Goal: Task Accomplishment & Management: Complete application form

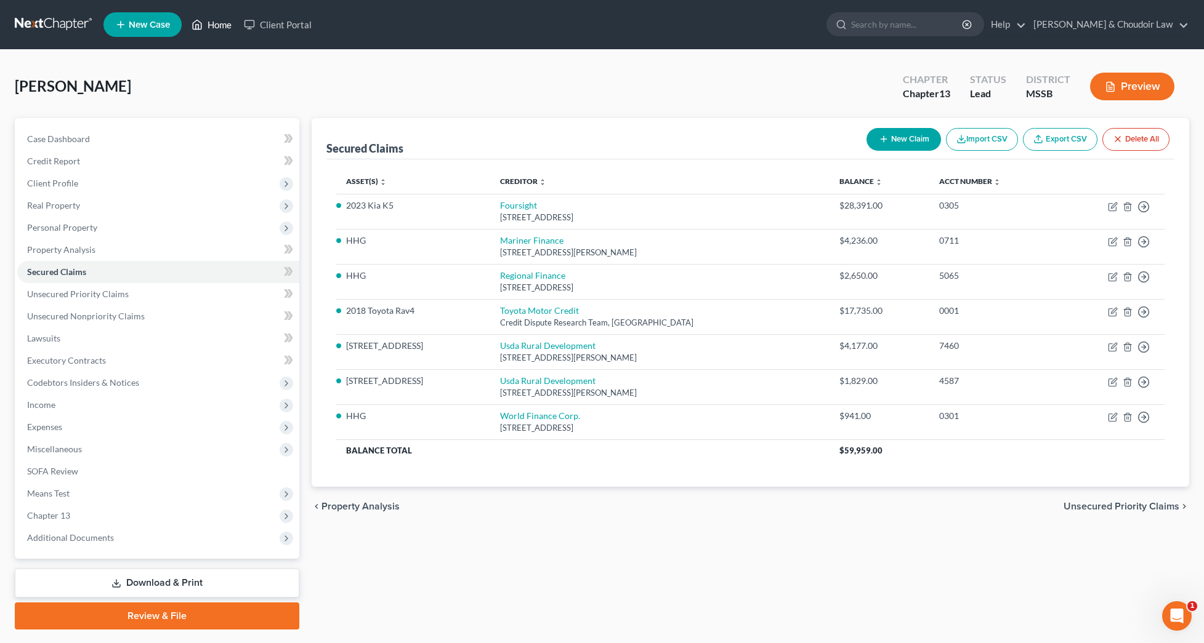
click at [219, 21] on link "Home" at bounding box center [211, 25] width 52 height 22
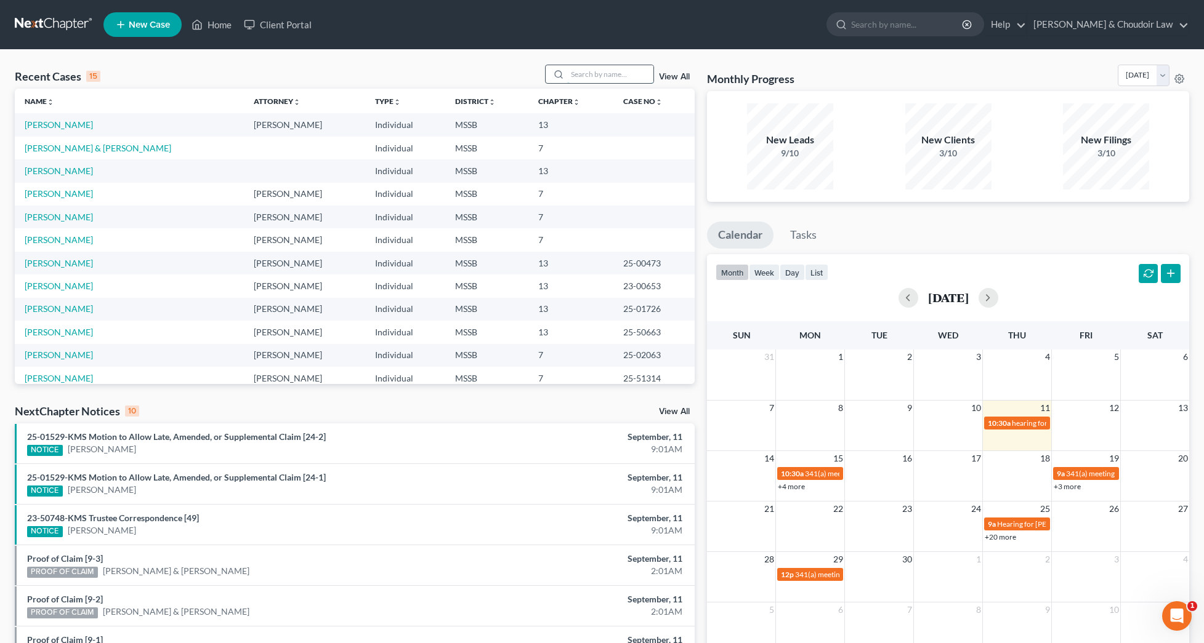
click at [582, 74] on input "search" at bounding box center [610, 74] width 86 height 18
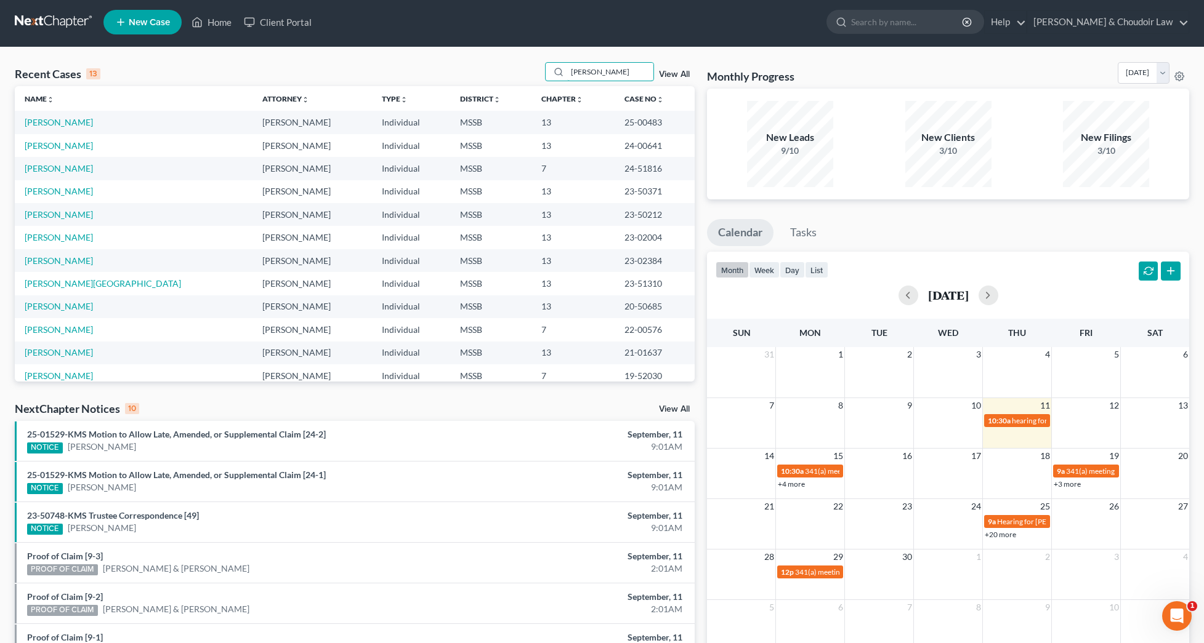
scroll to position [2, 0]
type input "[PERSON_NAME]"
click at [142, 26] on span "New Case" at bounding box center [149, 22] width 41 height 9
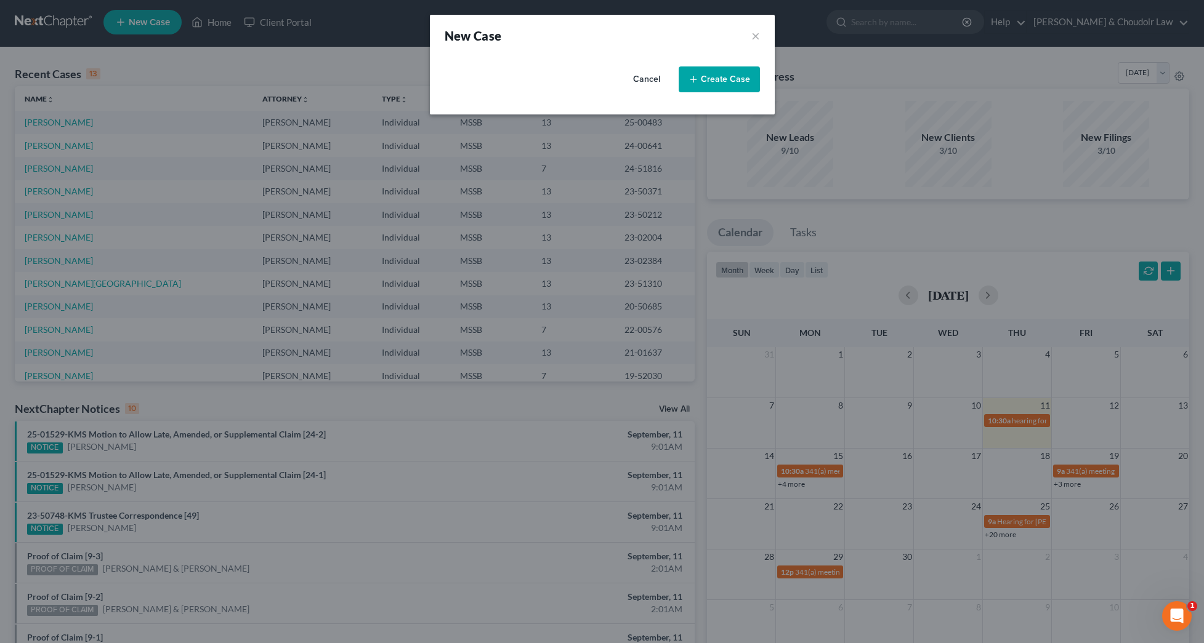
select select "44"
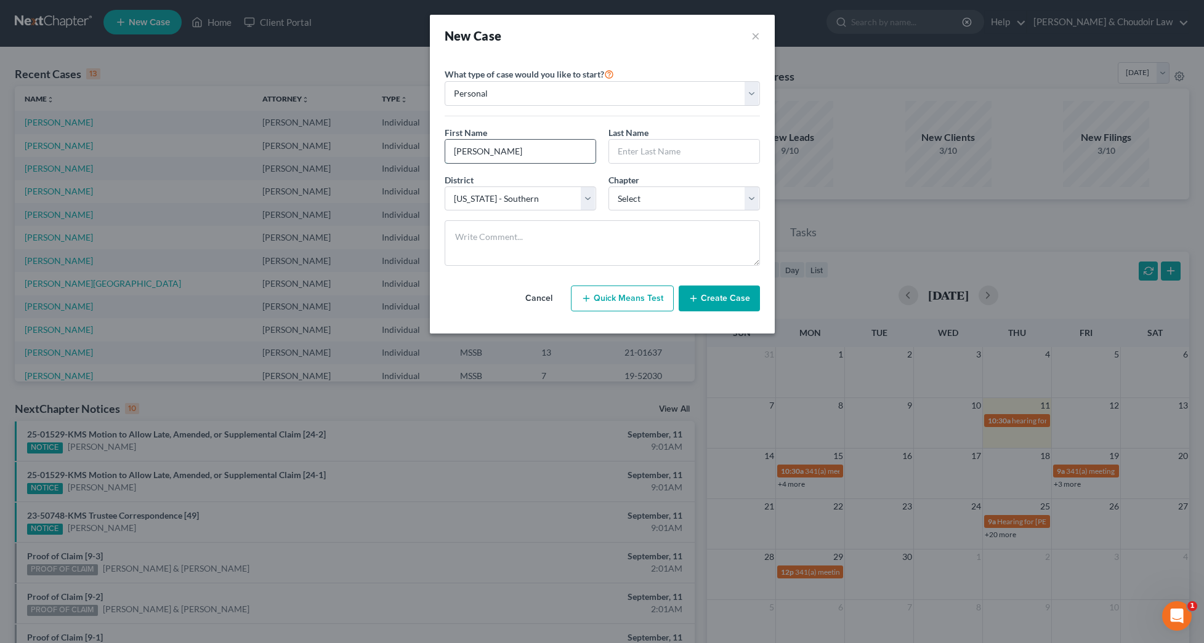
type input "[PERSON_NAME]"
select select "3"
click at [729, 291] on button "Create Case" at bounding box center [718, 299] width 81 height 26
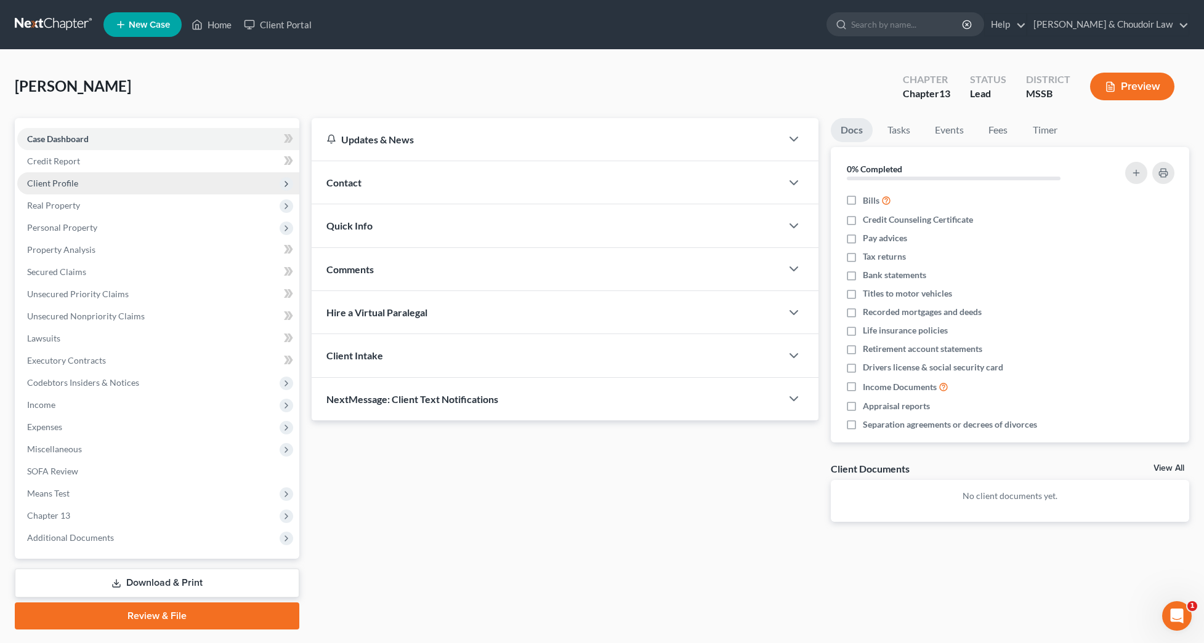
click at [36, 185] on span "Client Profile" at bounding box center [52, 183] width 51 height 10
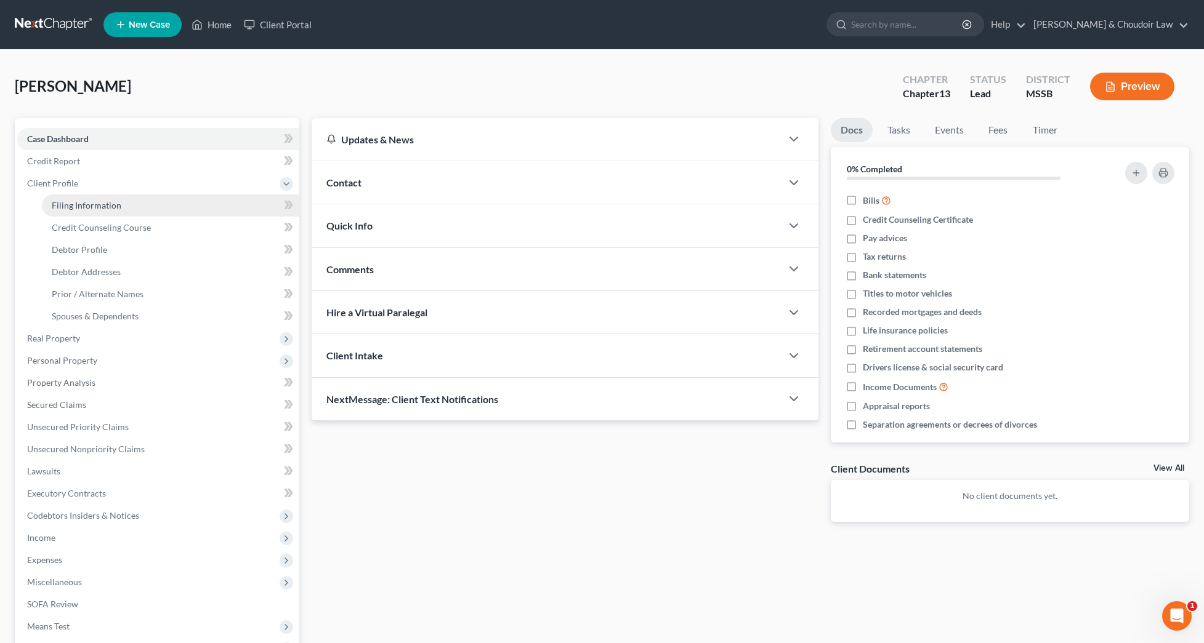
click at [58, 203] on span "Filing Information" at bounding box center [87, 205] width 70 height 10
select select "1"
select select "0"
select select "3"
select select "44"
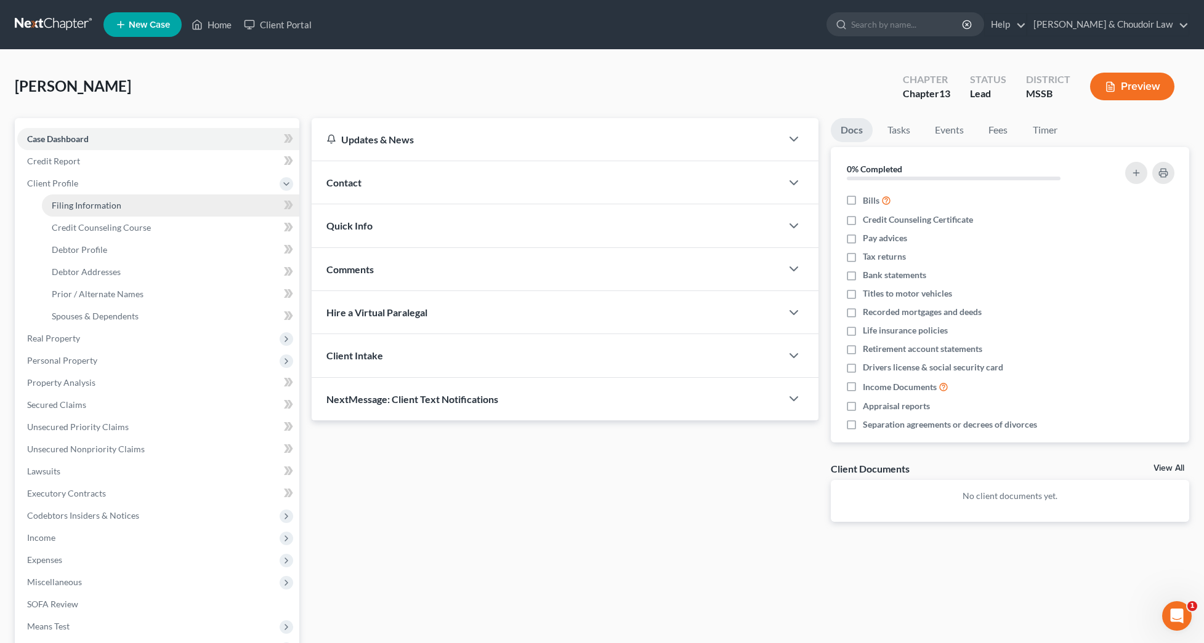
select select "25"
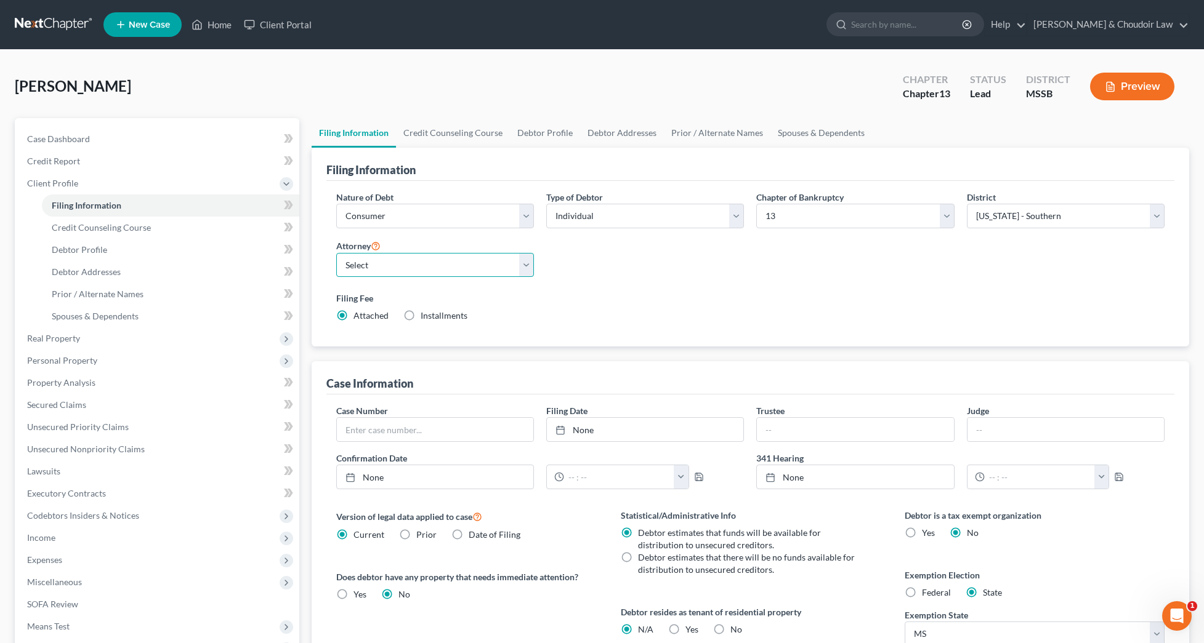
select select "0"
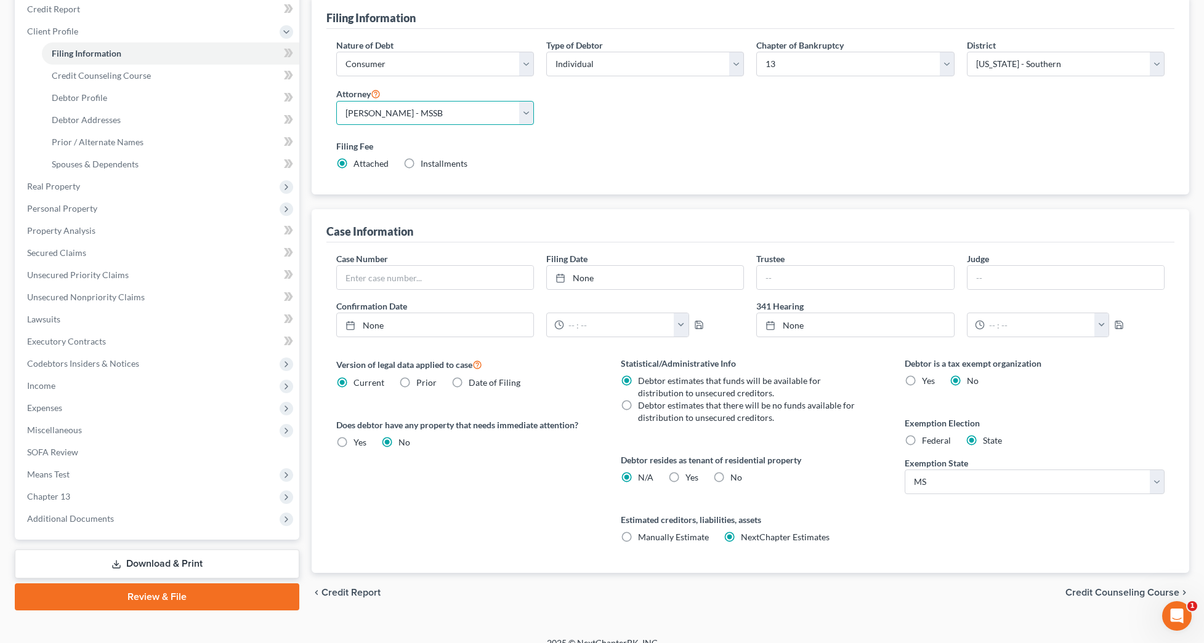
scroll to position [154, 0]
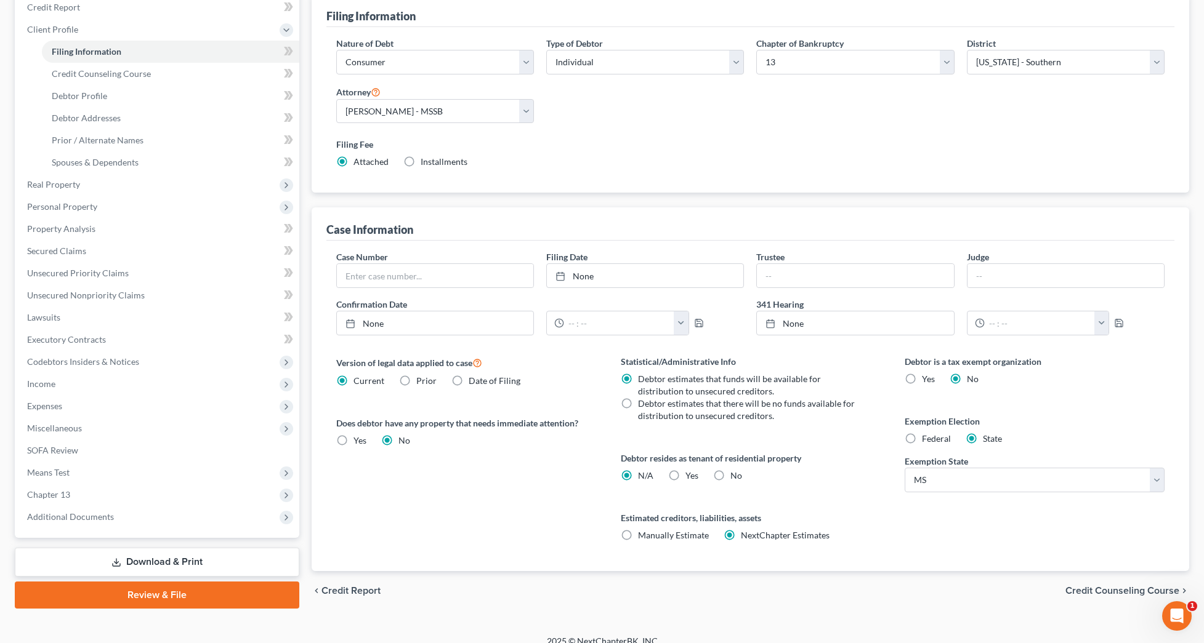
click at [738, 408] on span "Debtor estimates that there will be no funds available for distribution to unse…" at bounding box center [746, 409] width 217 height 23
click at [651, 406] on input "Debtor estimates that there will be no funds available for distribution to unse…" at bounding box center [647, 402] width 8 height 8
radio input "true"
radio input "false"
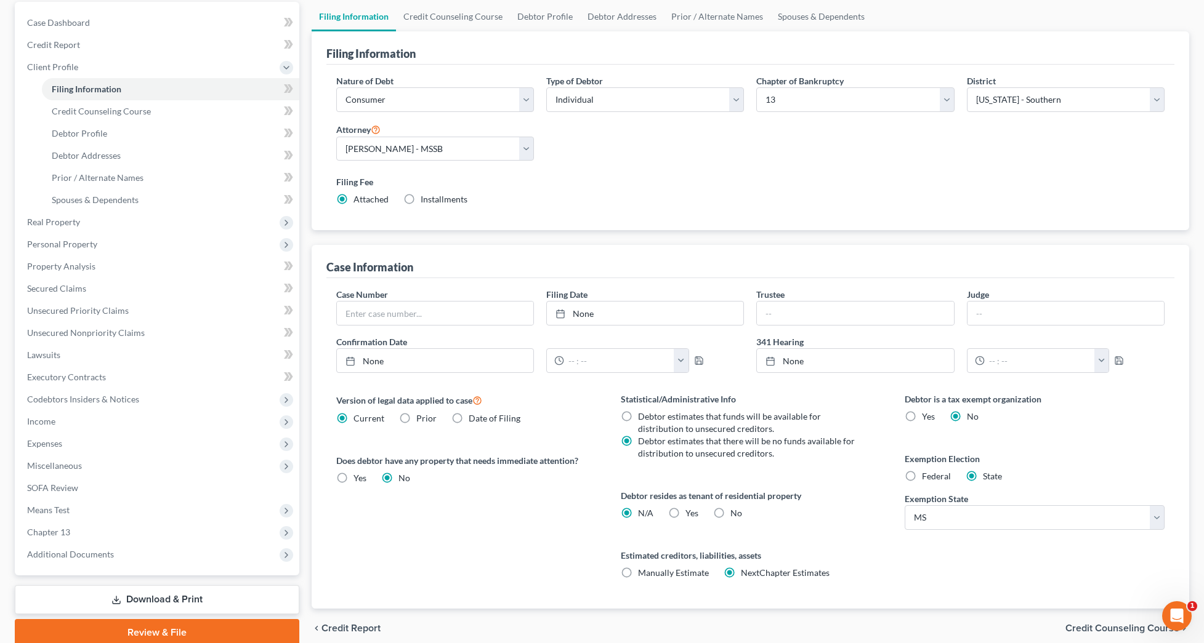
scroll to position [98, 0]
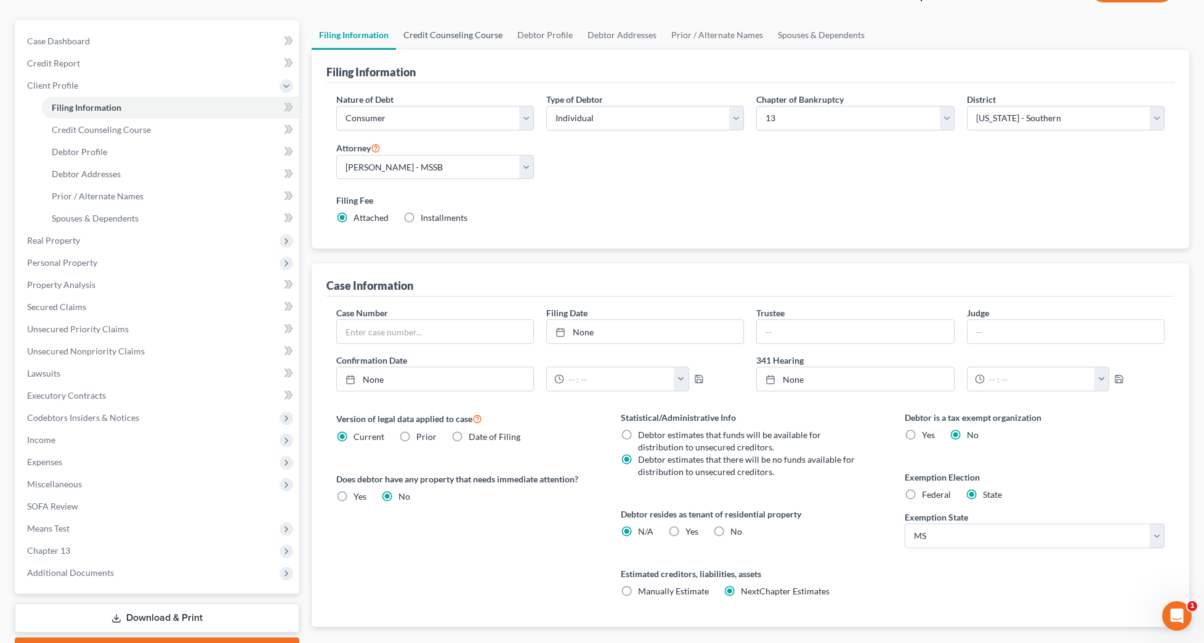
click at [457, 32] on link "Credit Counseling Course" at bounding box center [453, 35] width 114 height 30
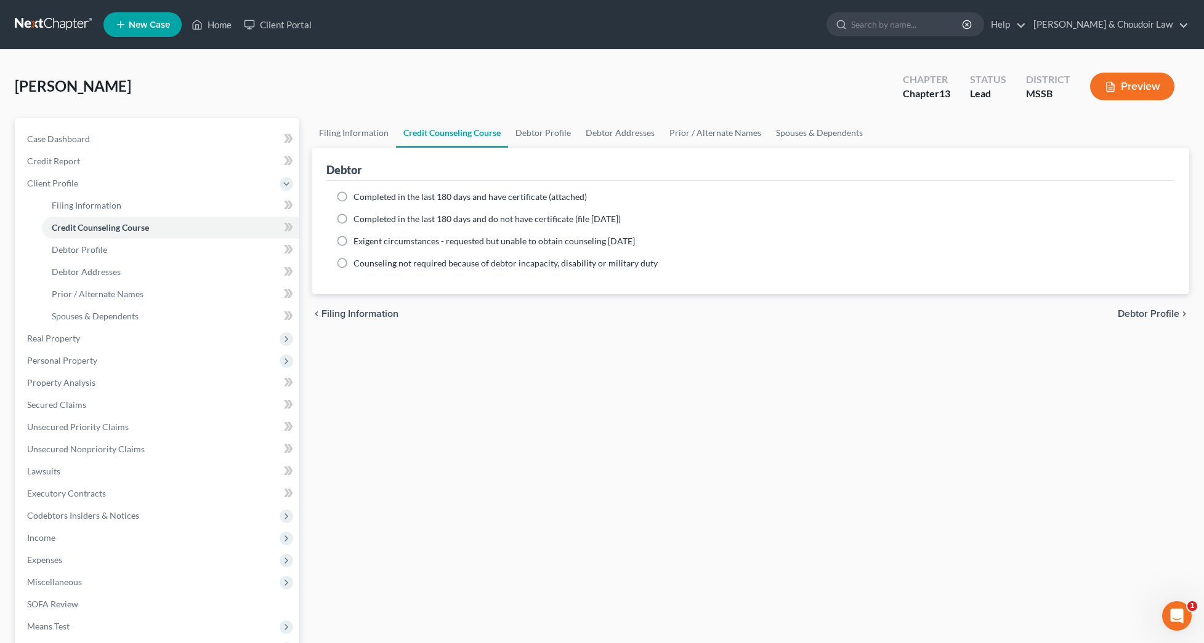
click at [410, 198] on span "Completed in the last 180 days and have certificate (attached)" at bounding box center [469, 196] width 233 height 10
click at [366, 198] on input "Completed in the last 180 days and have certificate (attached)" at bounding box center [362, 195] width 8 height 8
radio input "true"
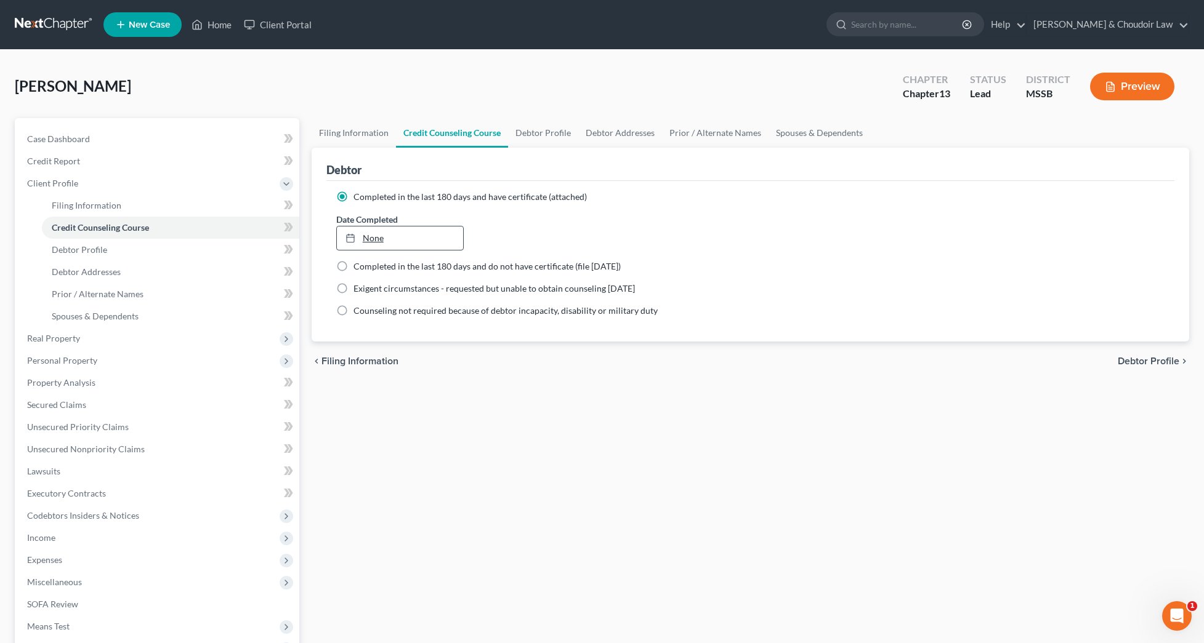
click at [406, 235] on link "None" at bounding box center [400, 238] width 127 height 23
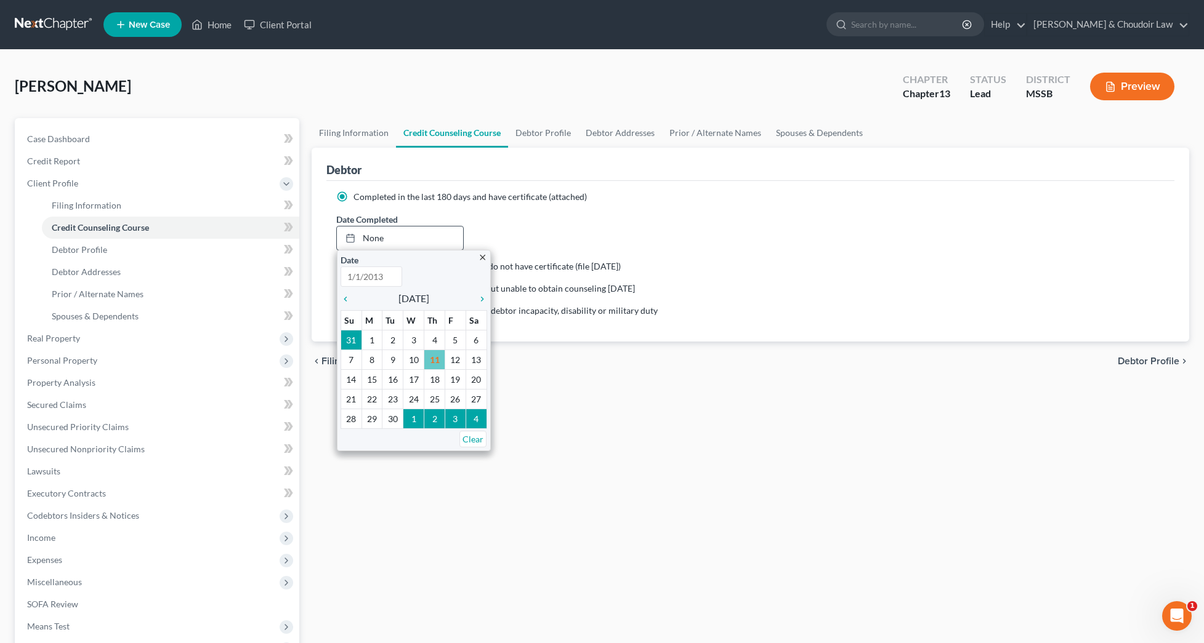
scroll to position [0, 1]
type input "[DATE]"
click at [342, 299] on icon "chevron_left" at bounding box center [348, 299] width 16 height 10
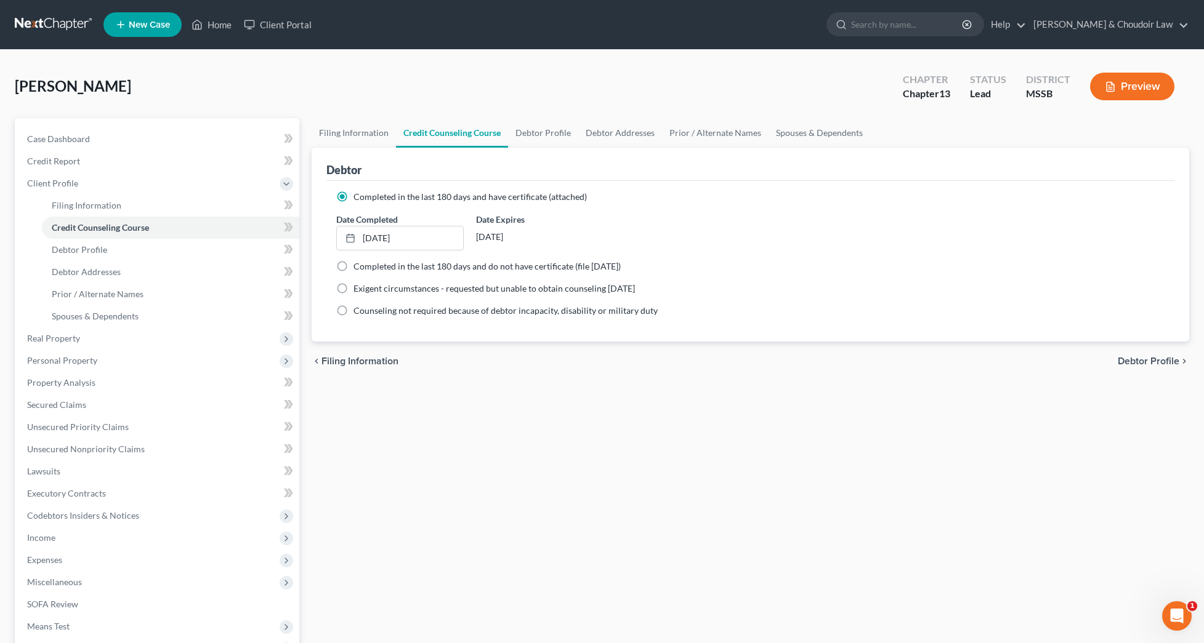
scroll to position [46, 0]
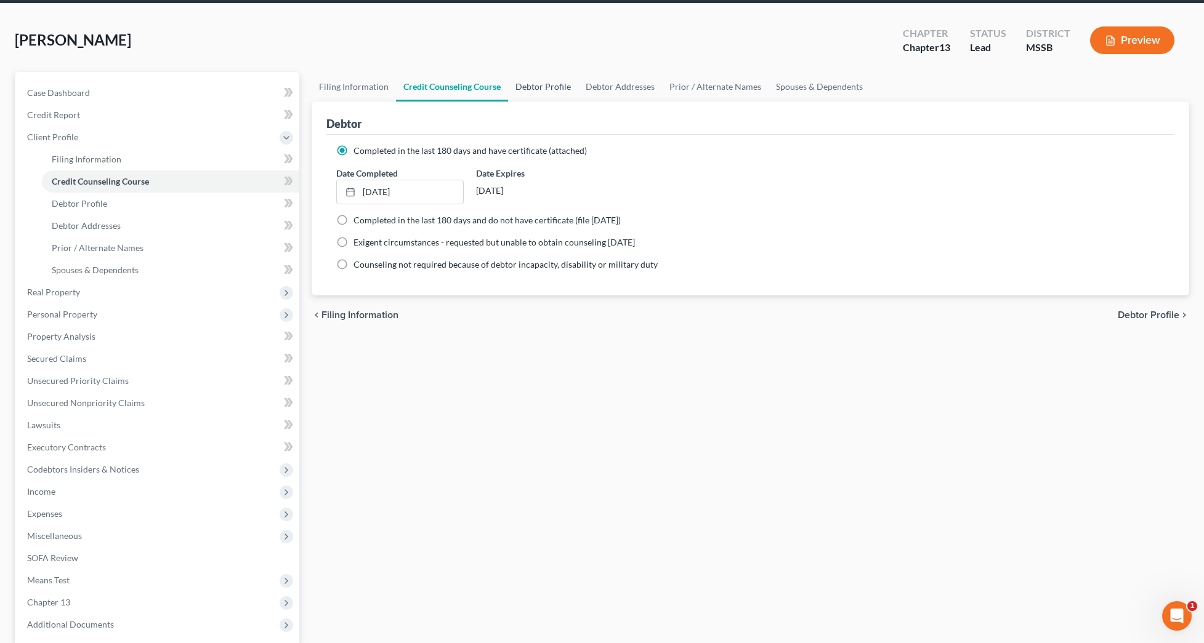
click at [529, 86] on link "Debtor Profile" at bounding box center [543, 87] width 70 height 30
select select "0"
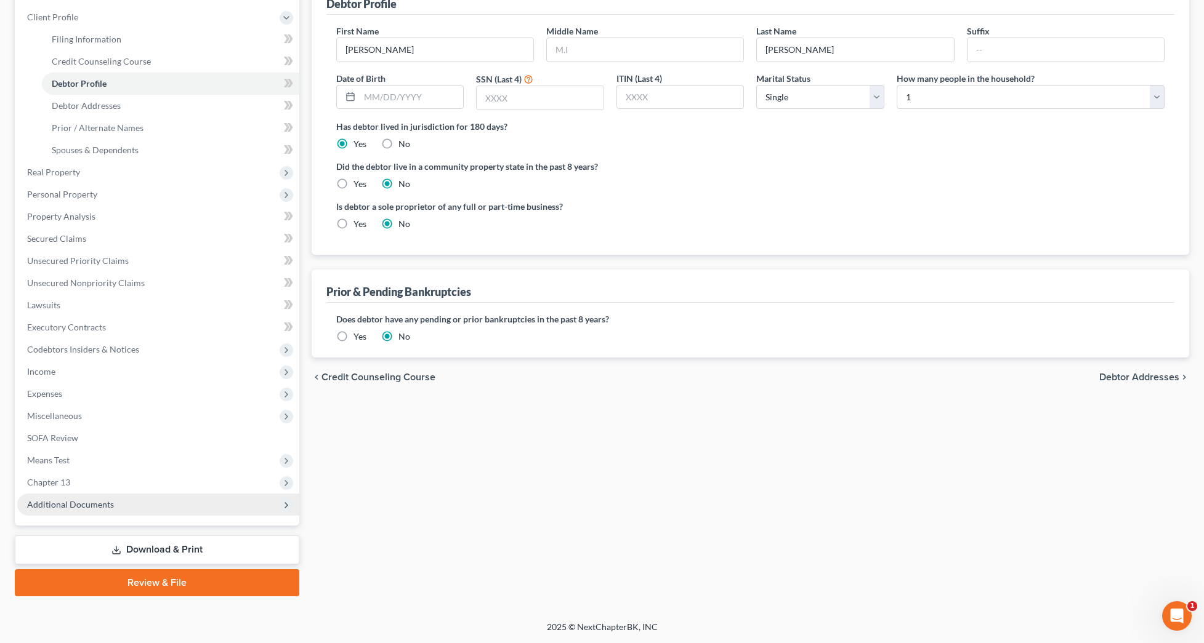
click at [123, 502] on span "Additional Documents" at bounding box center [158, 505] width 282 height 22
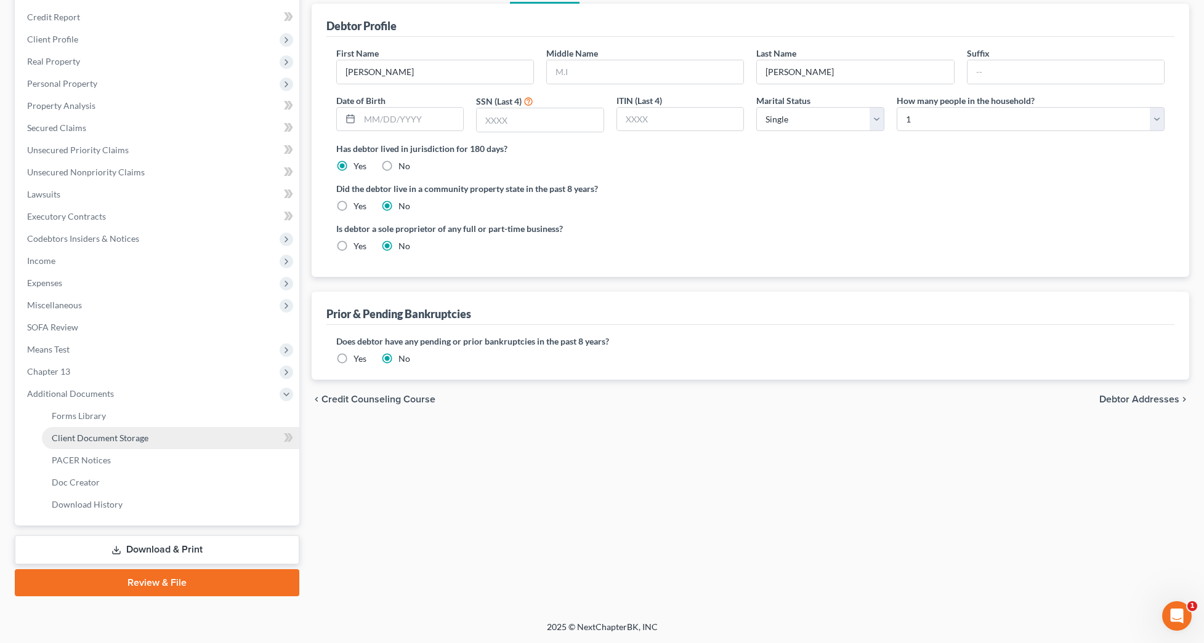
click at [143, 438] on span "Client Document Storage" at bounding box center [100, 438] width 97 height 10
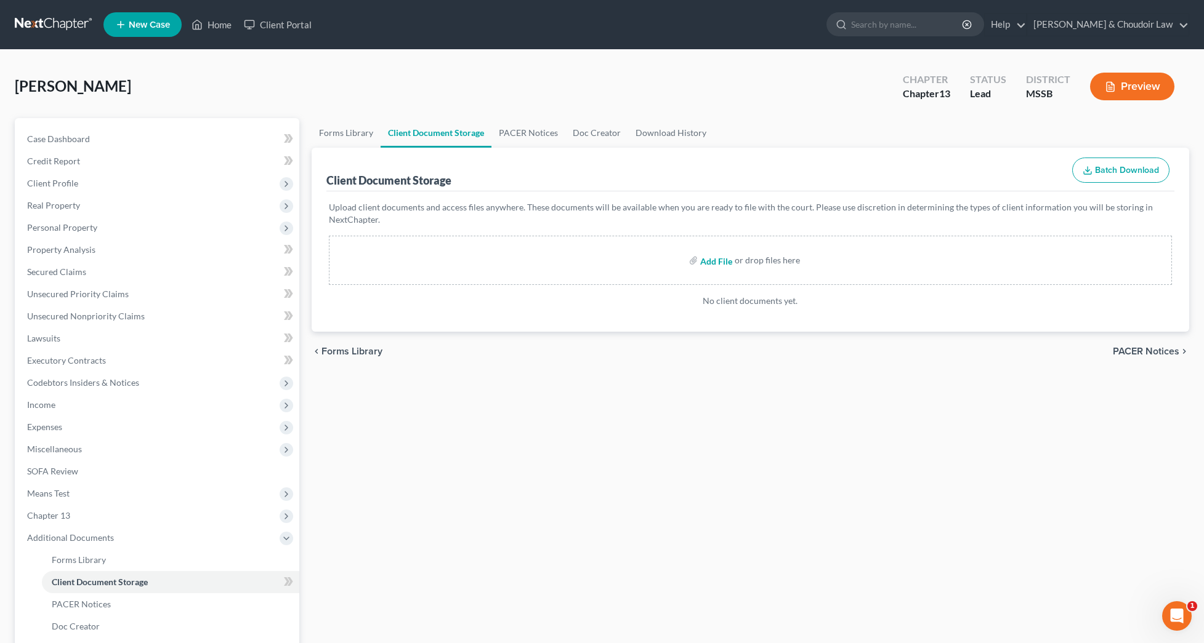
click at [711, 264] on input "file" at bounding box center [715, 260] width 30 height 22
type input "C:\fakepath\[PERSON_NAME] C 17572-MSS-CC-040024344.pdf"
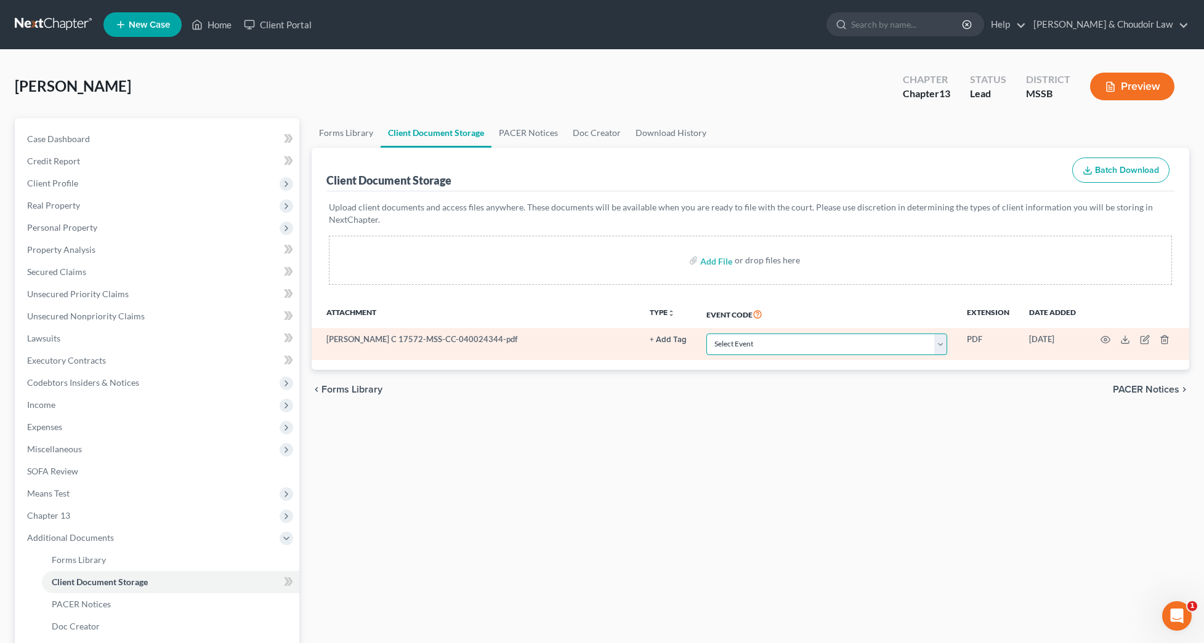
select select "4"
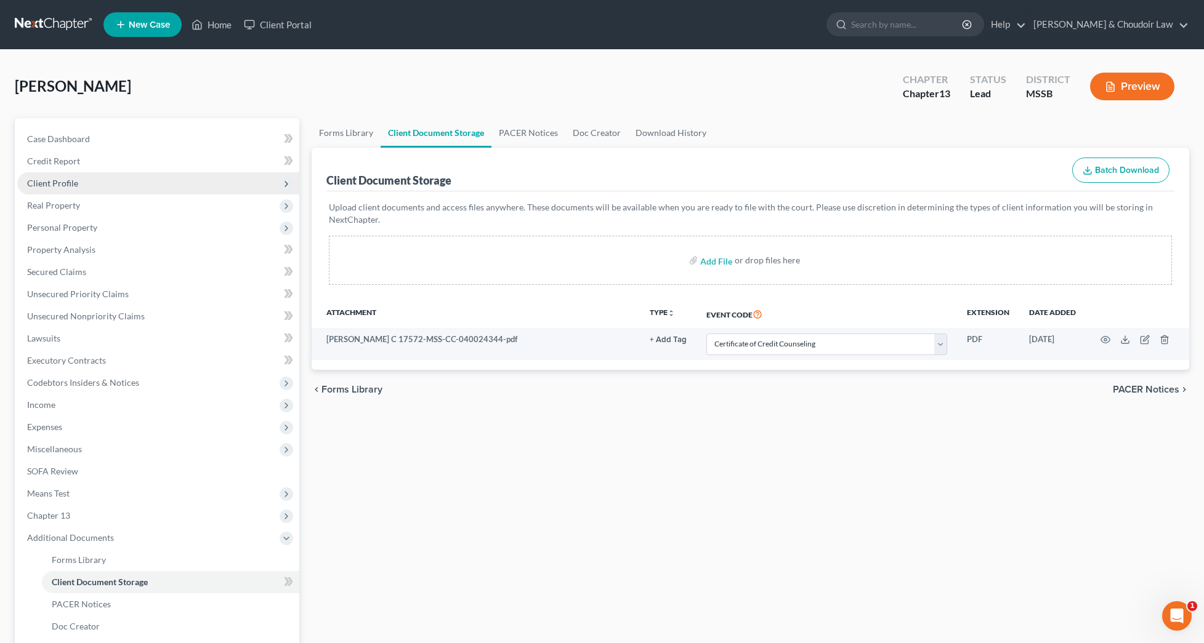
click at [84, 192] on span "Client Profile" at bounding box center [158, 183] width 282 height 22
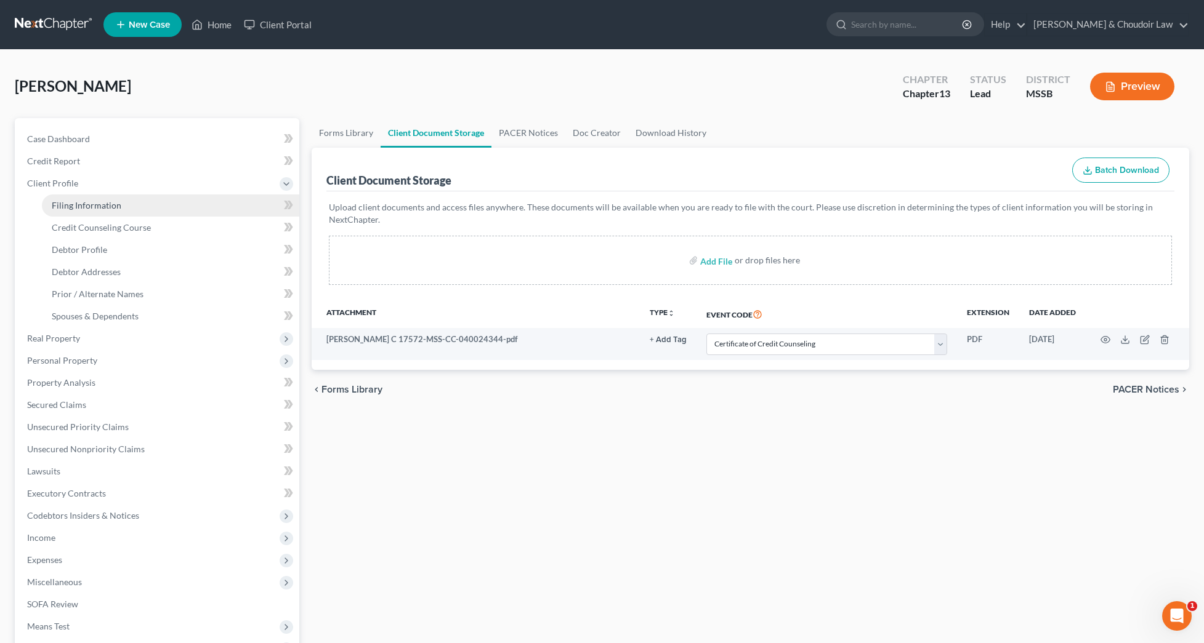
click at [88, 204] on span "Filing Information" at bounding box center [87, 205] width 70 height 10
select select "1"
select select "0"
select select "3"
select select "44"
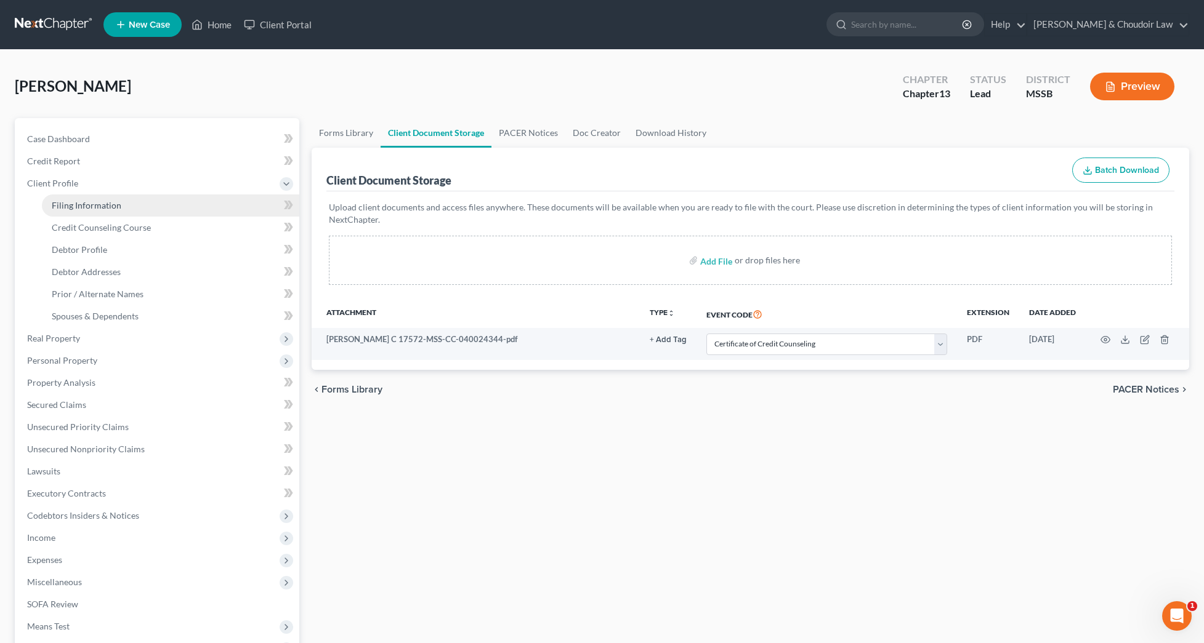
select select "0"
select select "25"
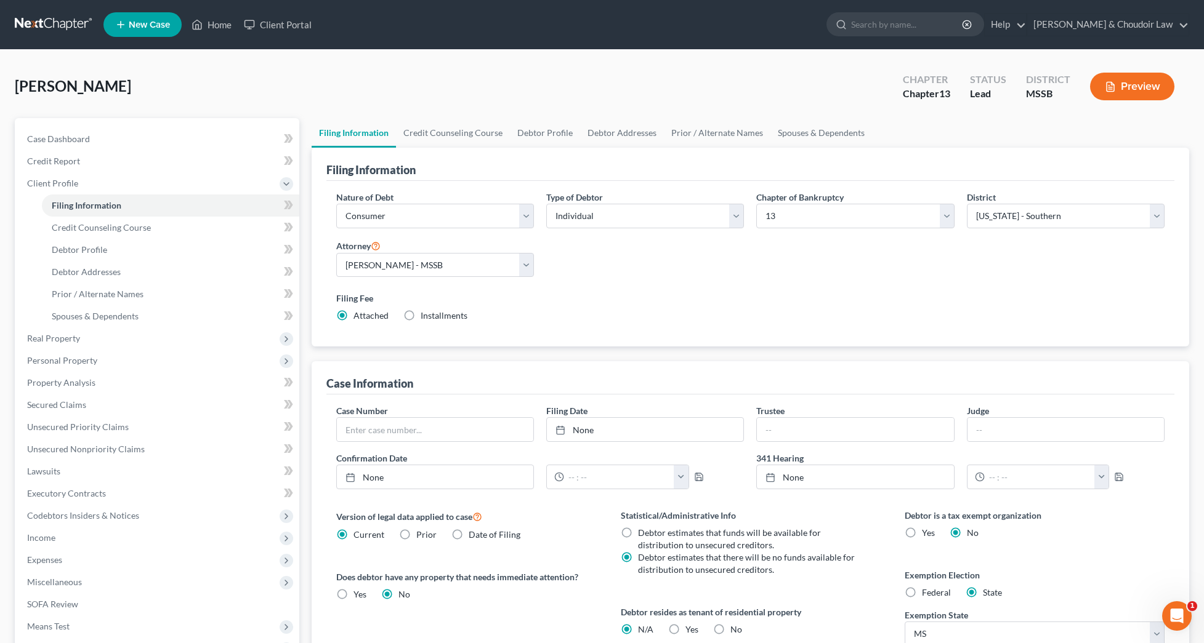
scroll to position [14, 0]
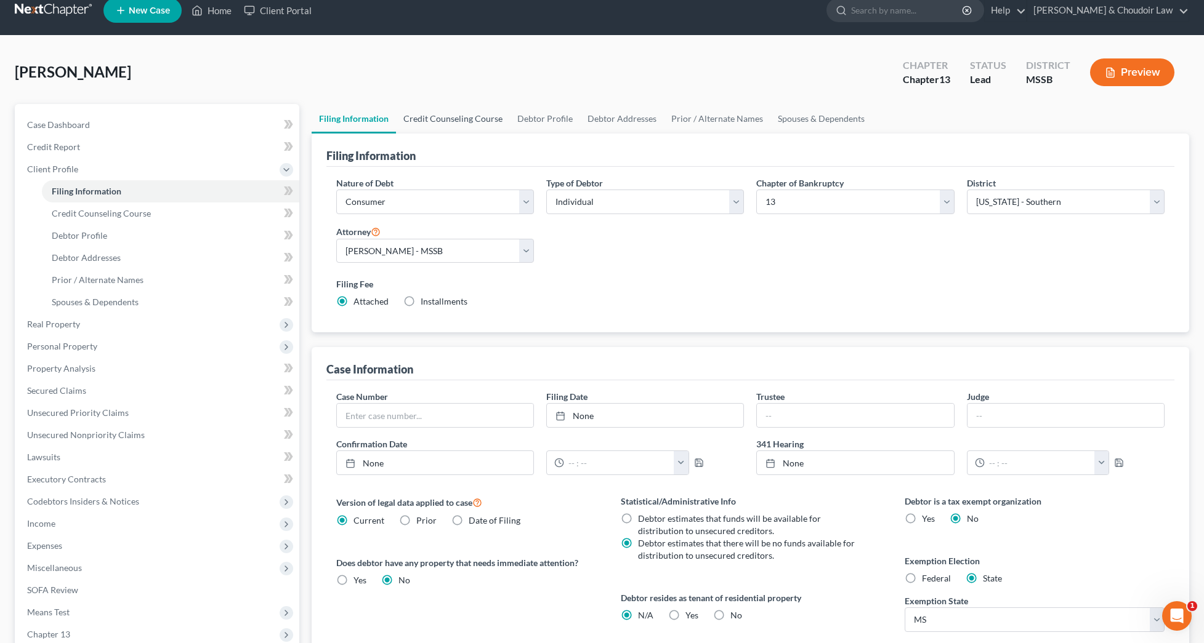
click at [448, 113] on link "Credit Counseling Course" at bounding box center [453, 119] width 114 height 30
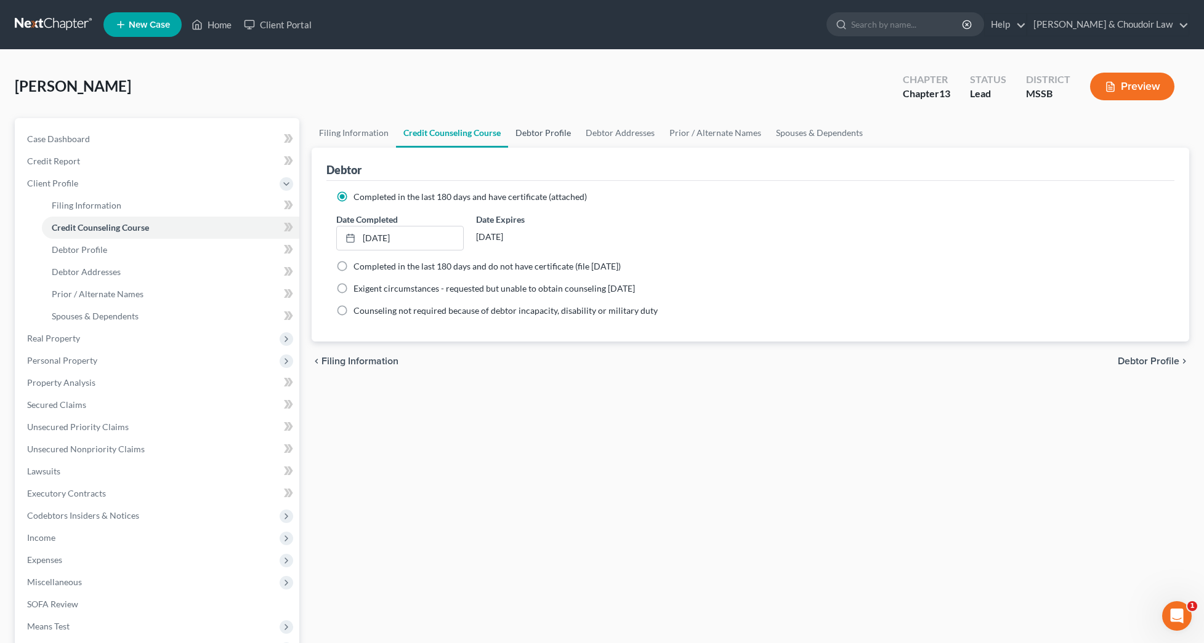
click at [547, 131] on link "Debtor Profile" at bounding box center [543, 133] width 70 height 30
select select "0"
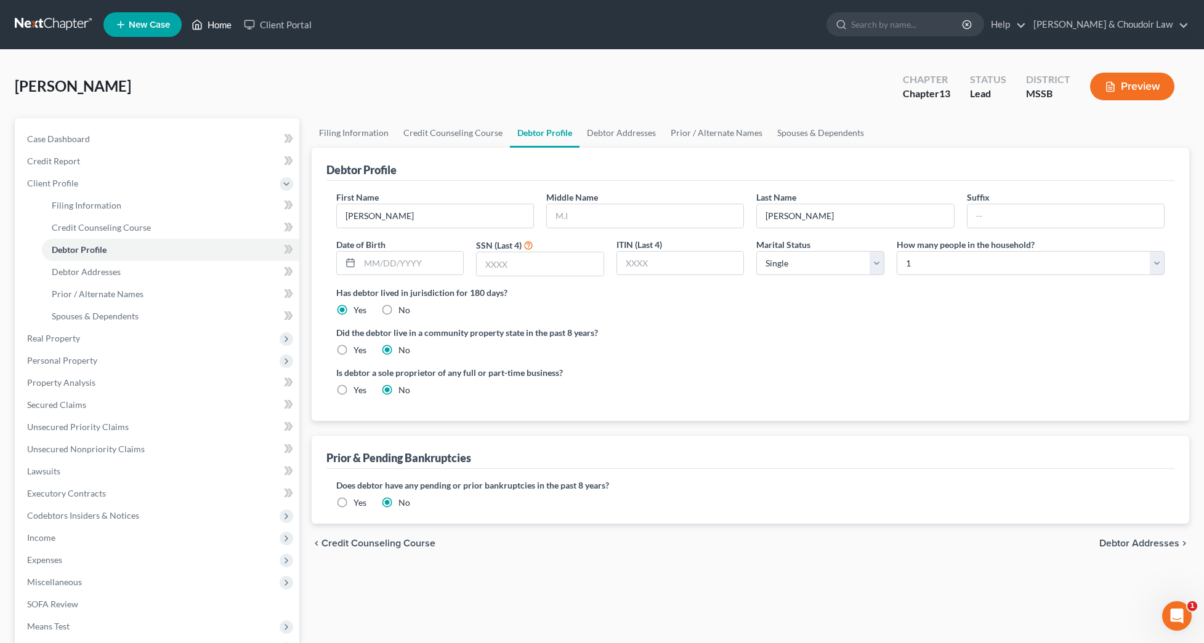
click at [217, 23] on link "Home" at bounding box center [211, 25] width 52 height 22
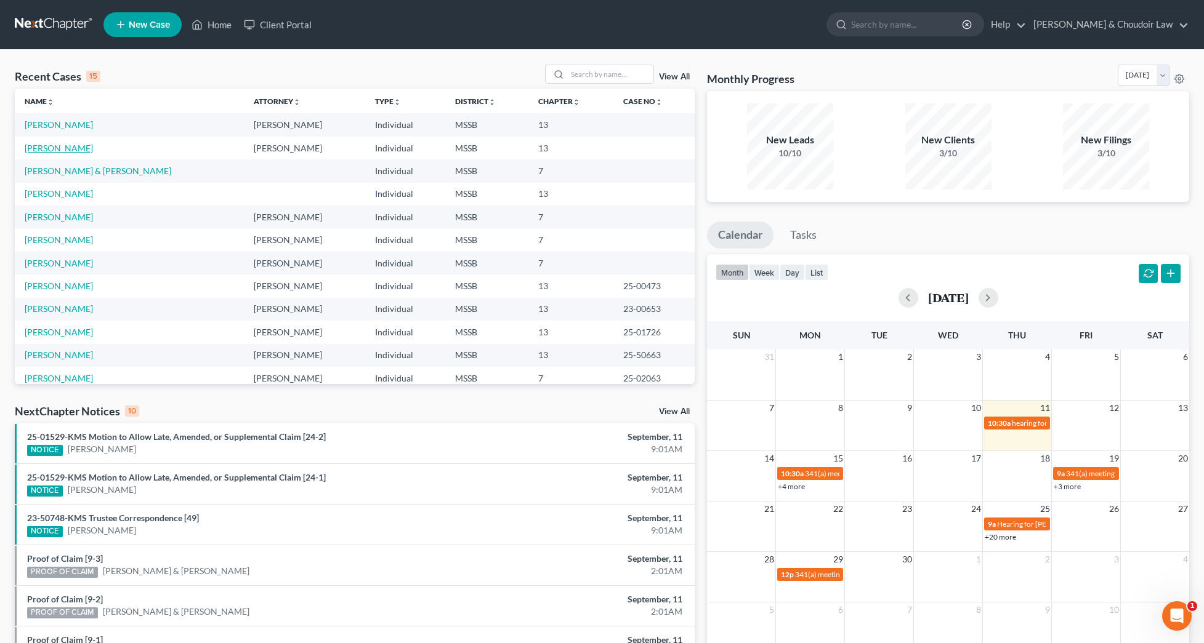
click at [65, 143] on link "[PERSON_NAME]" at bounding box center [59, 148] width 68 height 10
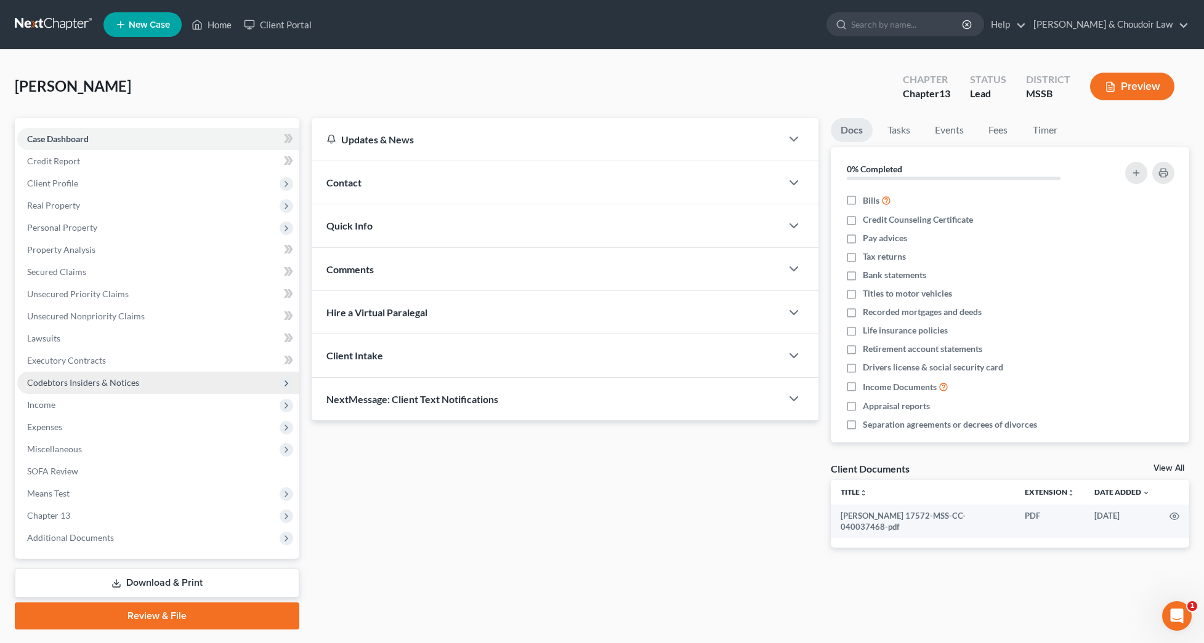
drag, startPoint x: 56, startPoint y: 382, endPoint x: 64, endPoint y: 384, distance: 8.2
click at [56, 382] on span "Codebtors Insiders & Notices" at bounding box center [83, 382] width 112 height 10
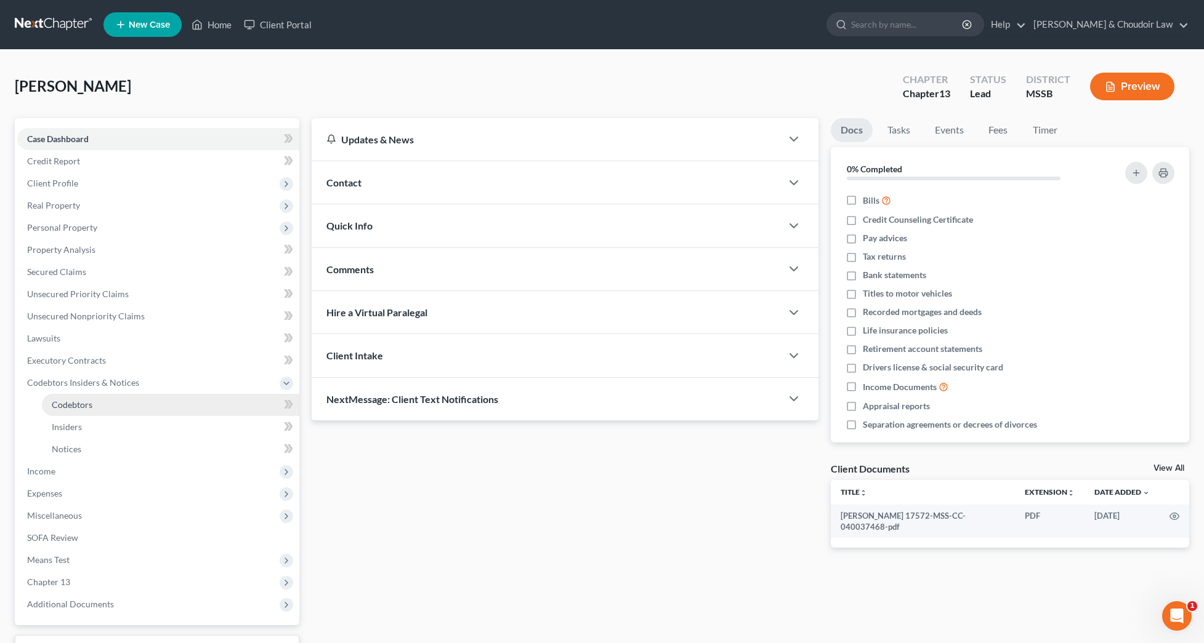
click at [78, 401] on span "Codebtors" at bounding box center [72, 405] width 41 height 10
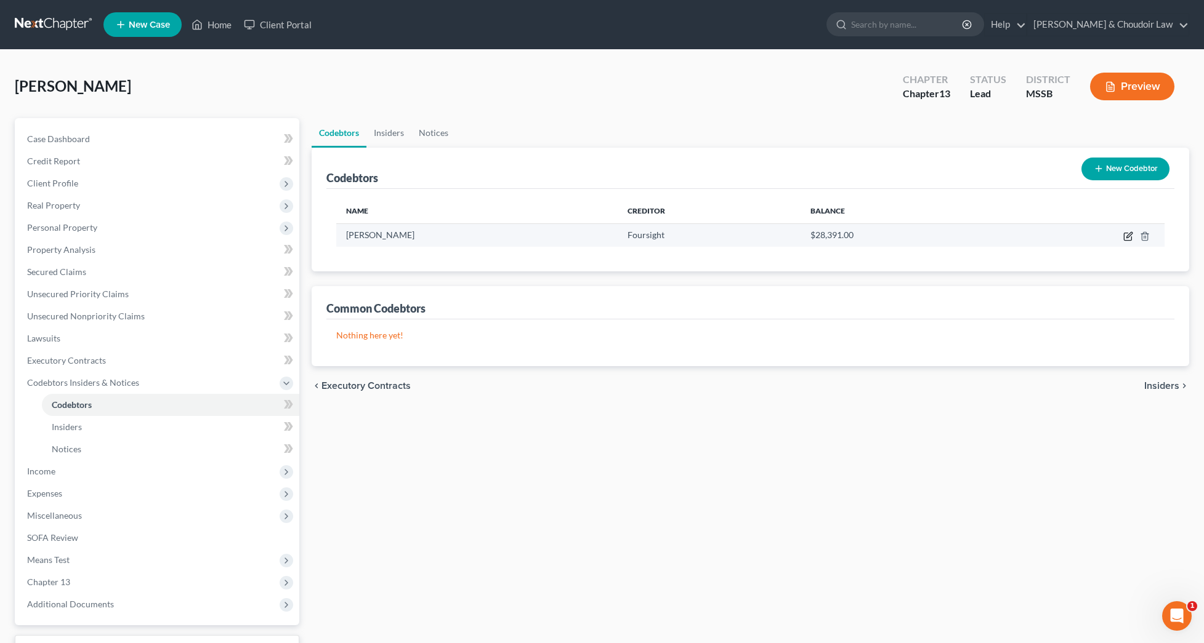
click at [1133, 236] on icon "button" at bounding box center [1128, 236] width 10 height 10
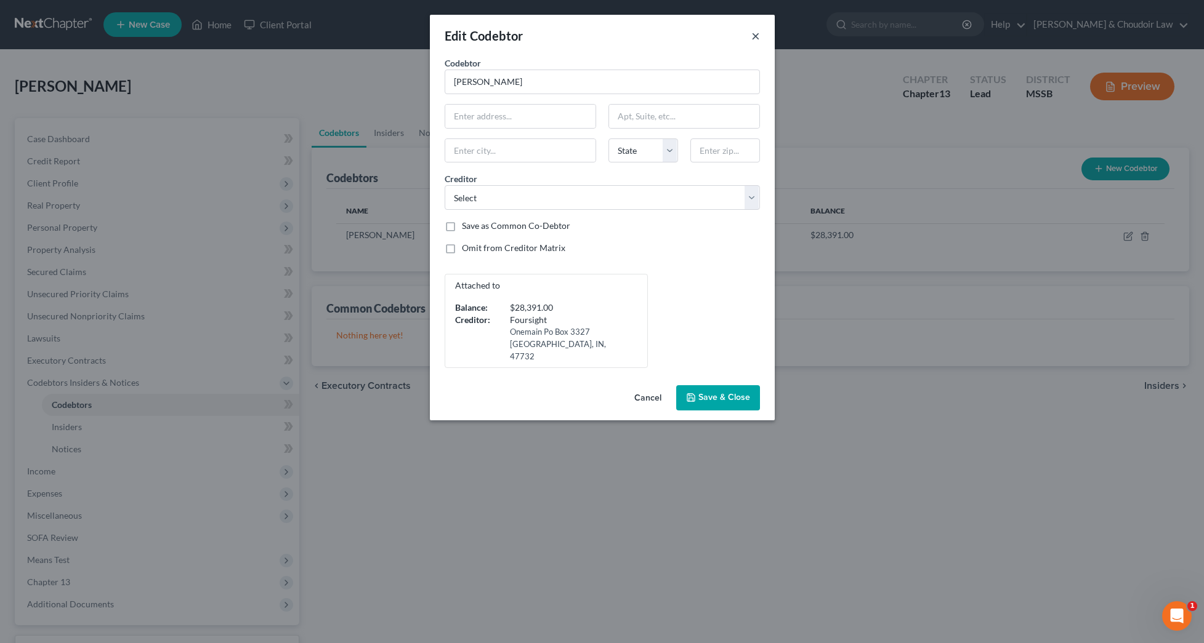
click at [755, 36] on button "×" at bounding box center [755, 35] width 9 height 15
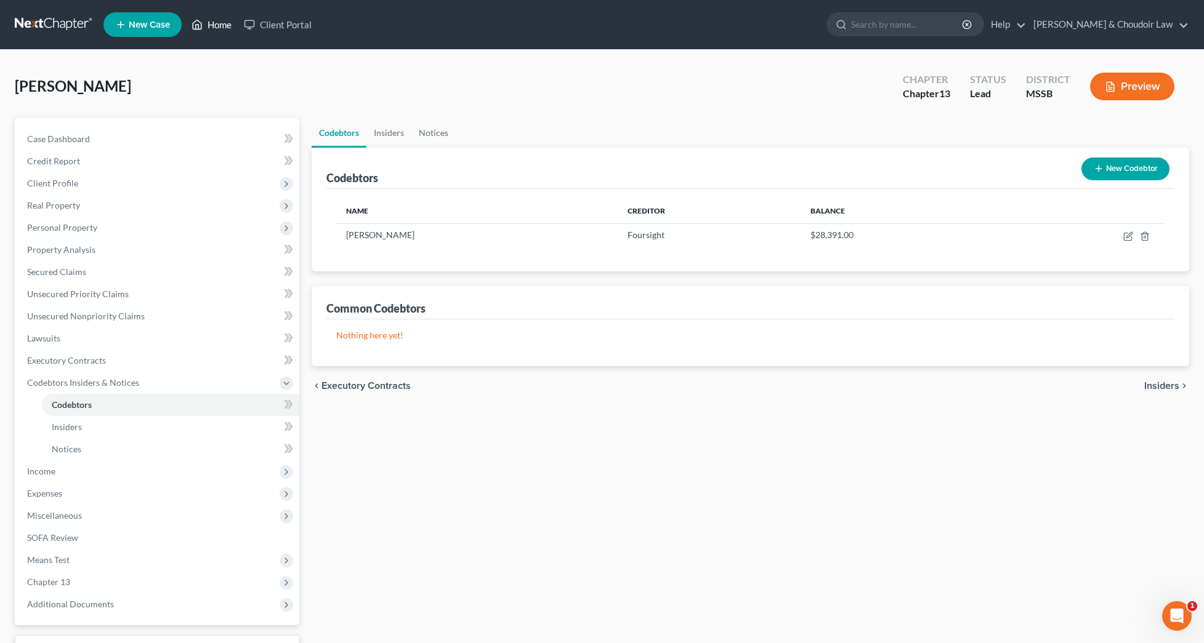
click at [215, 25] on link "Home" at bounding box center [211, 25] width 52 height 22
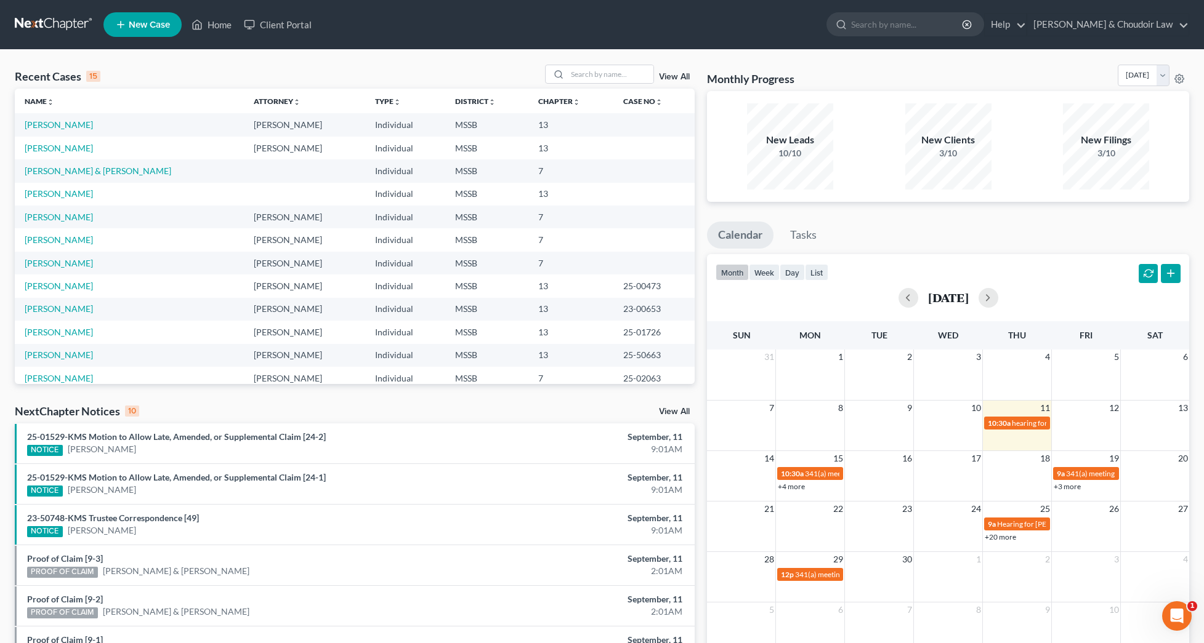
click at [55, 153] on td "[PERSON_NAME]" at bounding box center [129, 148] width 229 height 23
click at [57, 150] on link "[PERSON_NAME]" at bounding box center [59, 148] width 68 height 10
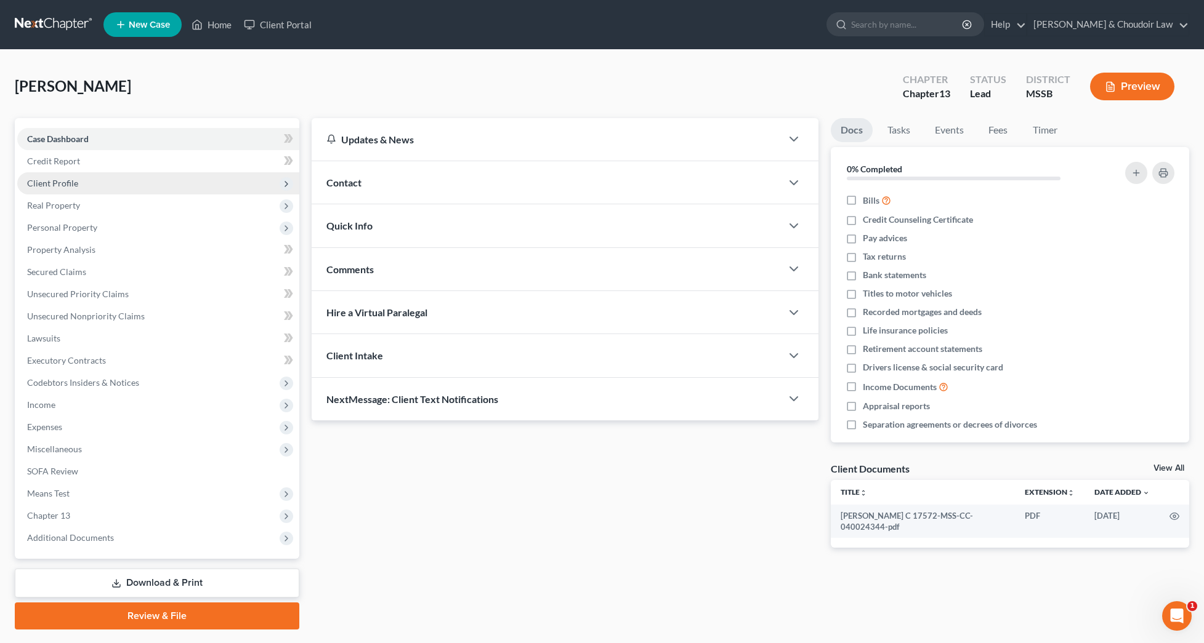
scroll to position [6, 1]
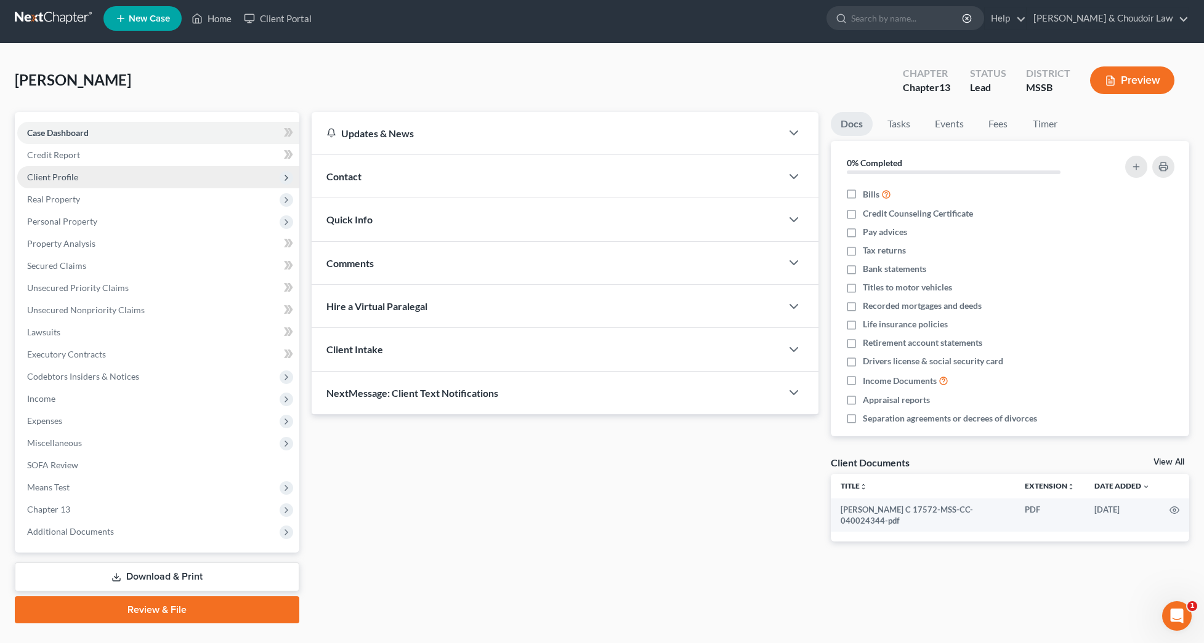
click at [81, 183] on span "Client Profile" at bounding box center [158, 177] width 282 height 22
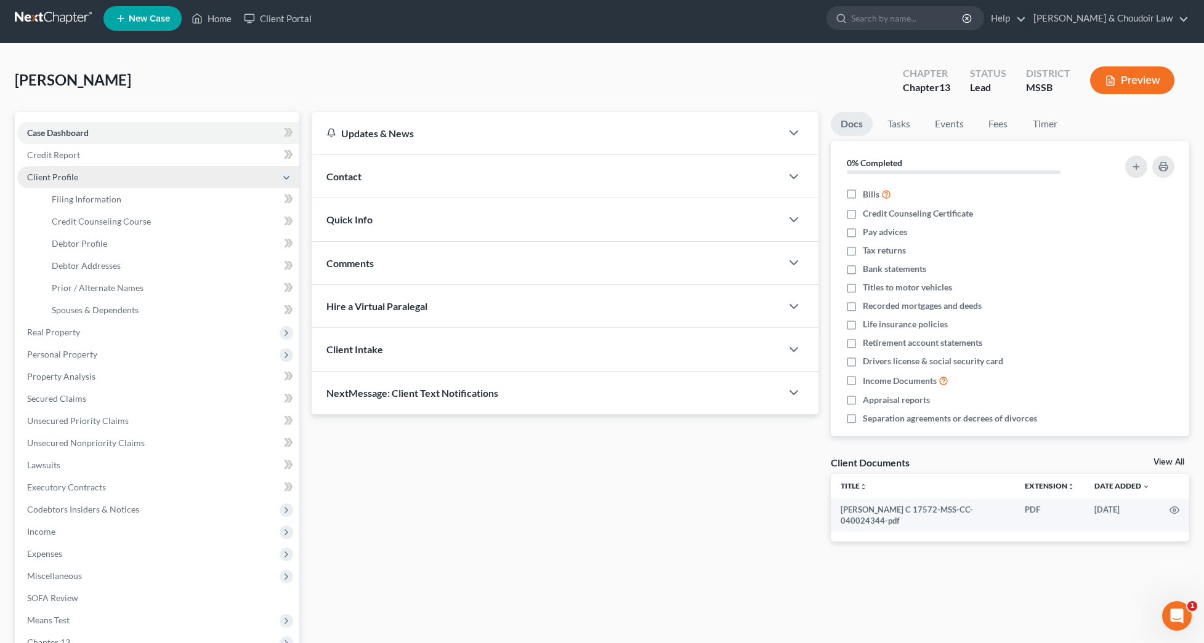
scroll to position [6, 0]
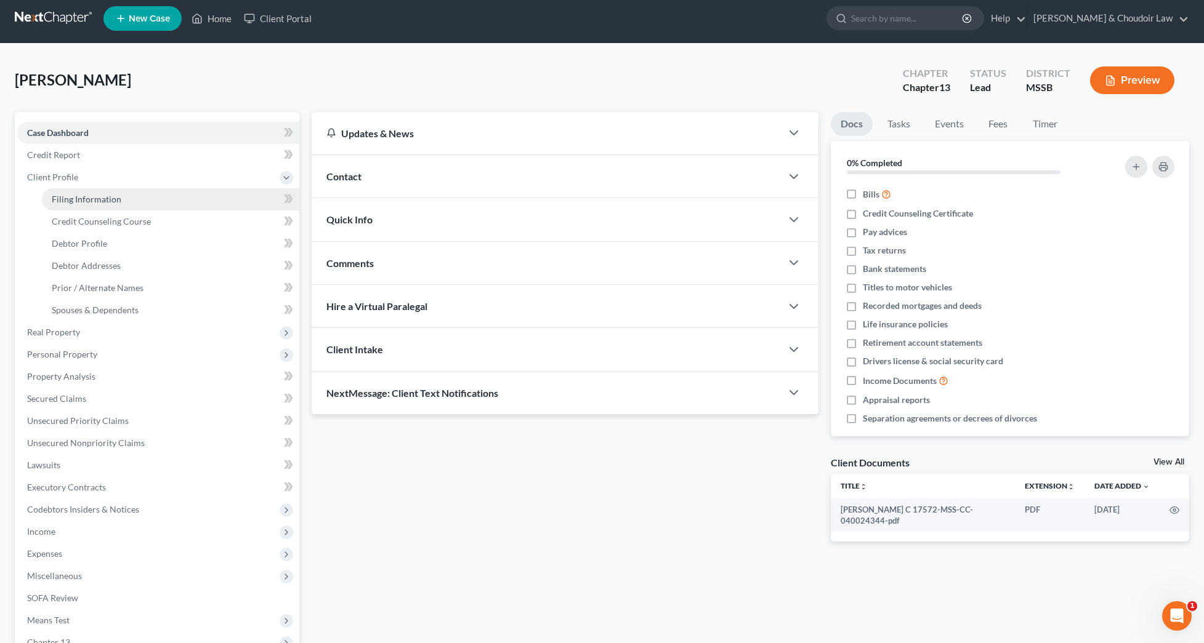
click at [84, 194] on span "Filing Information" at bounding box center [87, 199] width 70 height 10
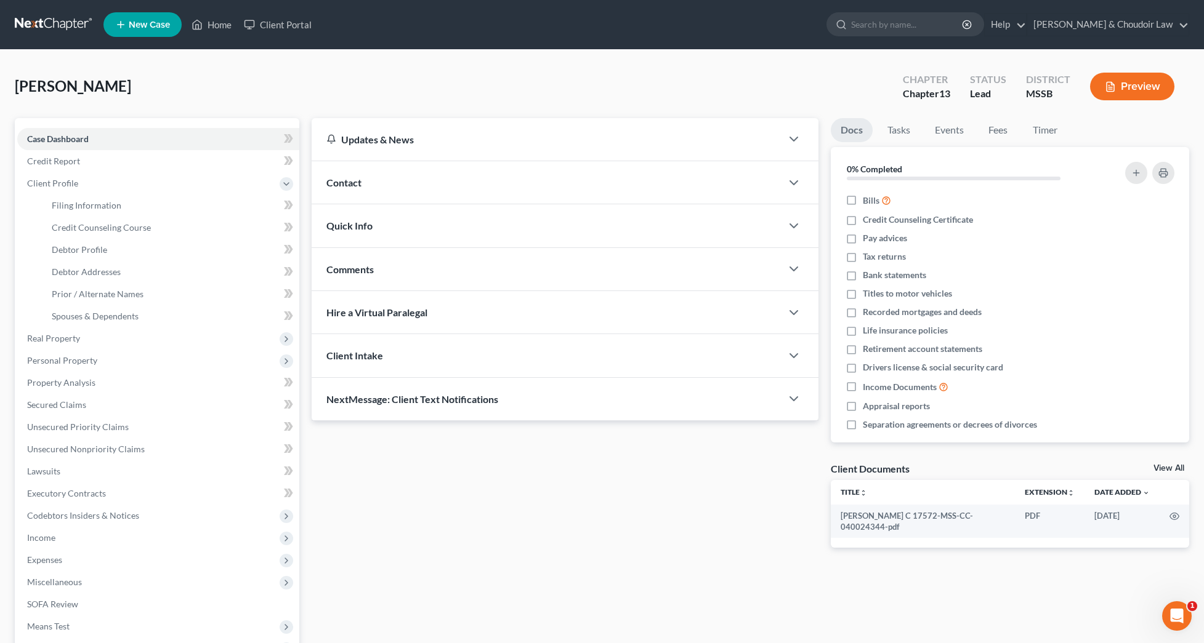
select select "1"
select select "0"
select select "3"
select select "44"
select select "0"
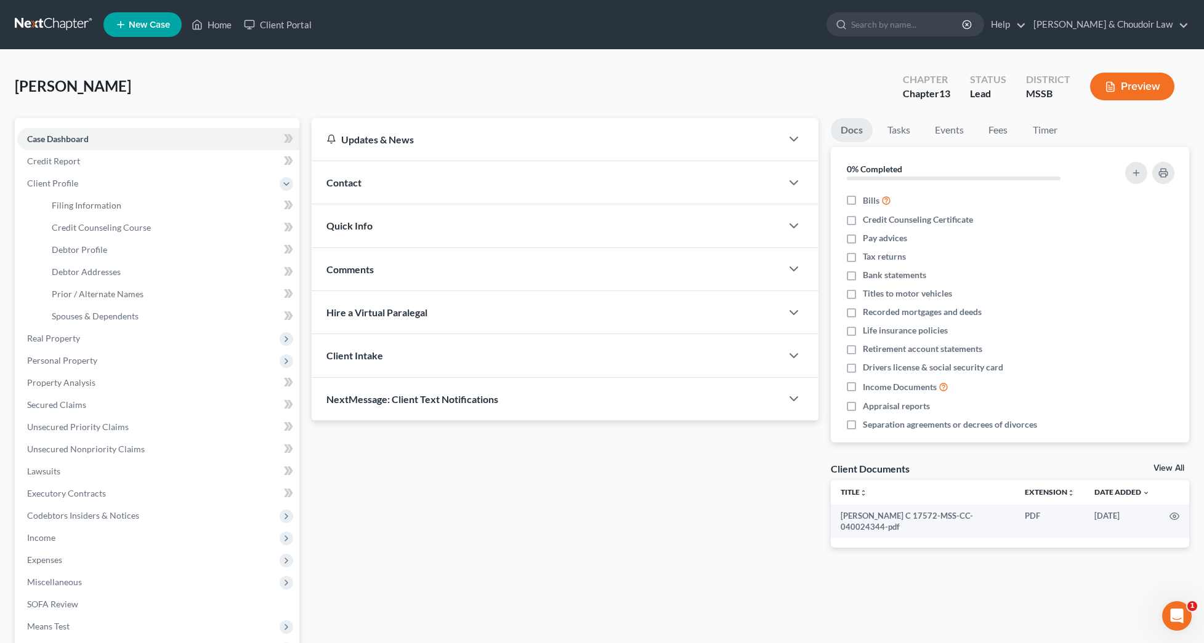
select select "25"
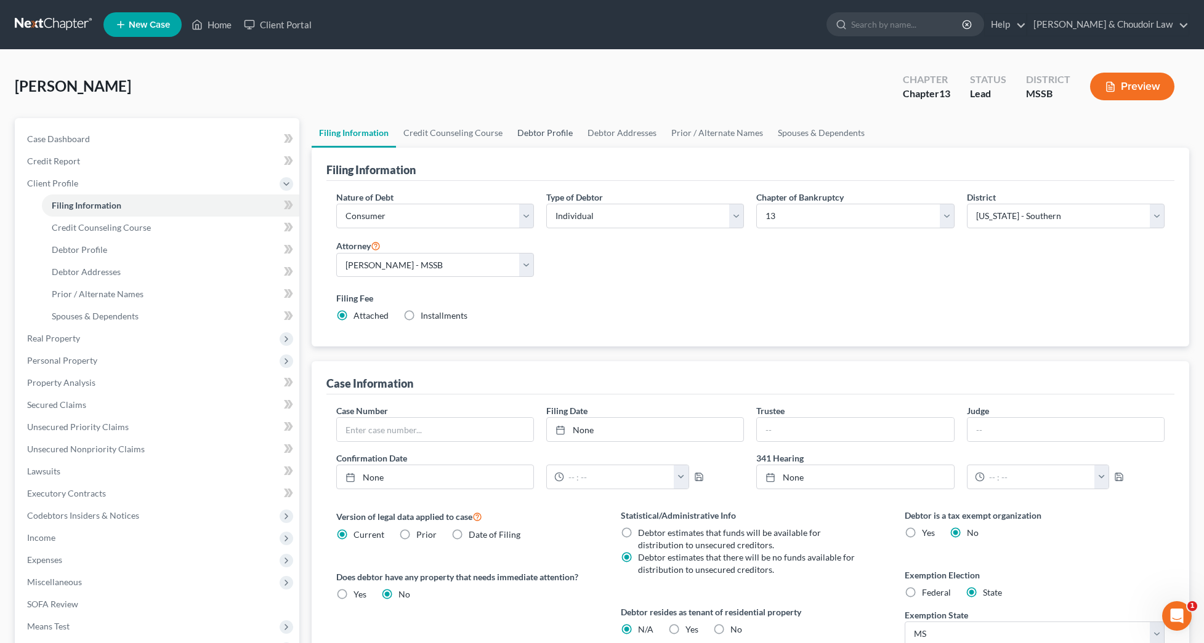
click at [536, 126] on link "Debtor Profile" at bounding box center [545, 133] width 70 height 30
select select "0"
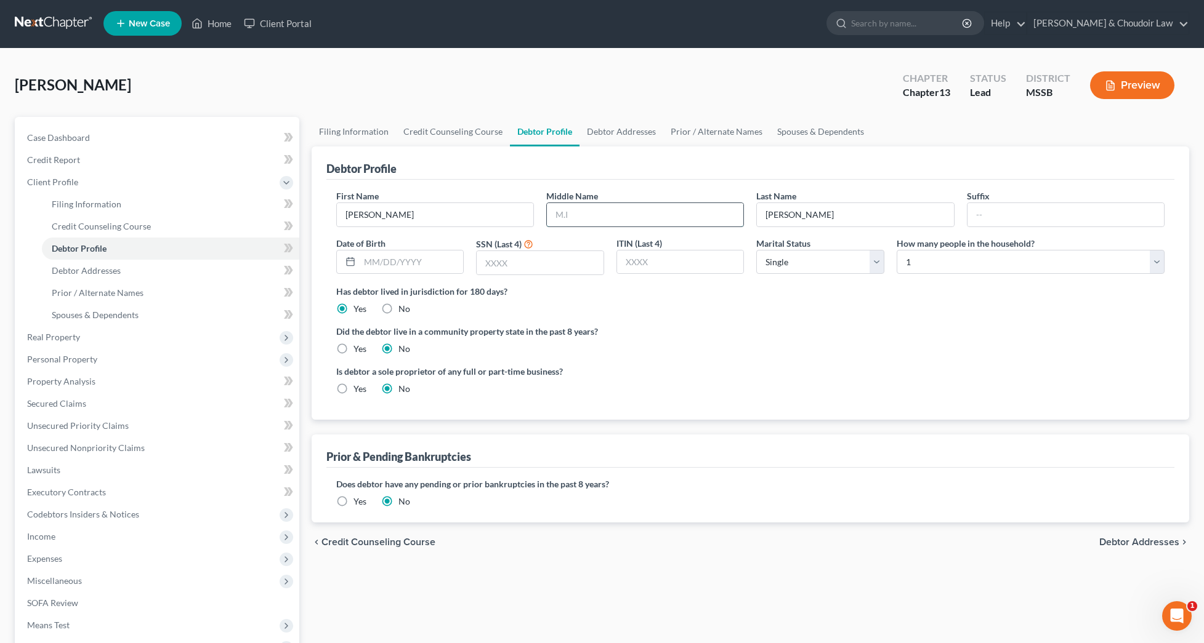
scroll to position [2, 0]
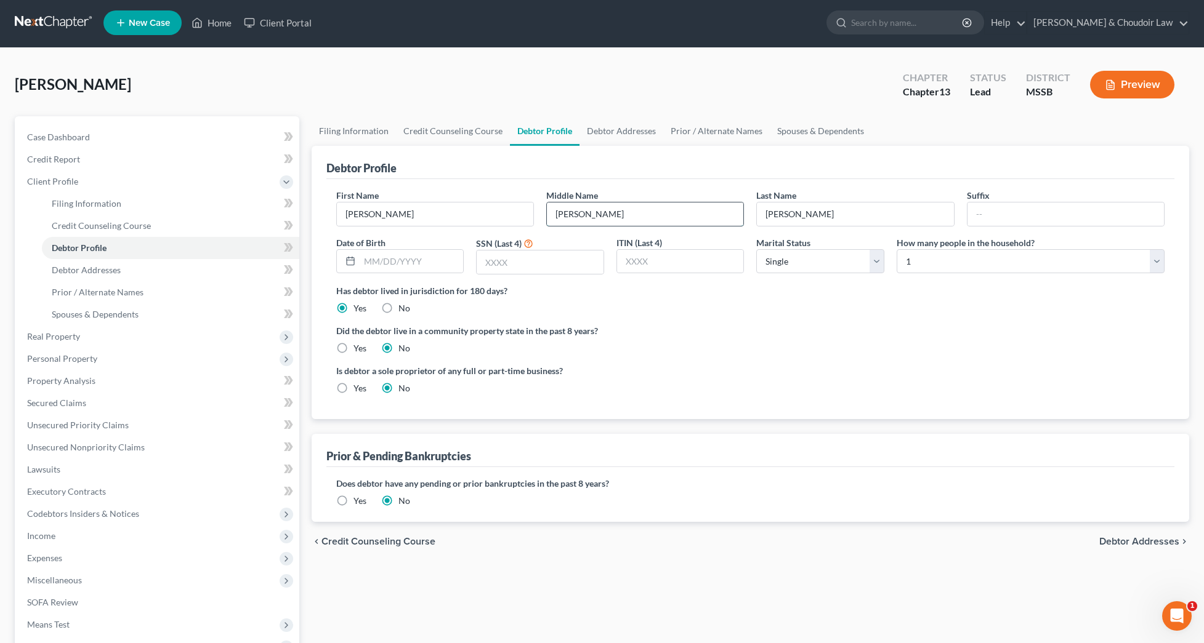
type input "[PERSON_NAME]"
type input "[DATE]"
type input "q"
type input "3285"
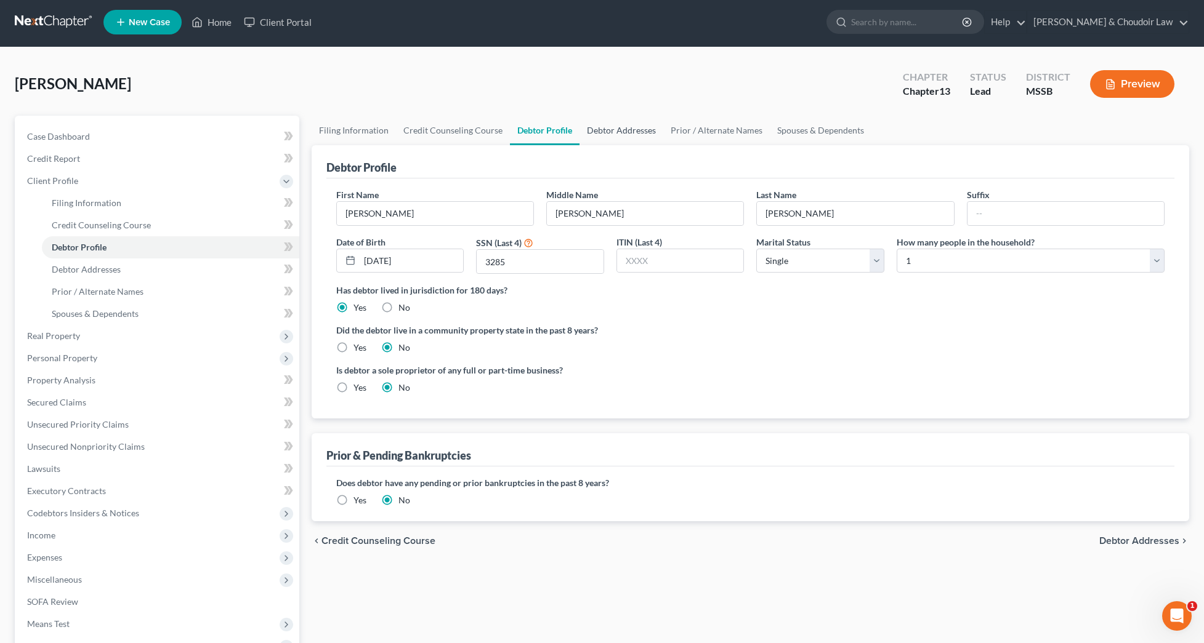
click at [625, 135] on link "Debtor Addresses" at bounding box center [621, 131] width 84 height 30
select select "0"
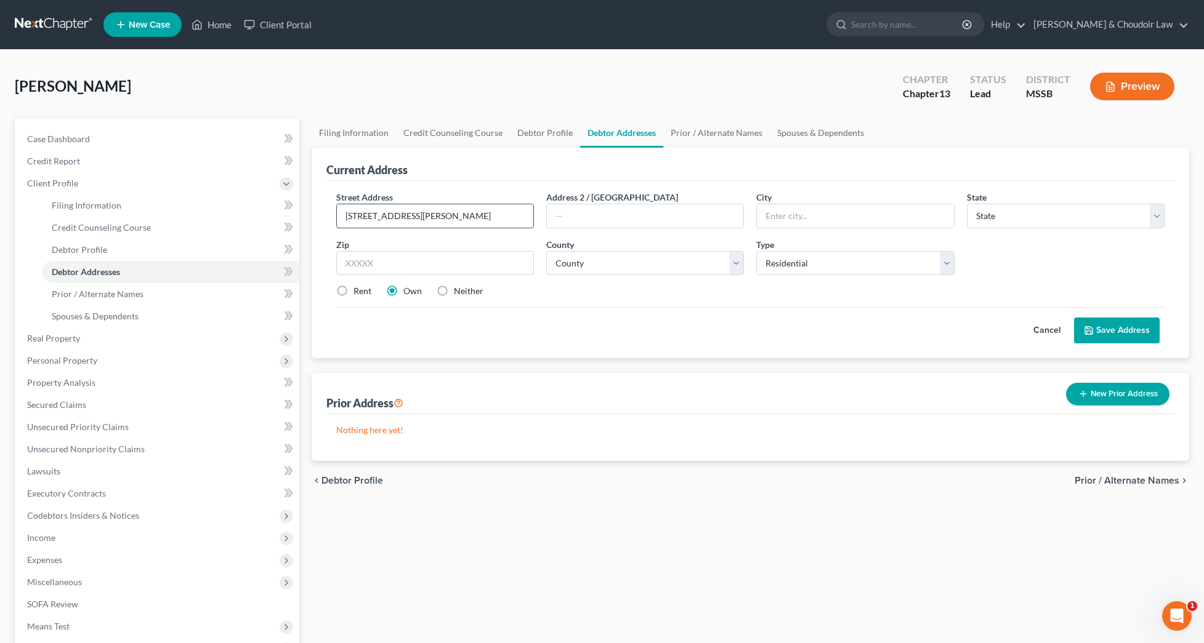
type input "[STREET_ADDRESS][PERSON_NAME]"
type input "Summit"
select select "25"
type input "39666"
select select "56"
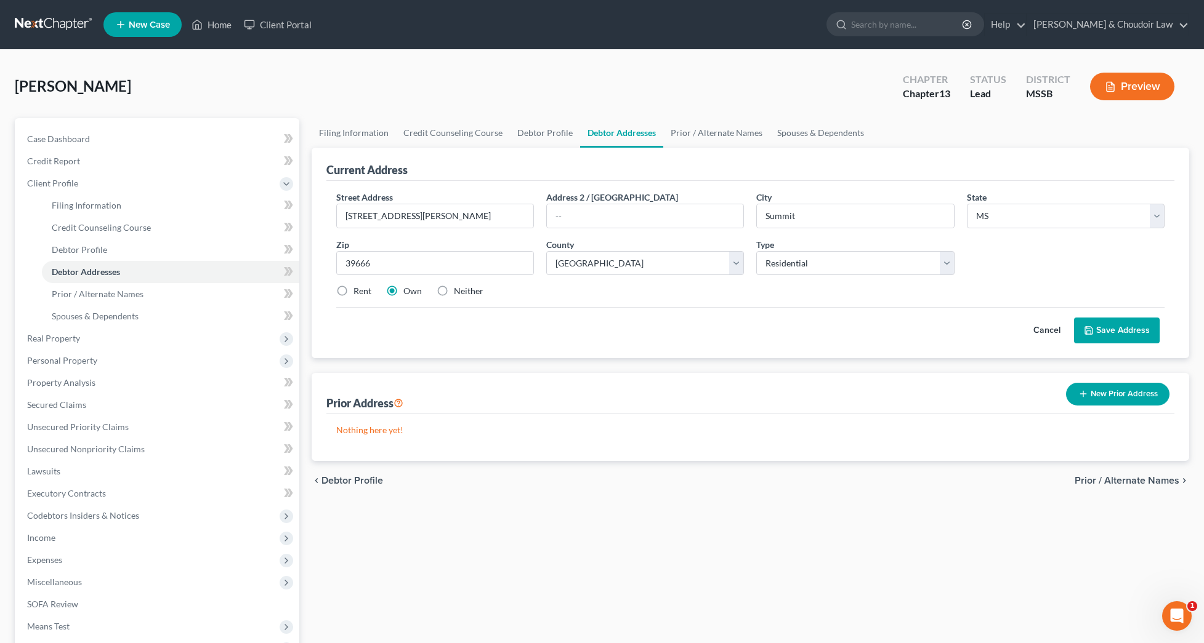
click at [364, 291] on label "Rent" at bounding box center [362, 291] width 18 height 12
click at [364, 291] on input "Rent" at bounding box center [362, 289] width 8 height 8
radio input "true"
click at [1150, 328] on button "Save Address" at bounding box center [1117, 331] width 86 height 26
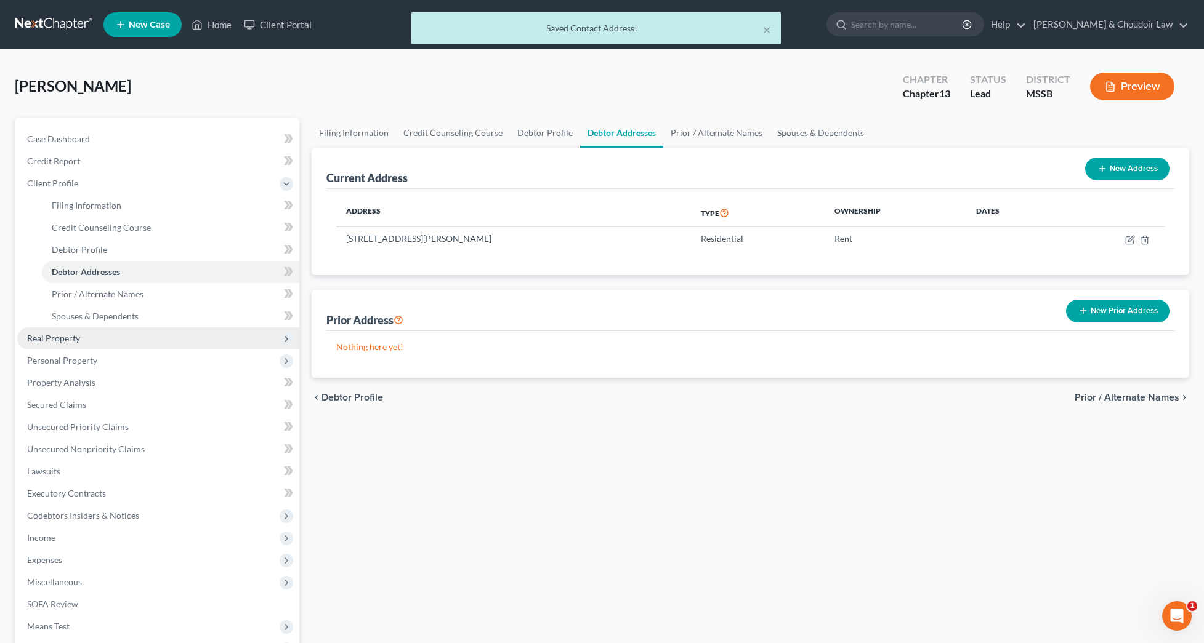
scroll to position [2, 0]
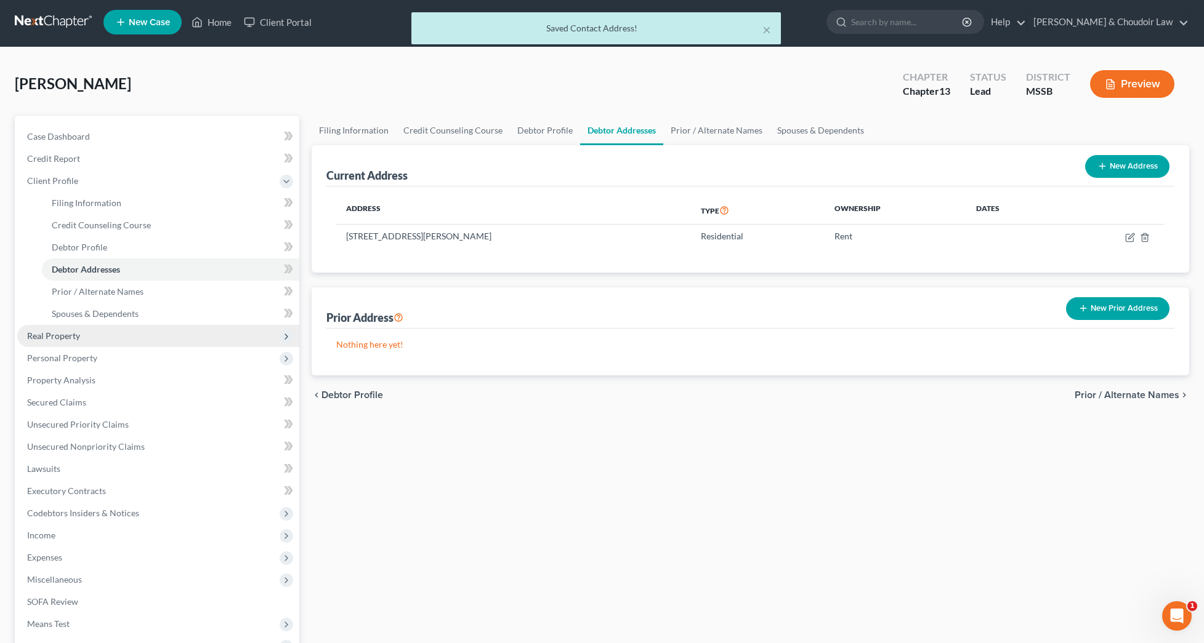
click at [76, 337] on span "Real Property" at bounding box center [53, 336] width 53 height 10
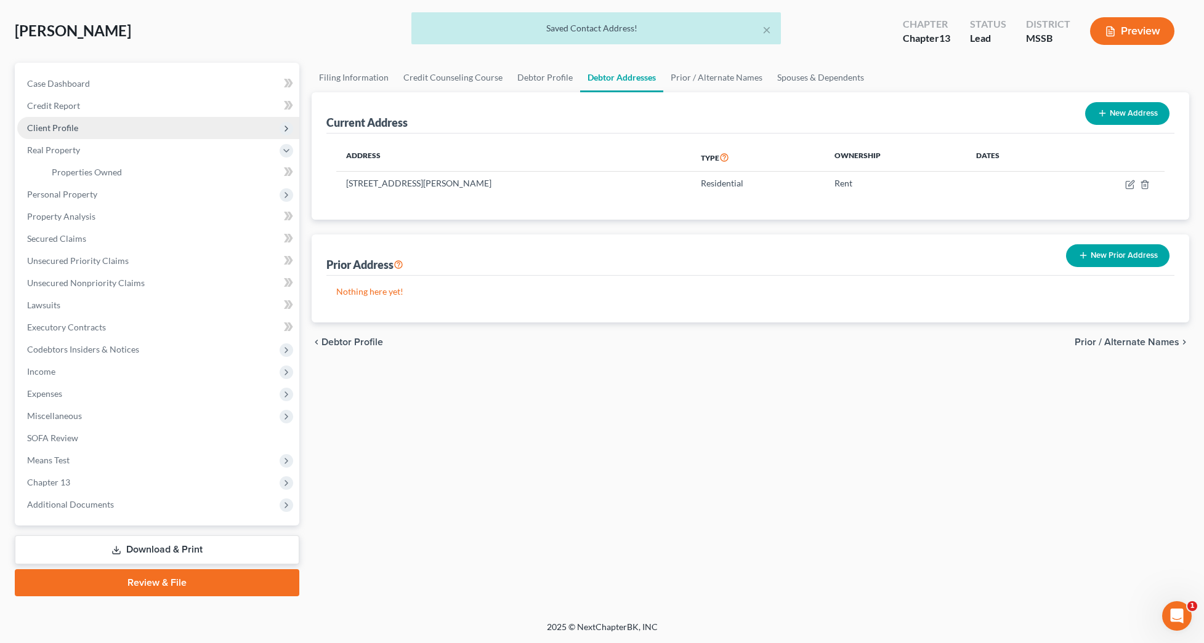
scroll to position [55, 0]
click at [62, 123] on span "Client Profile" at bounding box center [52, 128] width 51 height 10
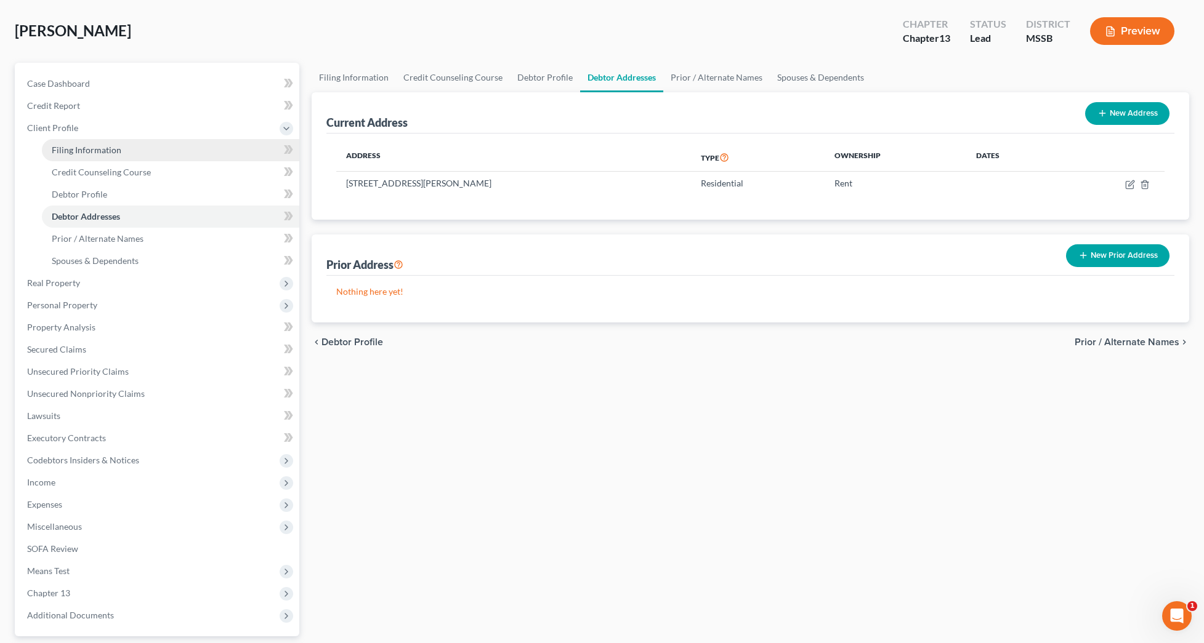
click at [69, 143] on link "Filing Information" at bounding box center [170, 150] width 257 height 22
select select "1"
select select "0"
select select "3"
select select "44"
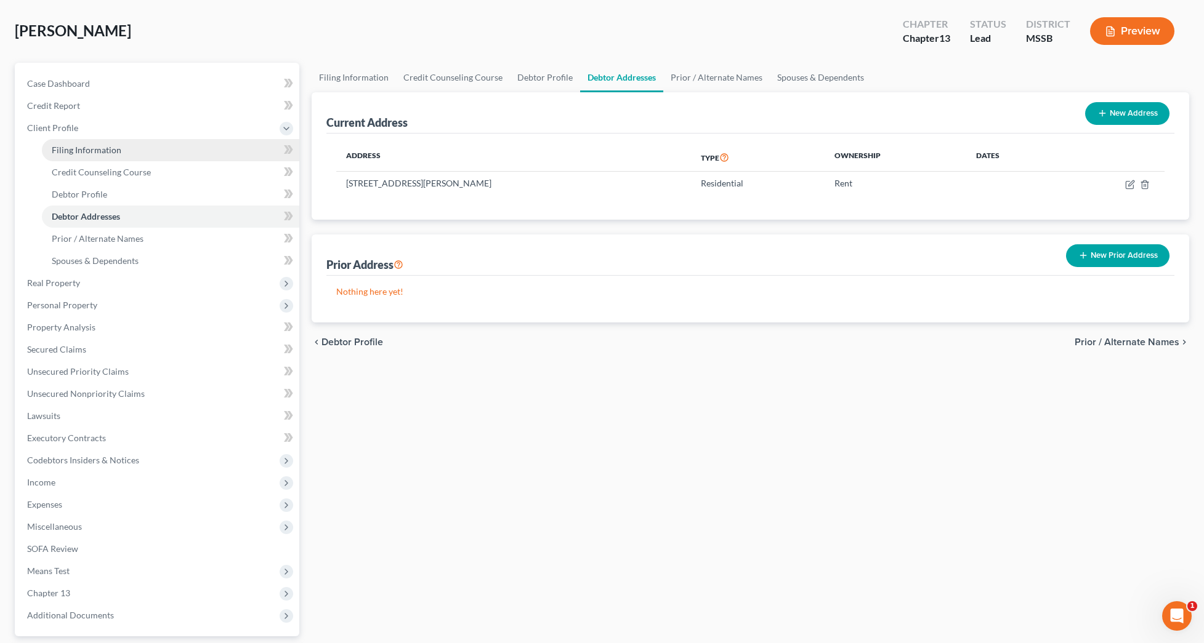
select select "0"
select select "25"
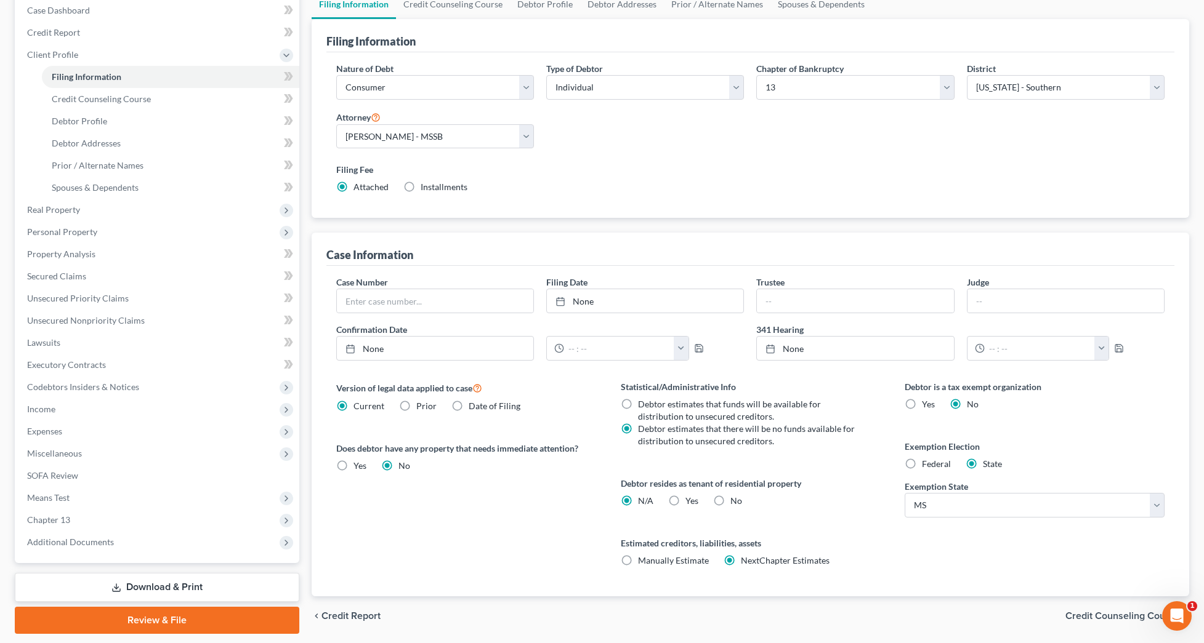
scroll to position [129, 0]
click at [685, 502] on span "Yes" at bounding box center [691, 501] width 13 height 10
click at [690, 502] on input "Yes Yes" at bounding box center [694, 499] width 8 height 8
radio input "true"
radio input "false"
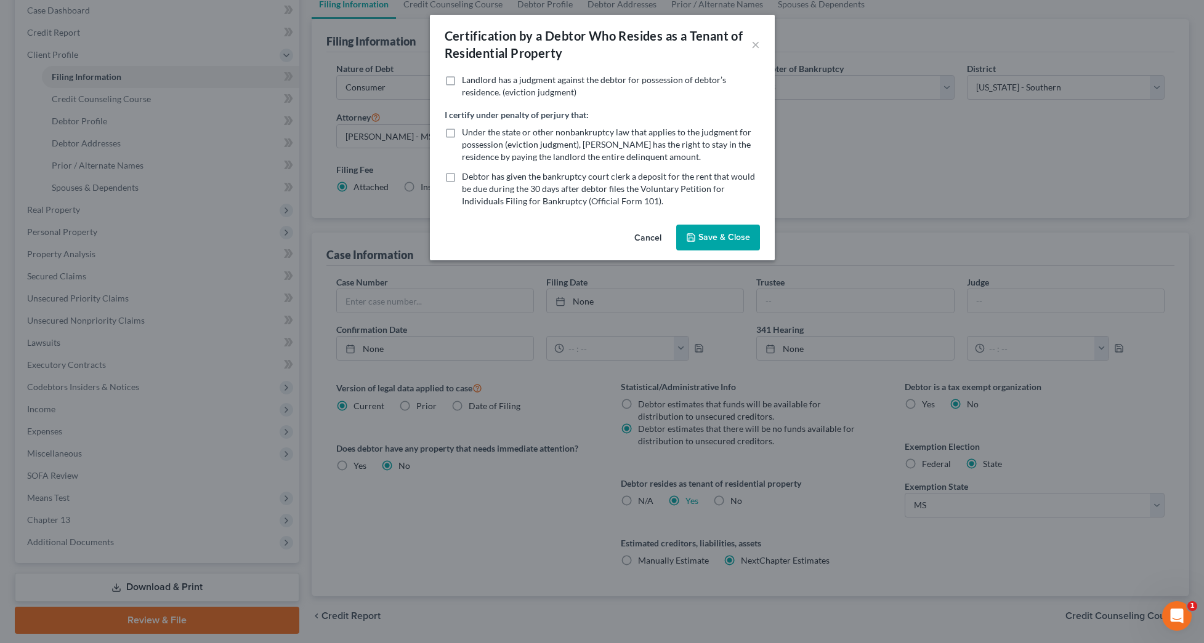
click at [698, 239] on button "Save & Close" at bounding box center [718, 238] width 84 height 26
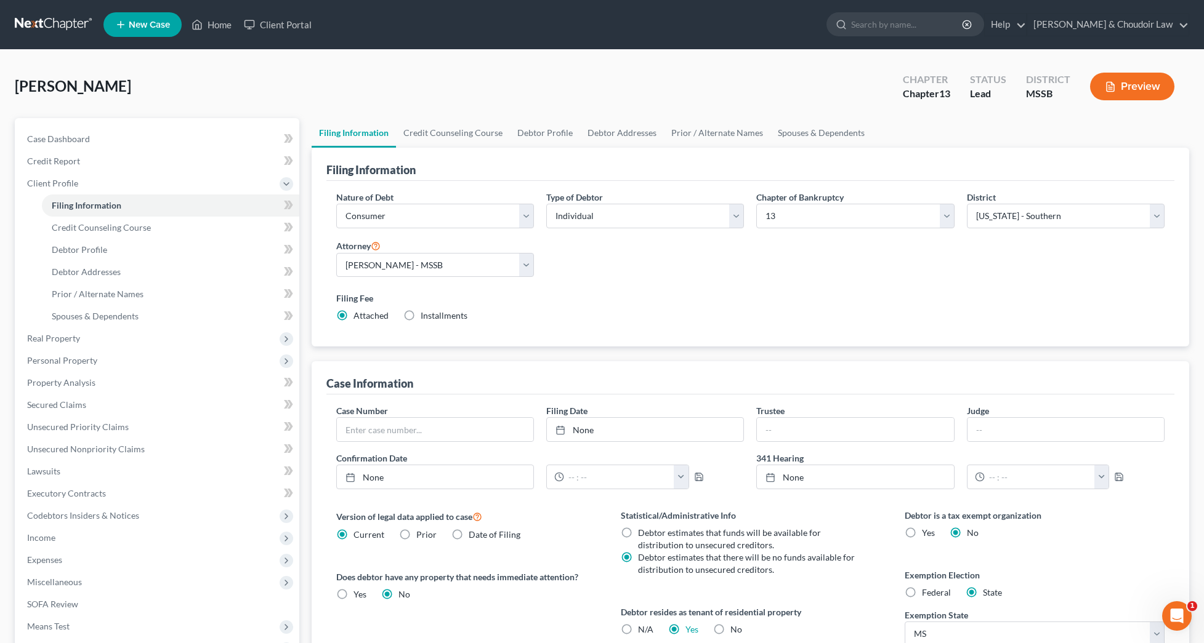
scroll to position [0, 0]
click at [451, 137] on link "Credit Counseling Course" at bounding box center [453, 133] width 114 height 30
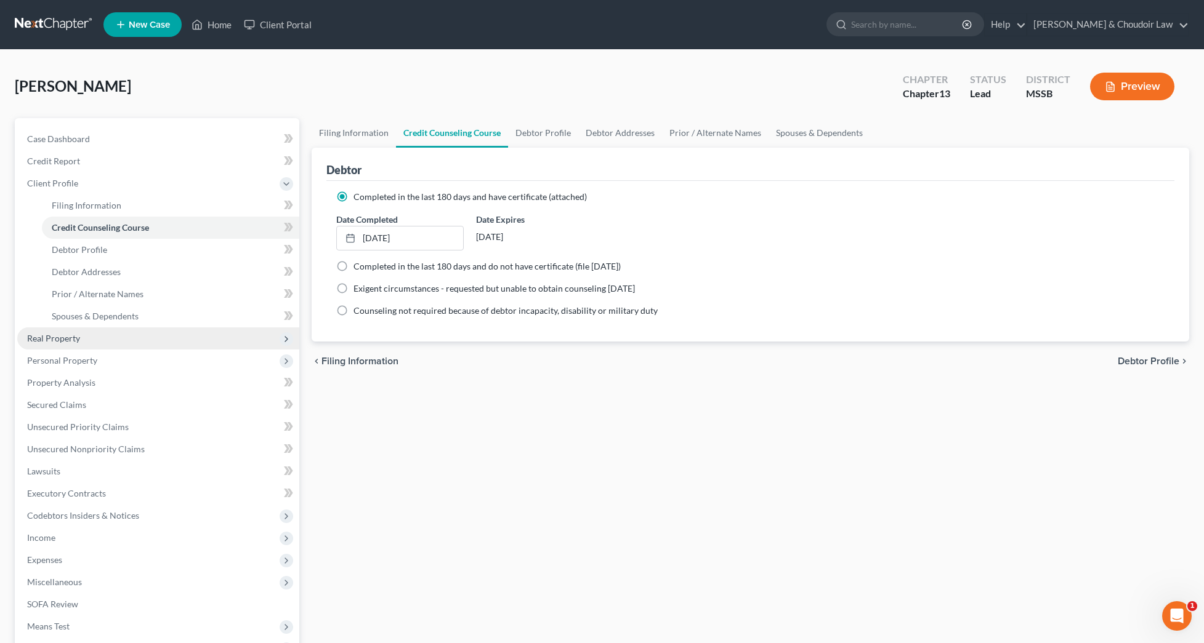
click at [99, 341] on span "Real Property" at bounding box center [158, 339] width 282 height 22
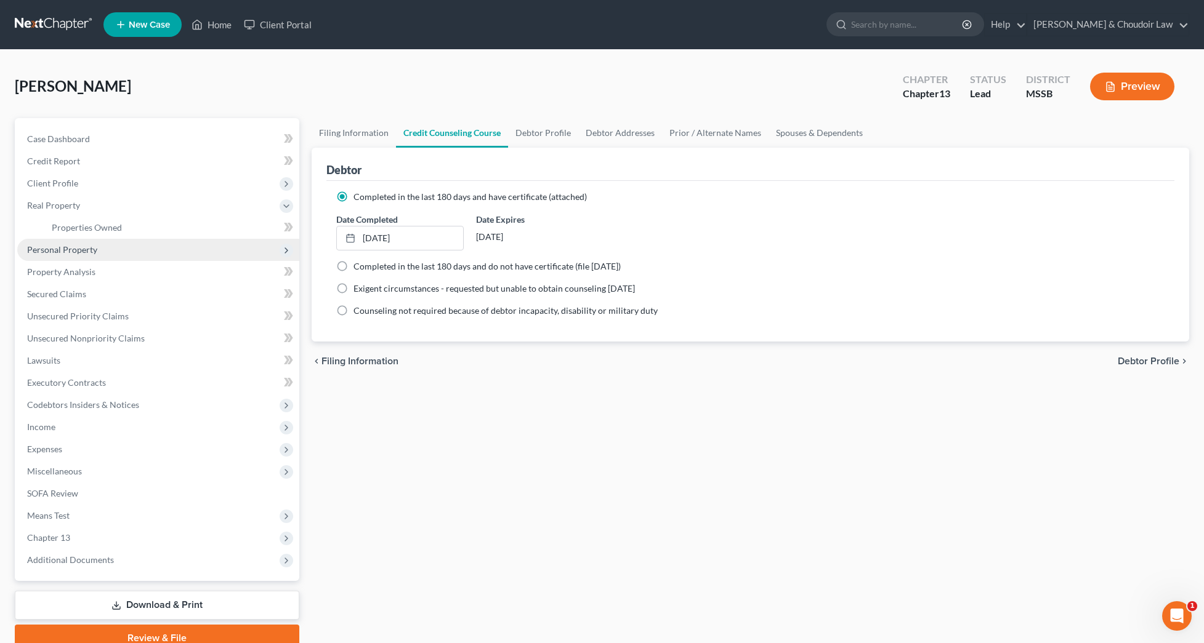
click at [84, 252] on span "Personal Property" at bounding box center [62, 249] width 70 height 10
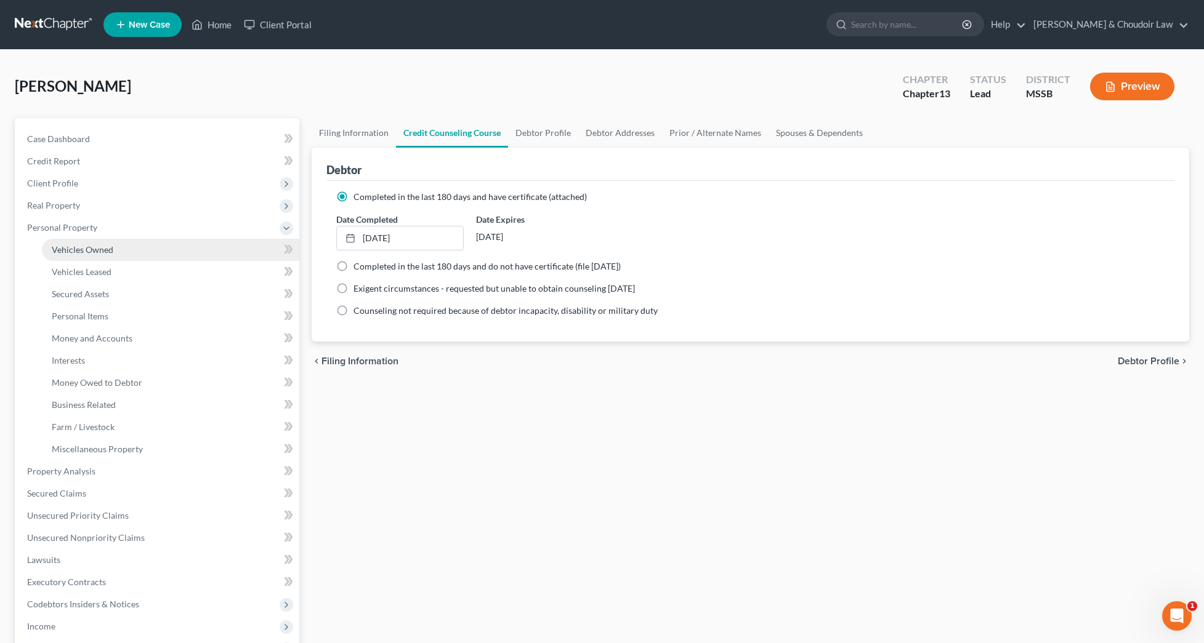
click at [85, 254] on span "Vehicles Owned" at bounding box center [83, 249] width 62 height 10
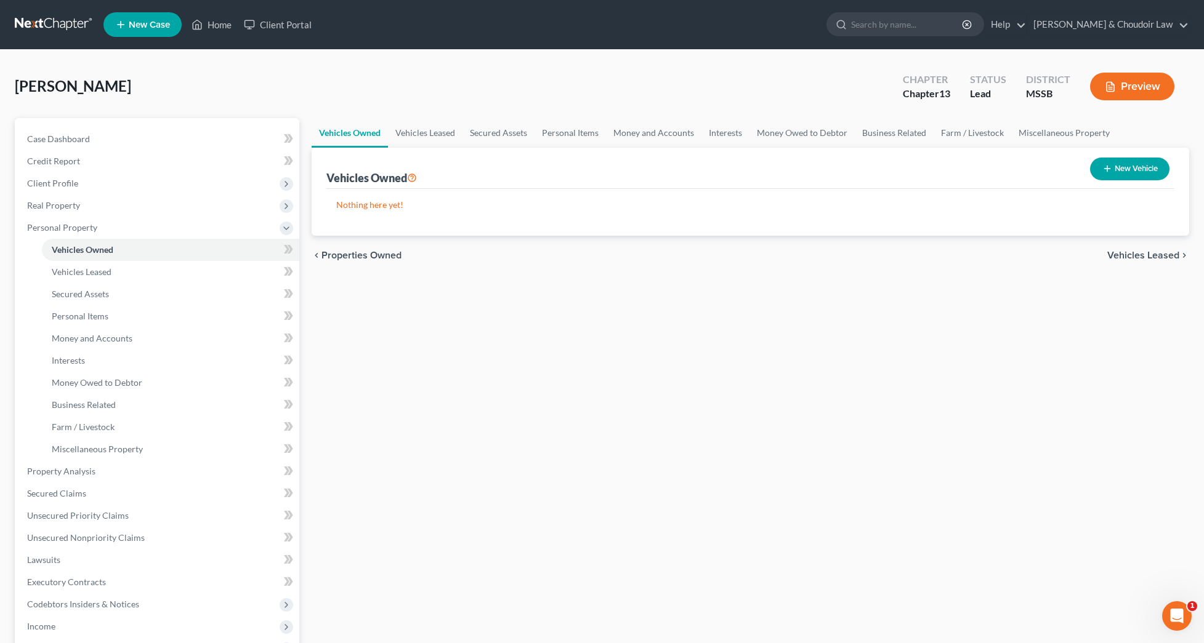
click at [1105, 155] on div "New Vehicle" at bounding box center [1129, 169] width 89 height 33
click at [1106, 161] on button "New Vehicle" at bounding box center [1129, 169] width 79 height 23
select select "0"
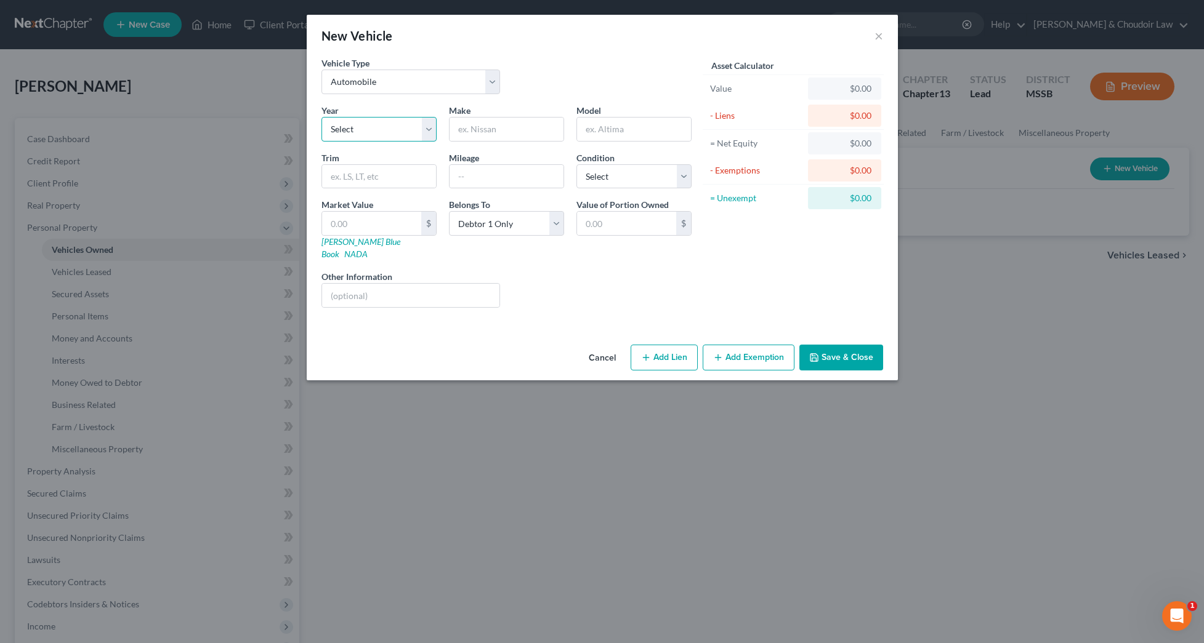
select select "29"
click at [510, 128] on input "text" at bounding box center [506, 129] width 114 height 23
type input "GMC"
type input "Sierra"
drag, startPoint x: 403, startPoint y: 174, endPoint x: 449, endPoint y: 175, distance: 45.6
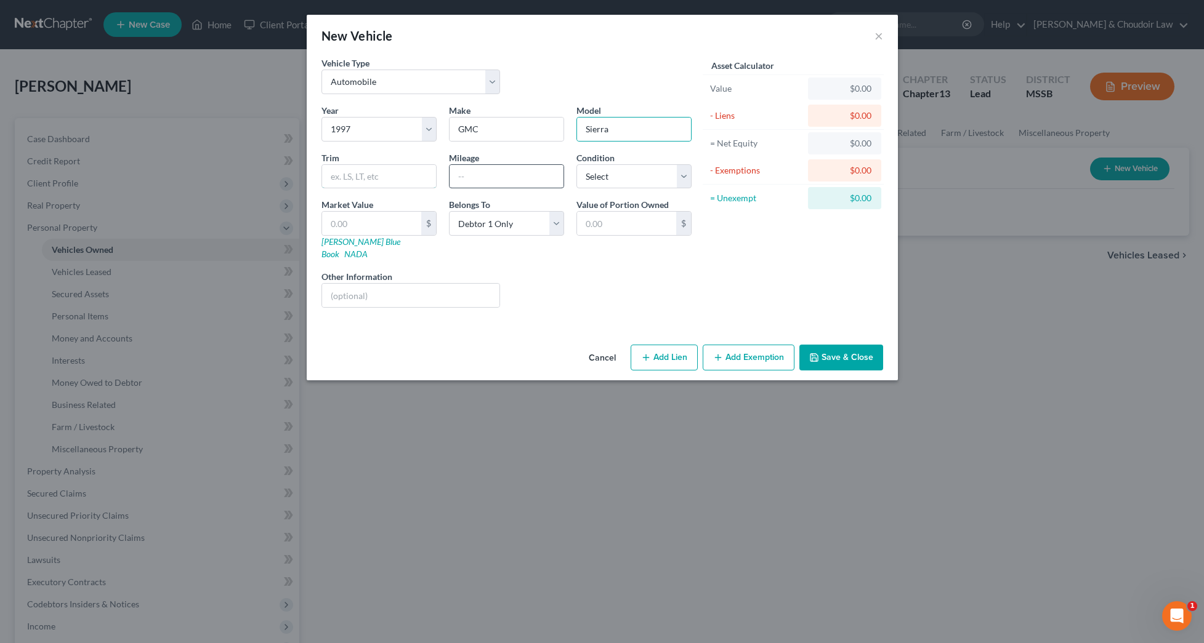
click at [403, 174] on input "text" at bounding box center [379, 176] width 114 height 23
click at [467, 175] on input "text" at bounding box center [506, 176] width 114 height 23
type input "185000"
select select "2"
click at [374, 223] on input "text" at bounding box center [371, 223] width 99 height 23
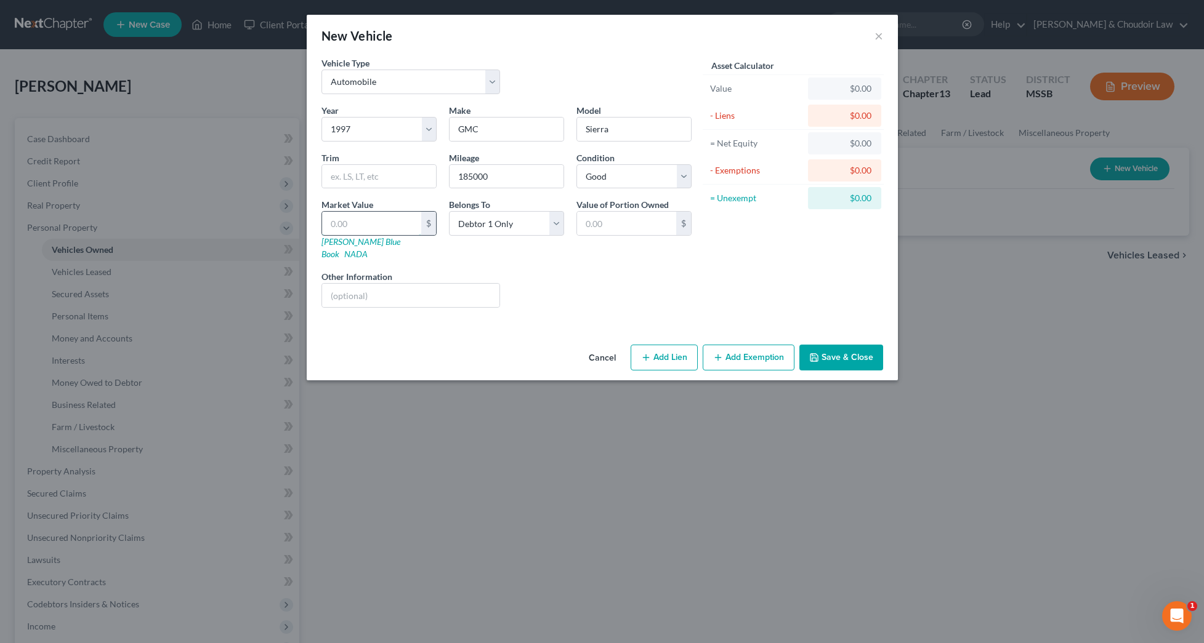
type input "2"
type input "2.00"
type input "25"
type input "25.00"
type input "250"
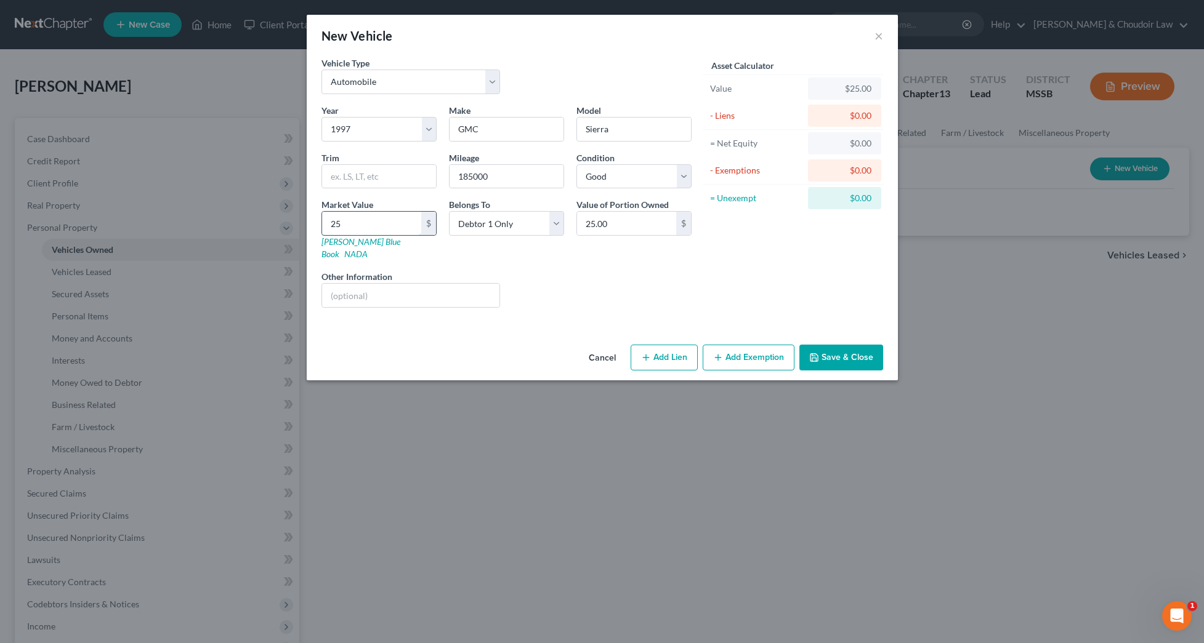
type input "250.00"
type input "2500"
type input "2,500.00"
type input "2,500"
click at [734, 349] on button "Add Exemption" at bounding box center [749, 358] width 92 height 26
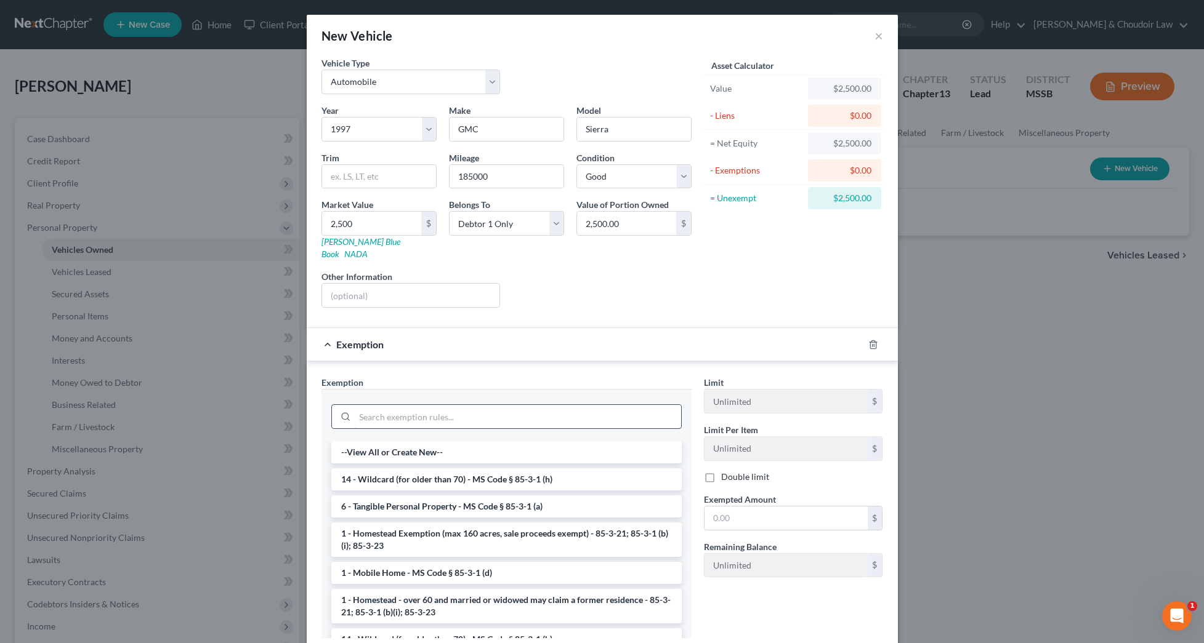
click at [564, 406] on input "search" at bounding box center [518, 416] width 326 height 23
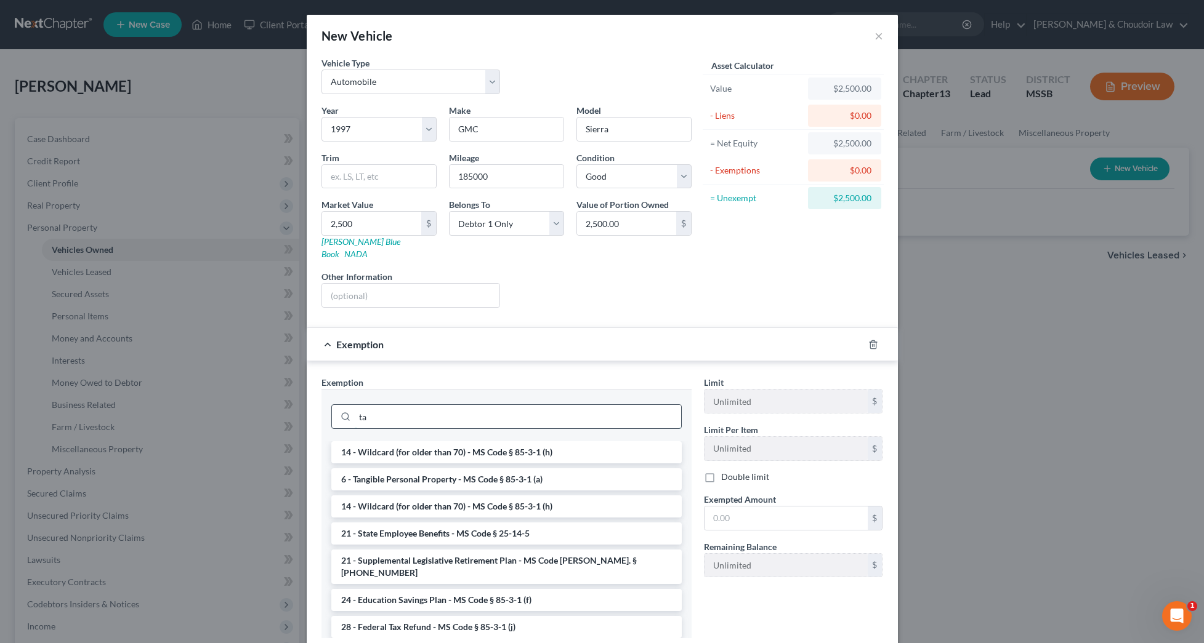
scroll to position [1, 0]
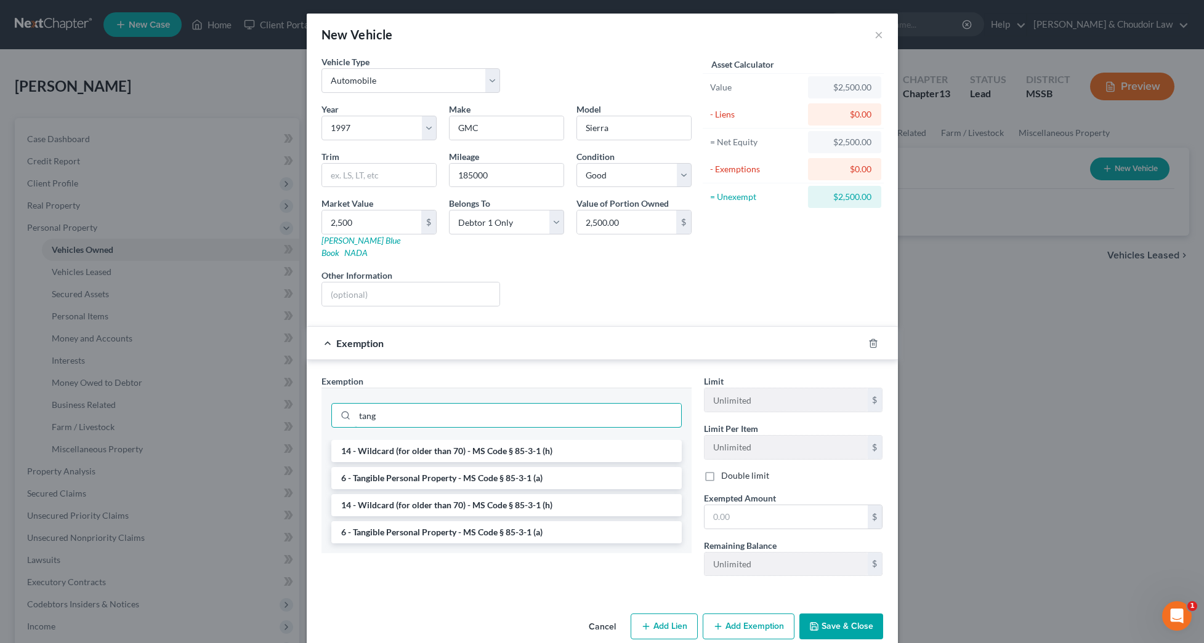
type input "tang"
click at [511, 467] on li "6 - Tangible Personal Property - MS Code § 85-3-1 (a)" at bounding box center [506, 478] width 350 height 22
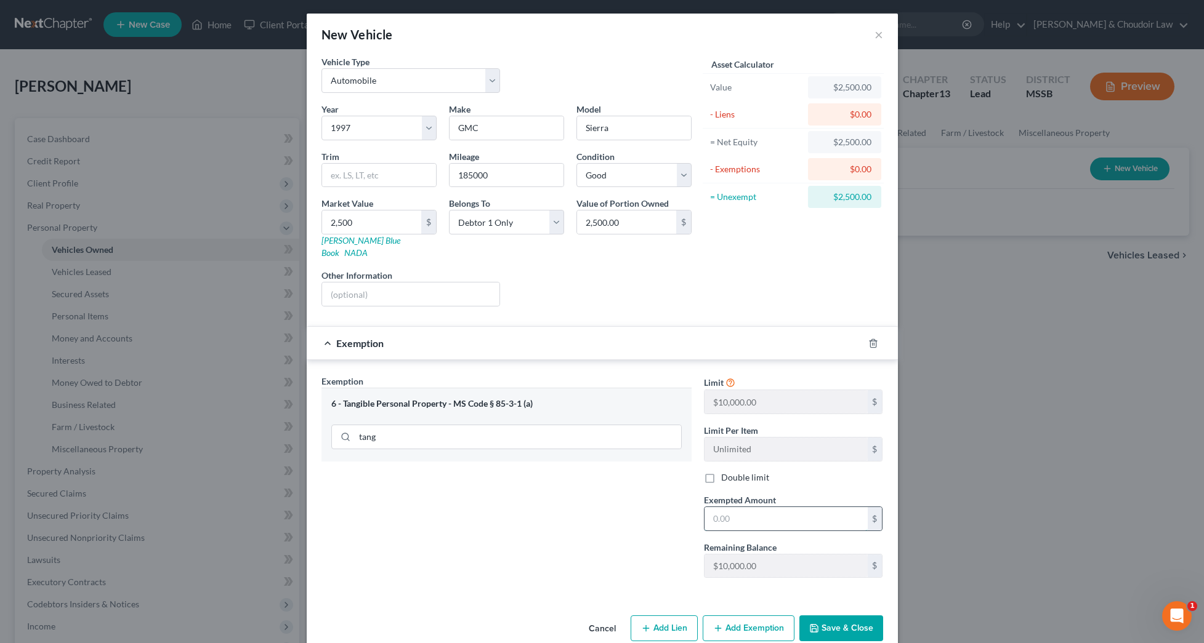
click at [780, 507] on input "text" at bounding box center [785, 518] width 163 height 23
type input "2,500"
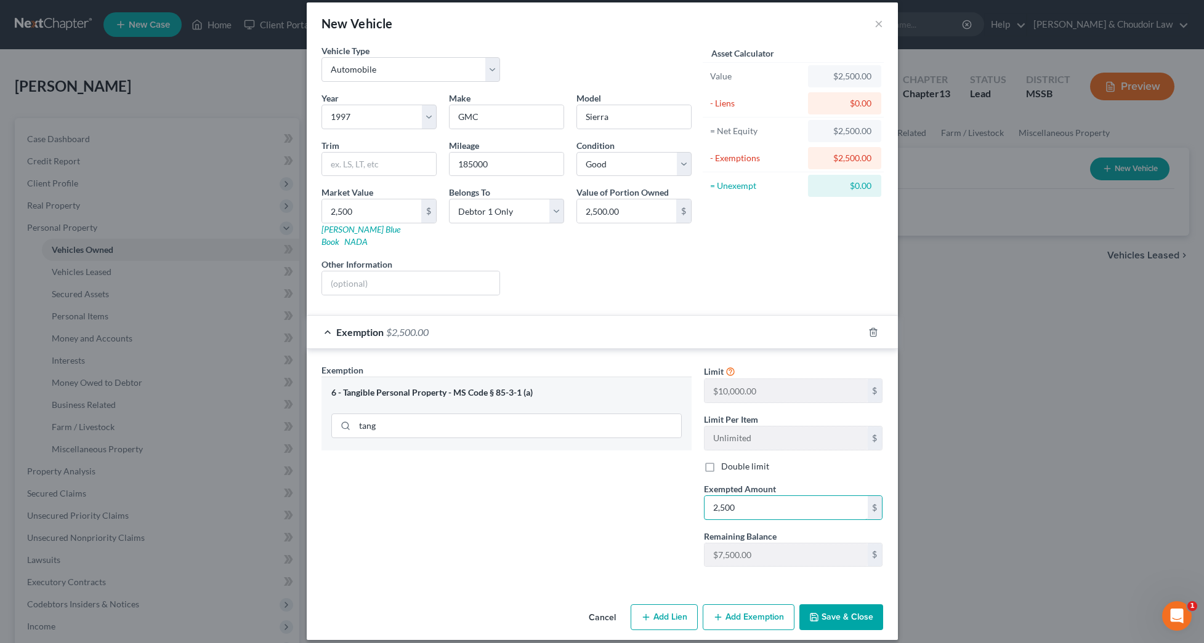
scroll to position [12, 0]
click at [843, 605] on button "Save & Close" at bounding box center [841, 618] width 84 height 26
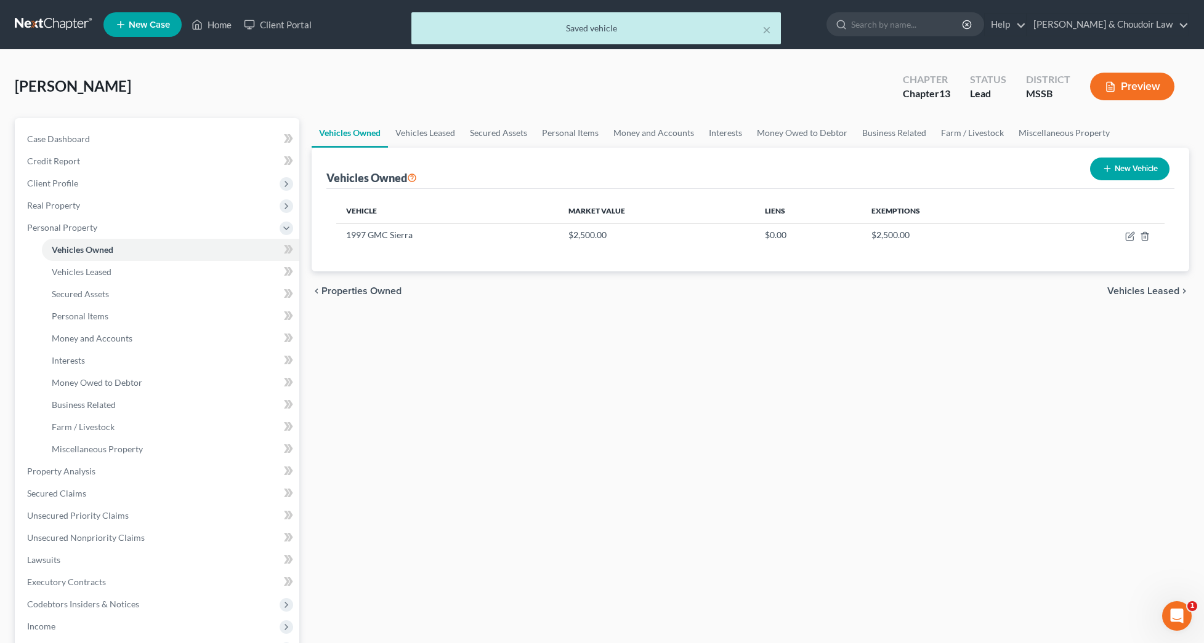
scroll to position [0, 0]
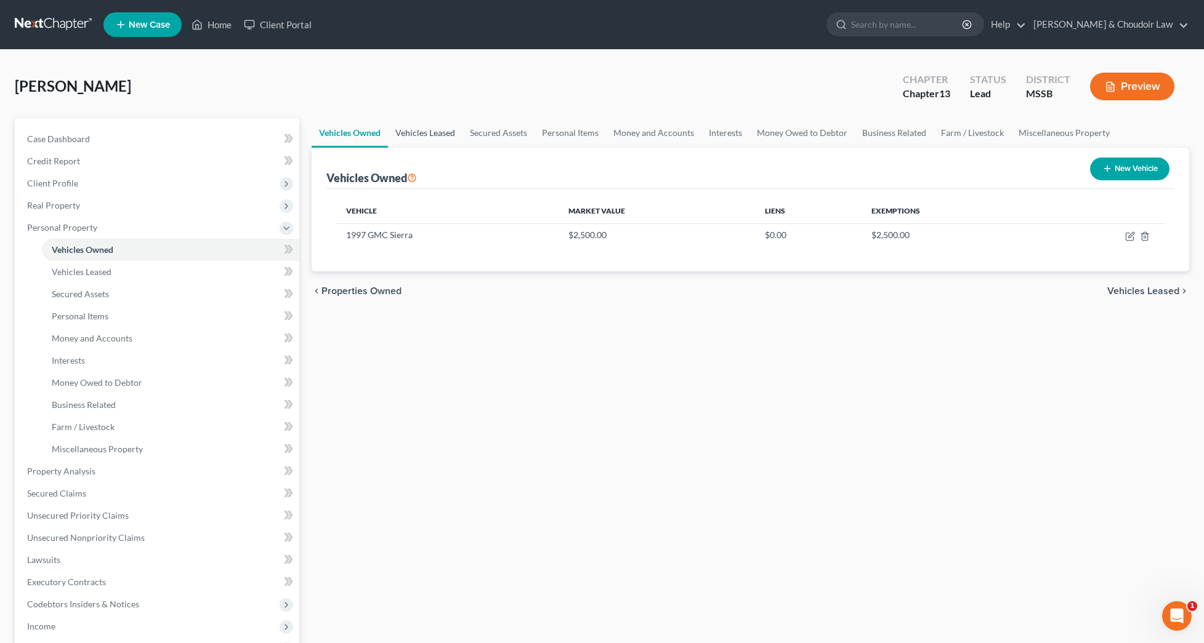
click at [422, 129] on link "Vehicles Leased" at bounding box center [425, 133] width 74 height 30
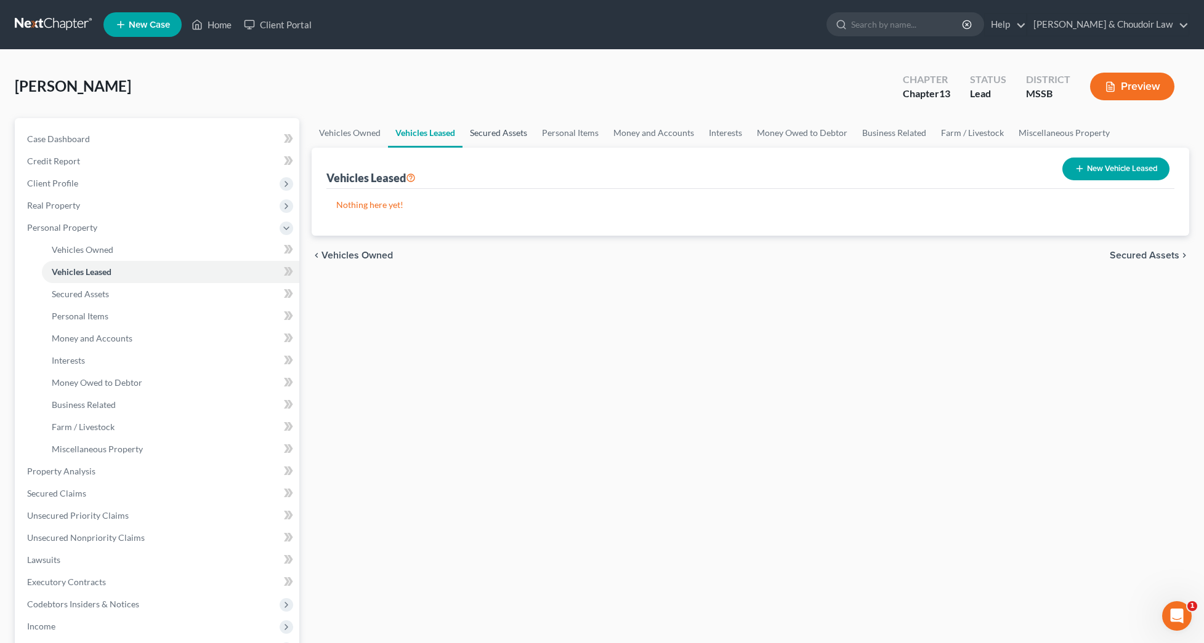
drag, startPoint x: 481, startPoint y: 133, endPoint x: 489, endPoint y: 134, distance: 7.4
click at [481, 133] on link "Secured Assets" at bounding box center [498, 133] width 72 height 30
click at [566, 134] on link "Personal Items" at bounding box center [570, 133] width 71 height 30
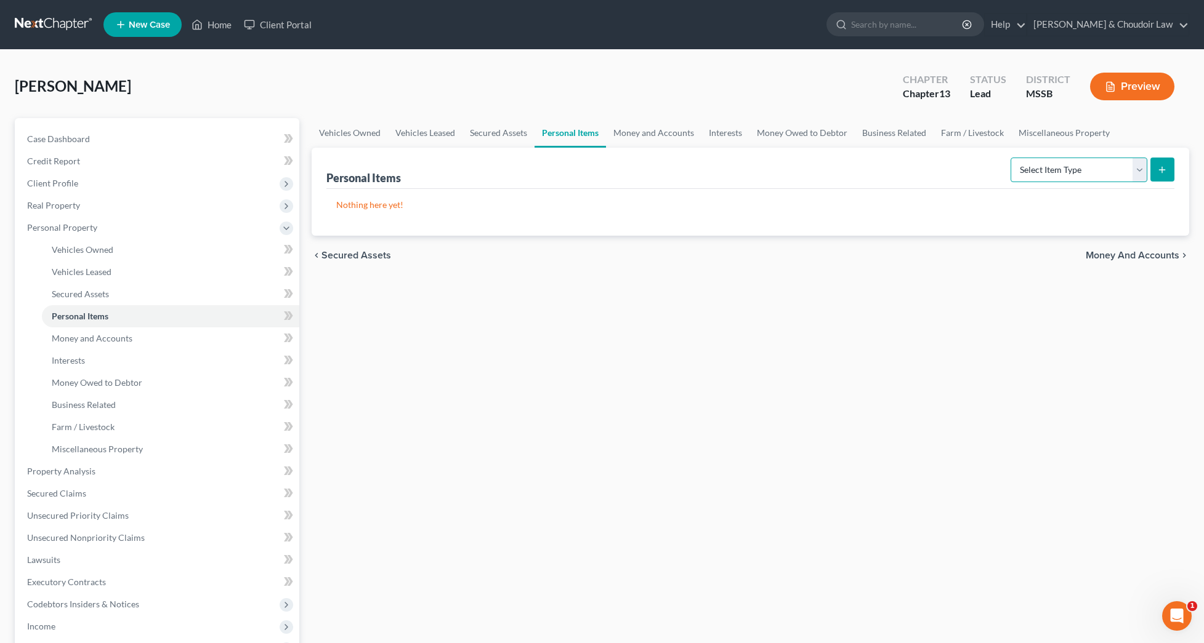
select select "clothing"
click at [1156, 169] on button "submit" at bounding box center [1162, 170] width 24 height 24
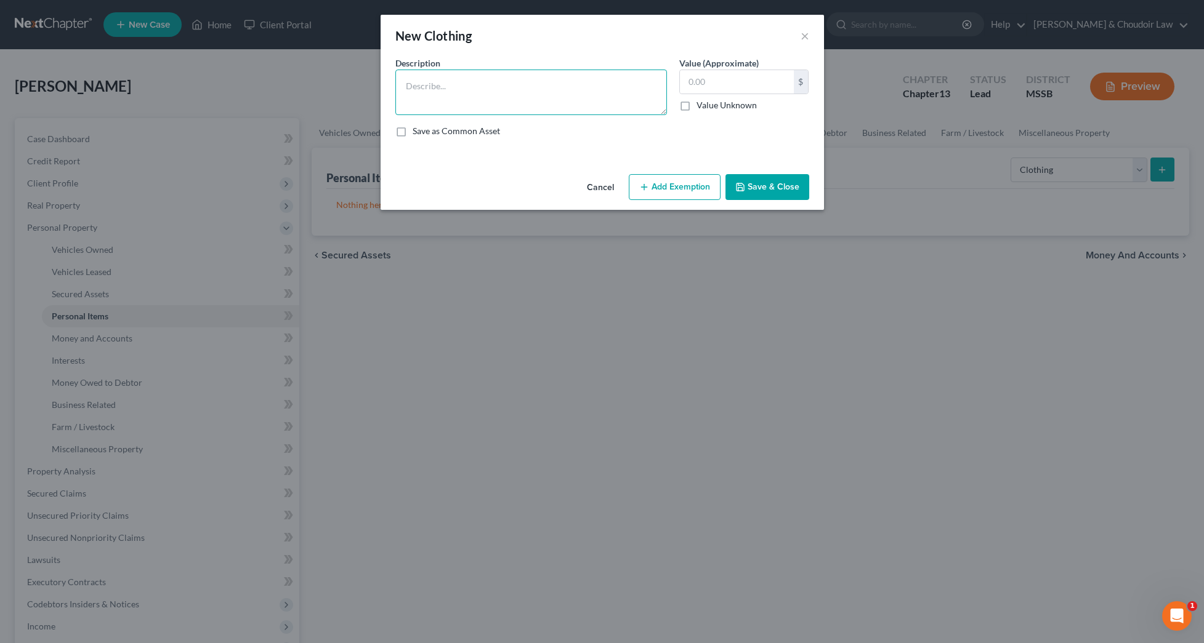
click at [563, 107] on textarea at bounding box center [531, 93] width 272 height 46
type textarea "Personal Clothing"
type input "400"
click at [649, 193] on button "Add Exemption" at bounding box center [675, 187] width 92 height 26
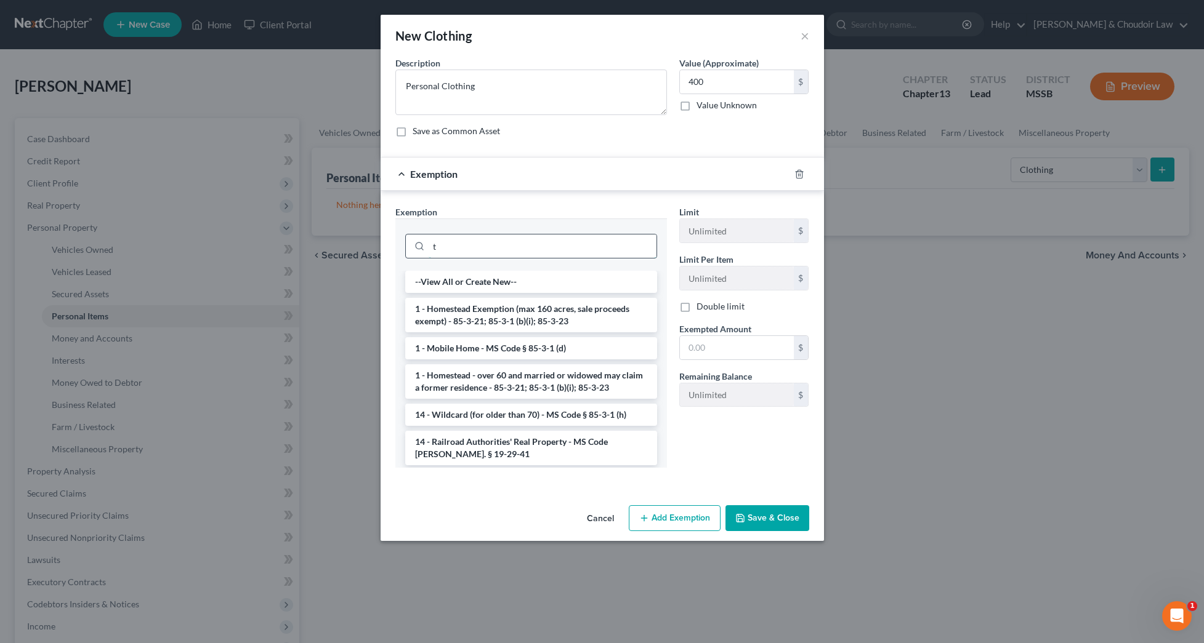
click at [610, 242] on input "t" at bounding box center [543, 246] width 228 height 23
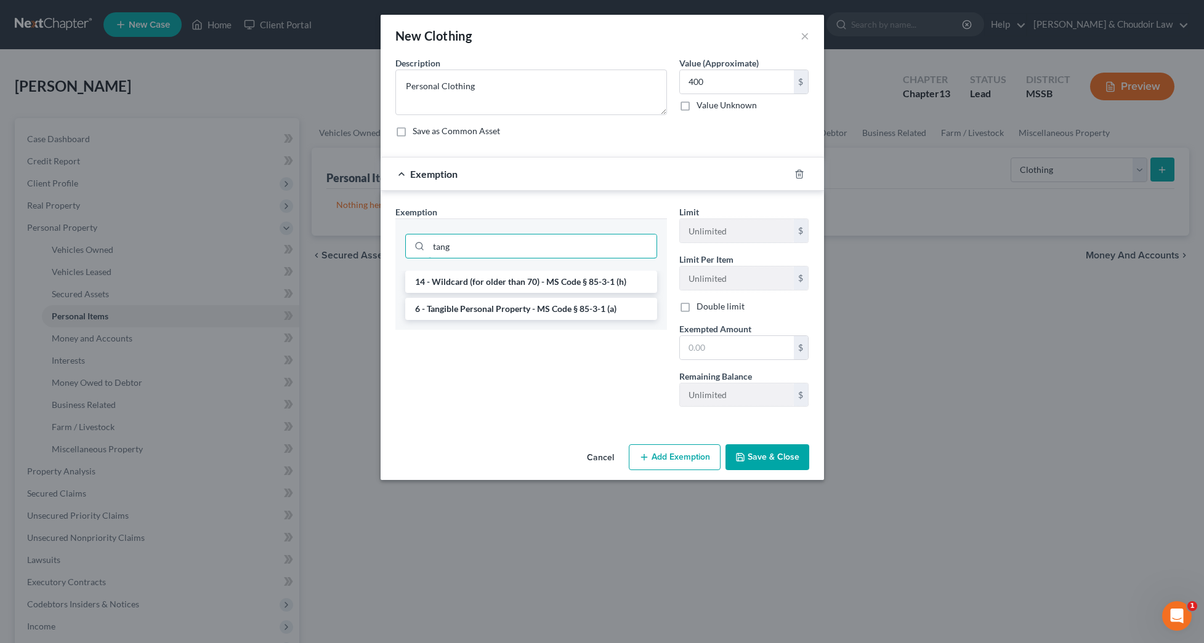
type input "tang"
click at [577, 308] on li "6 - Tangible Personal Property - MS Code § 85-3-1 (a)" at bounding box center [531, 309] width 252 height 22
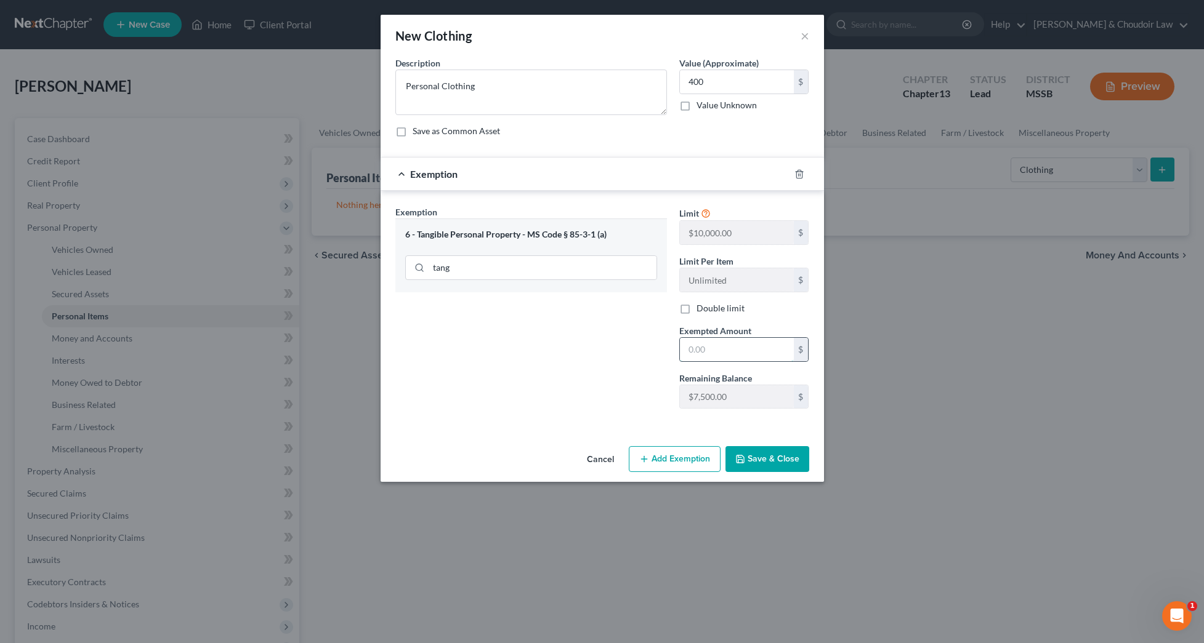
click at [723, 356] on input "text" at bounding box center [737, 349] width 114 height 23
type input "400"
drag, startPoint x: 759, startPoint y: 461, endPoint x: 762, endPoint y: 451, distance: 9.9
click at [758, 461] on button "Save & Close" at bounding box center [767, 459] width 84 height 26
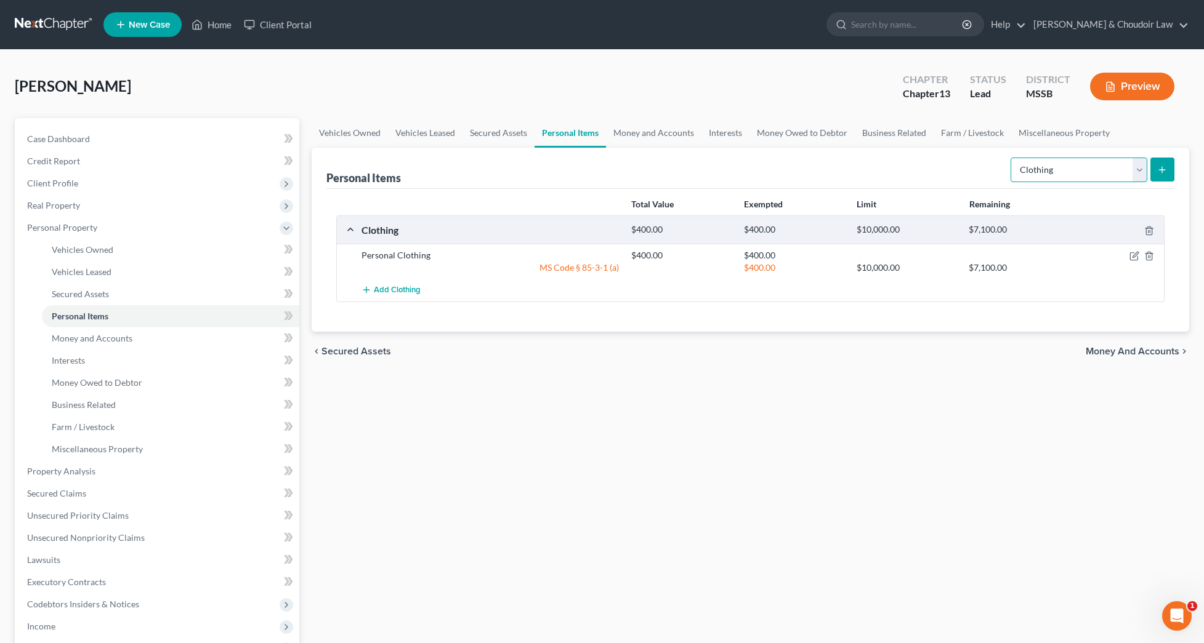
select select "electronics"
click at [1159, 167] on icon "submit" at bounding box center [1162, 170] width 10 height 10
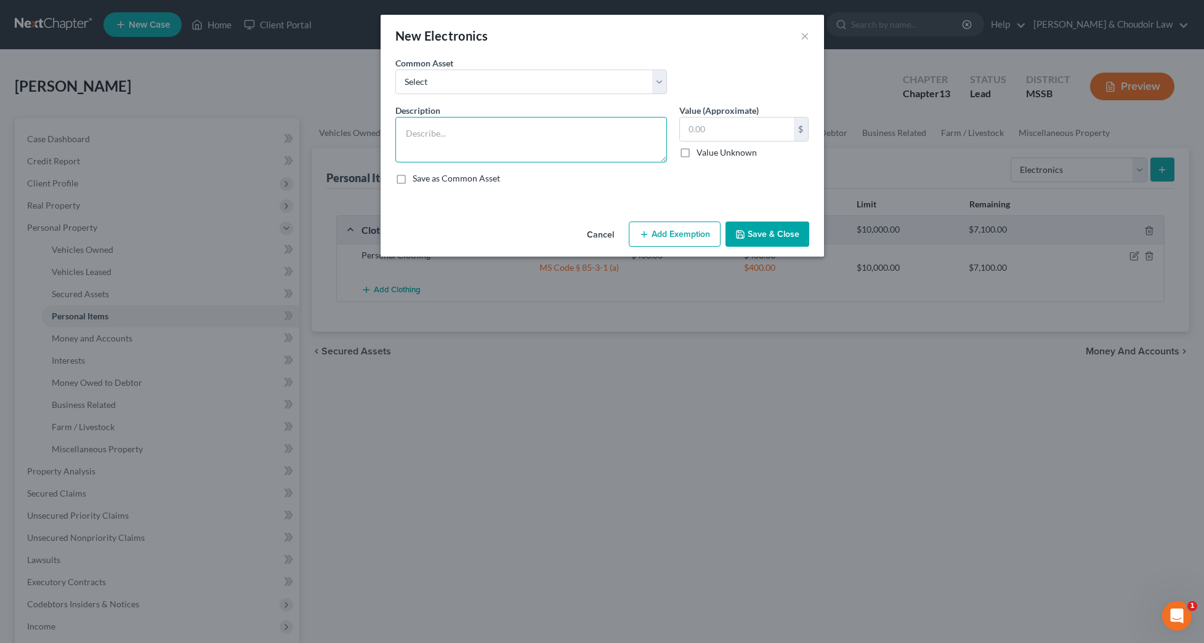
click at [599, 131] on textarea at bounding box center [531, 140] width 272 height 46
type textarea "Personal and Household Electronics"
type input "500"
click at [652, 233] on button "Add Exemption" at bounding box center [675, 235] width 92 height 26
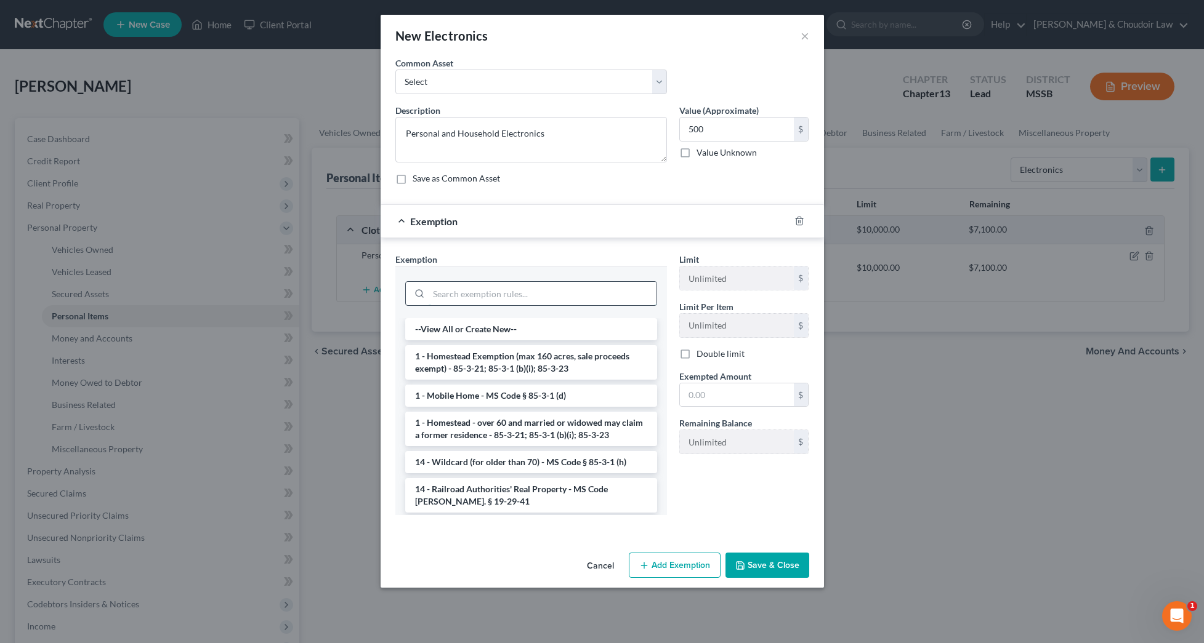
click at [614, 288] on input "search" at bounding box center [543, 293] width 228 height 23
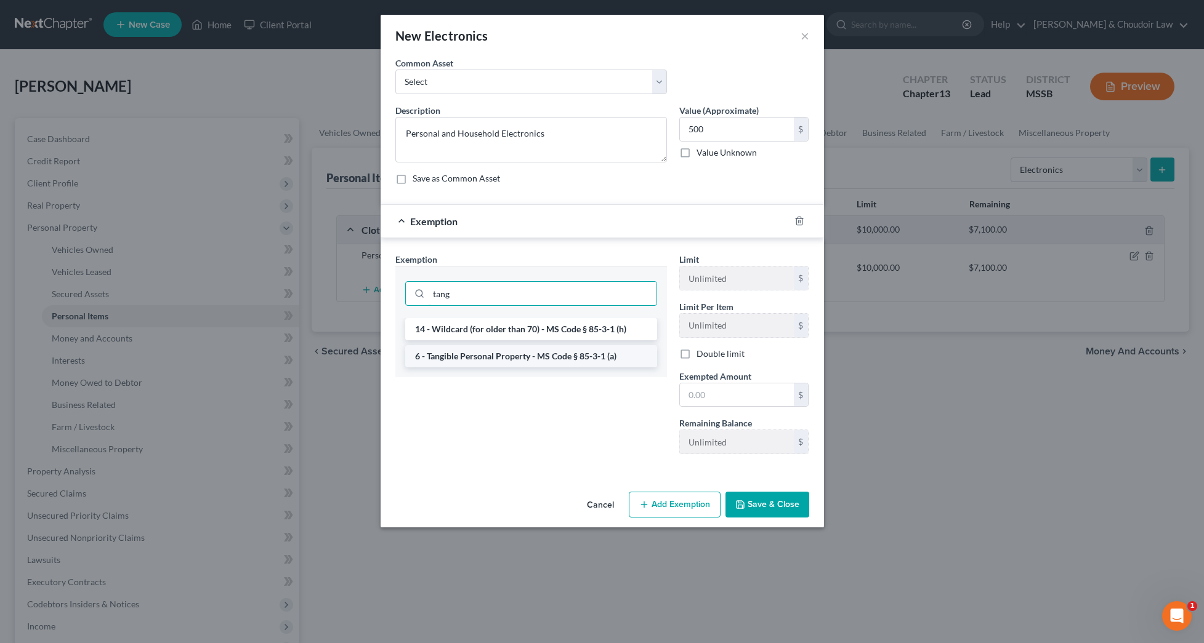
type input "tang"
click at [582, 353] on li "6 - Tangible Personal Property - MS Code § 85-3-1 (a)" at bounding box center [531, 356] width 252 height 22
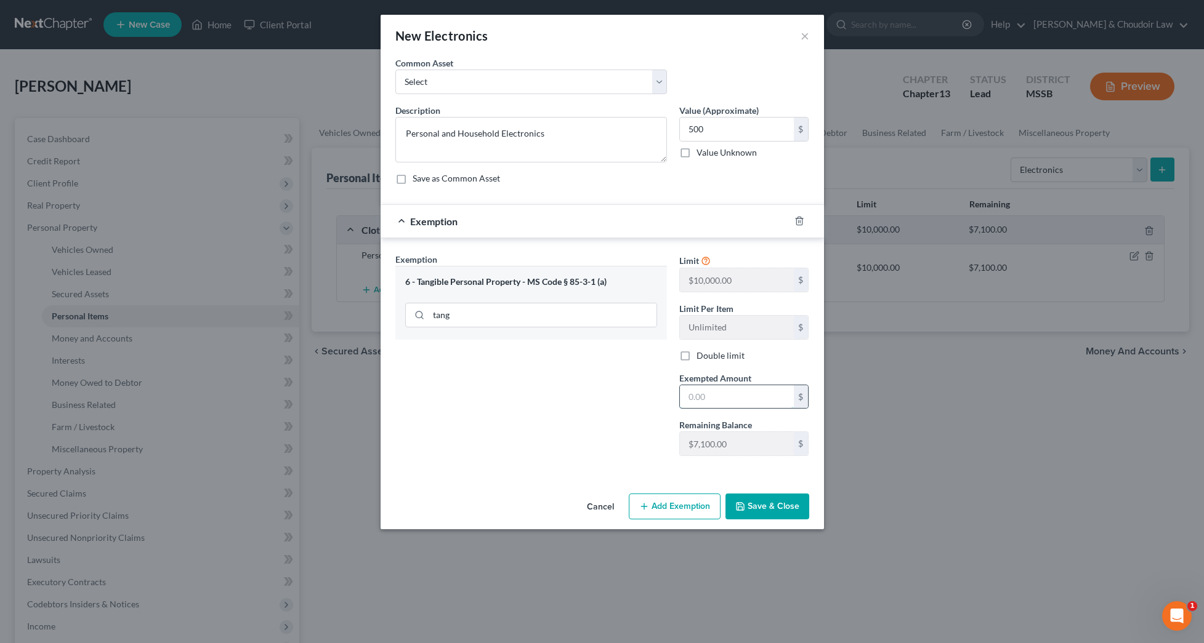
click at [731, 392] on input "text" at bounding box center [737, 396] width 114 height 23
type input "500"
drag, startPoint x: 771, startPoint y: 495, endPoint x: 784, endPoint y: 479, distance: 20.6
click at [771, 496] on button "Save & Close" at bounding box center [767, 507] width 84 height 26
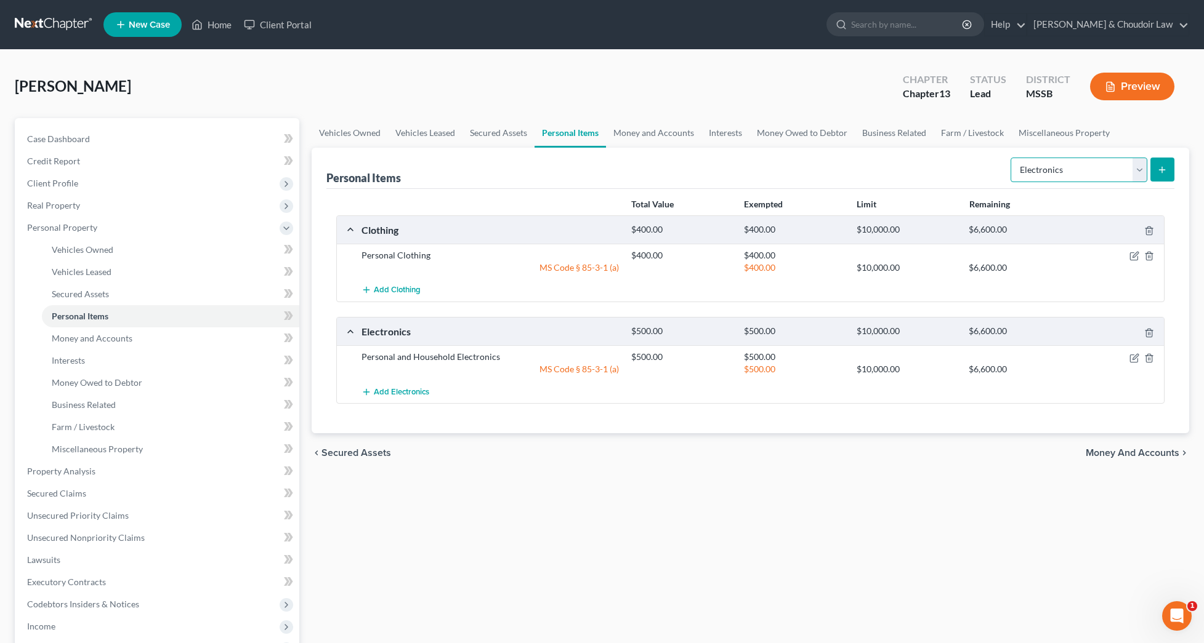
select select "firearms"
click at [1156, 180] on button "submit" at bounding box center [1162, 170] width 24 height 24
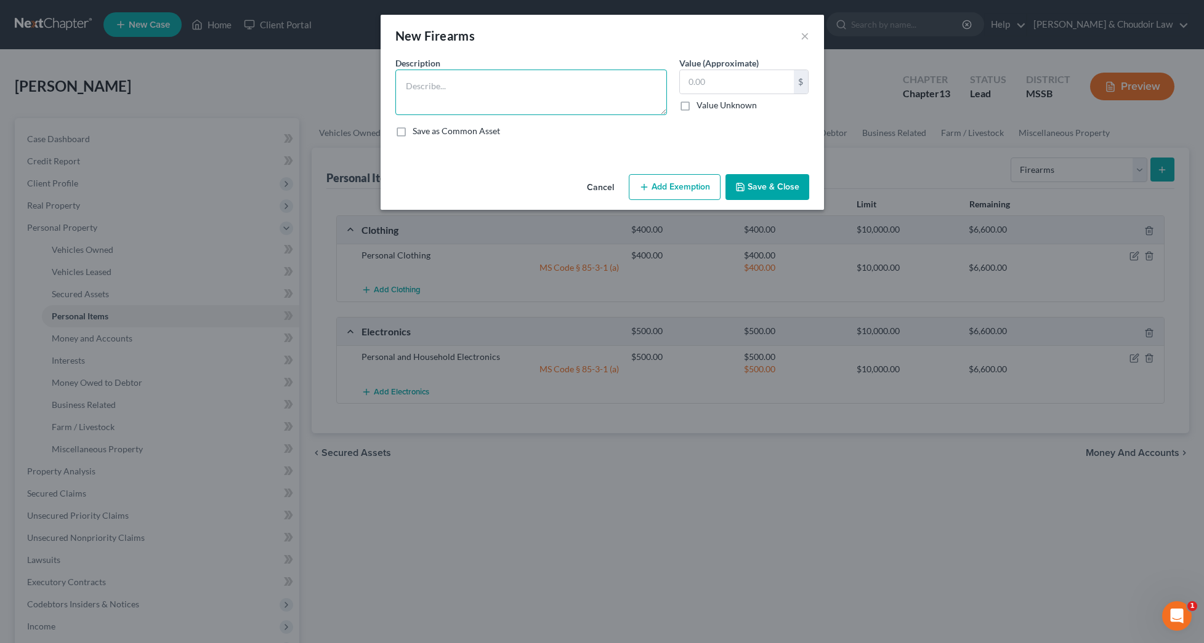
click at [461, 103] on textarea at bounding box center [531, 93] width 272 height 46
type textarea "9mm pistol"
type input "250"
click at [709, 182] on button "Add Exemption" at bounding box center [675, 187] width 92 height 26
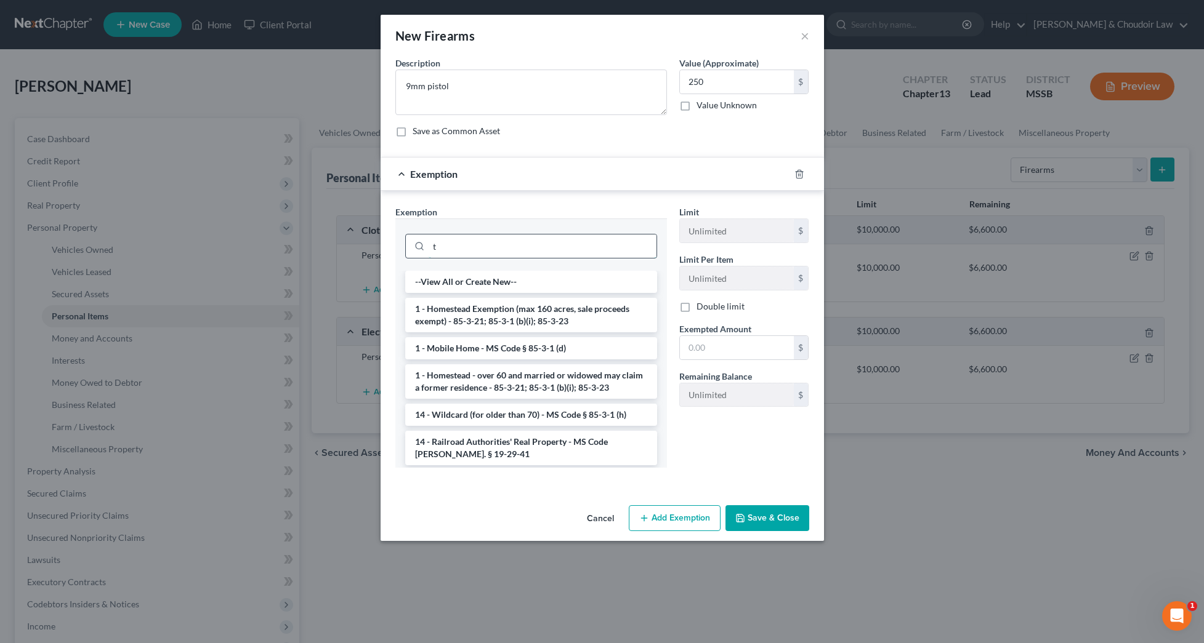
click at [640, 245] on input "t" at bounding box center [543, 246] width 228 height 23
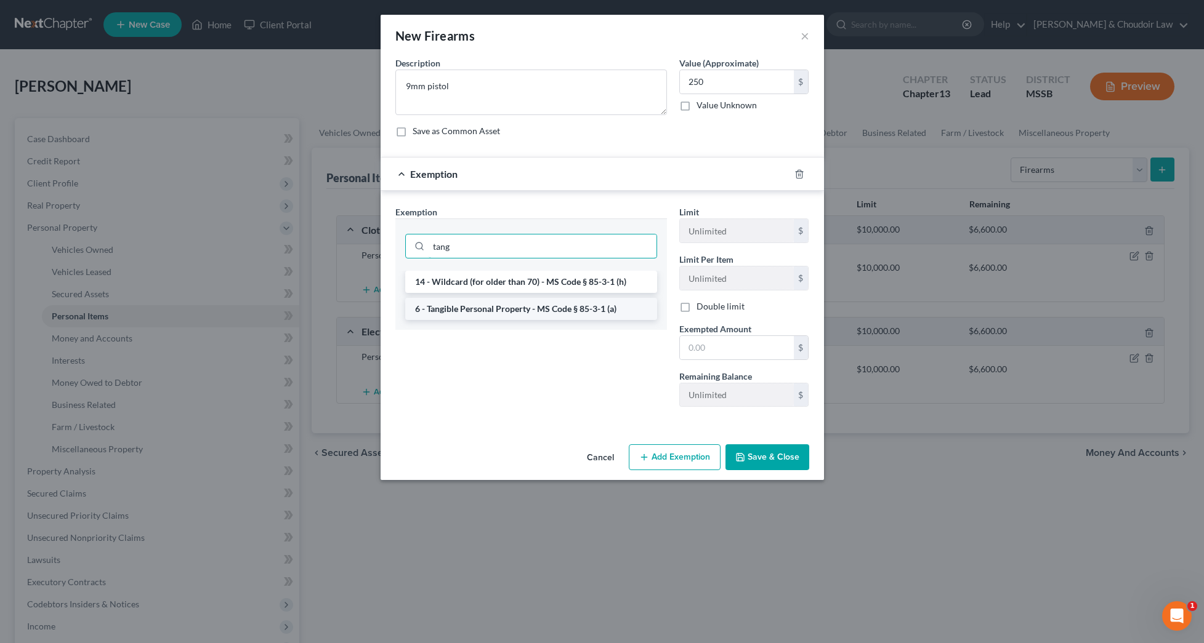
type input "tang"
click at [597, 308] on li "6 - Tangible Personal Property - MS Code § 85-3-1 (a)" at bounding box center [531, 309] width 252 height 22
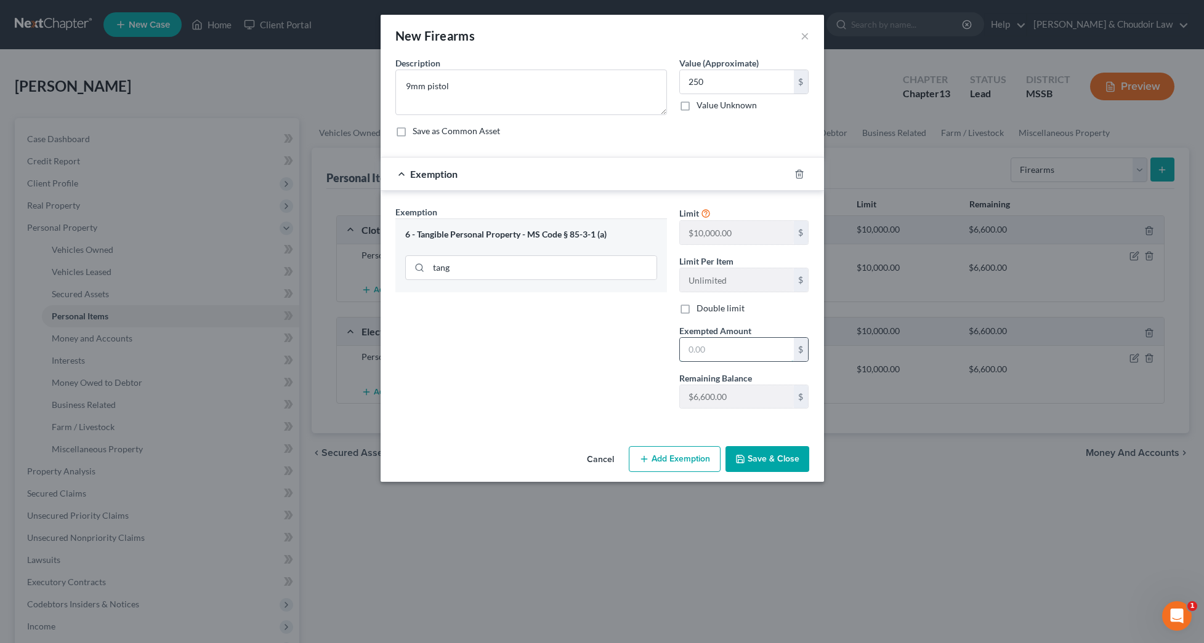
click at [701, 345] on input "text" at bounding box center [737, 349] width 114 height 23
type input "250"
click at [754, 456] on button "Save & Close" at bounding box center [767, 459] width 84 height 26
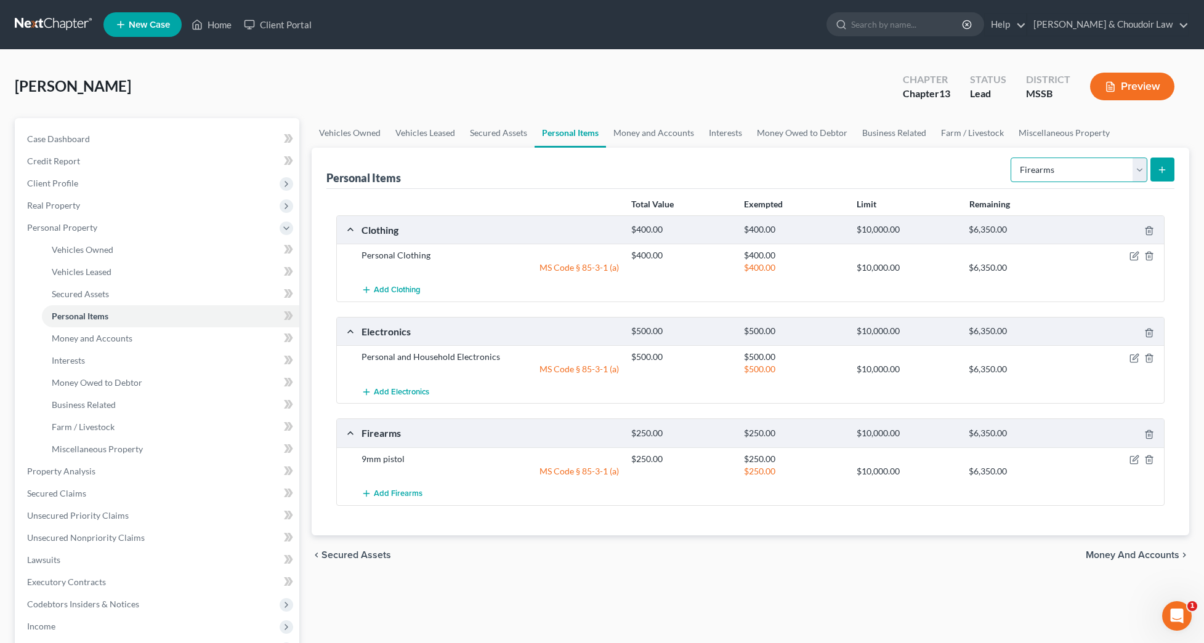
select select "household_goods"
click at [1158, 171] on icon "submit" at bounding box center [1162, 170] width 10 height 10
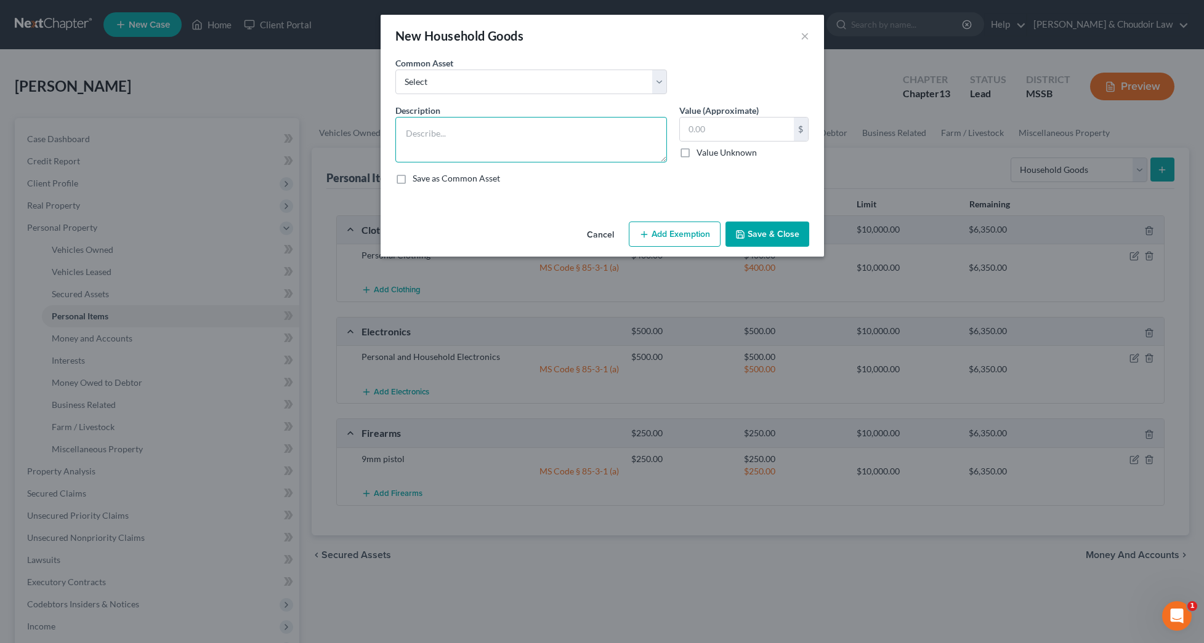
click at [571, 135] on textarea at bounding box center [531, 140] width 272 height 46
type textarea "Household Goods, Furniture, and Appliances"
type input "1,750"
click at [666, 238] on button "Add Exemption" at bounding box center [675, 235] width 92 height 26
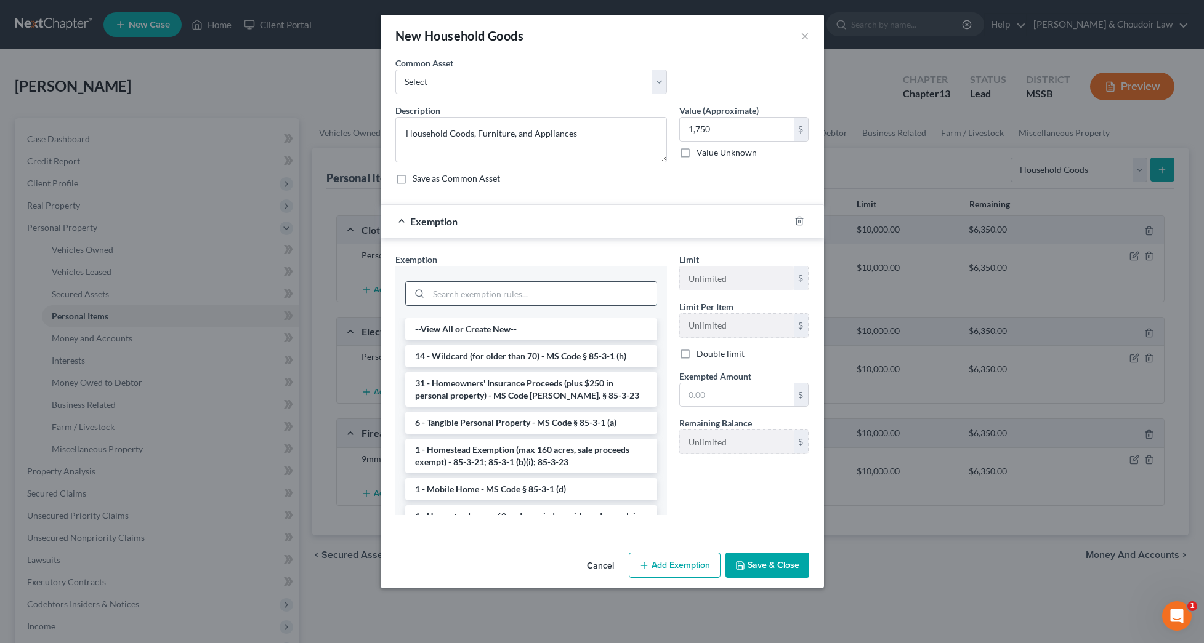
click at [627, 288] on input "search" at bounding box center [543, 293] width 228 height 23
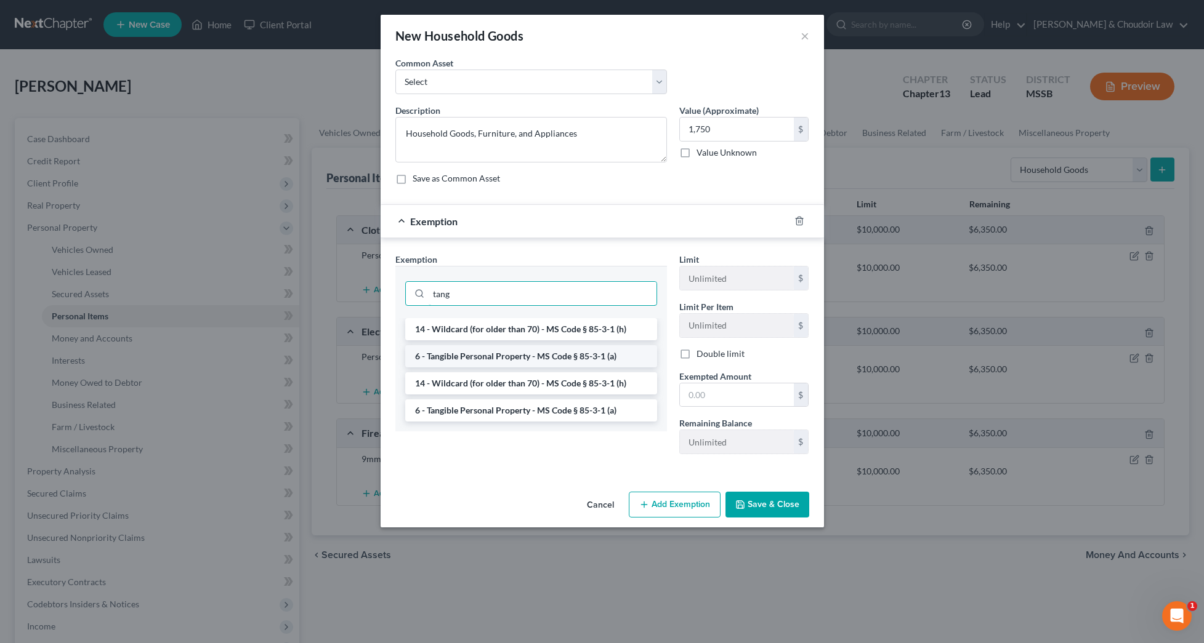
type input "tang"
click at [579, 355] on li "6 - Tangible Personal Property - MS Code § 85-3-1 (a)" at bounding box center [531, 356] width 252 height 22
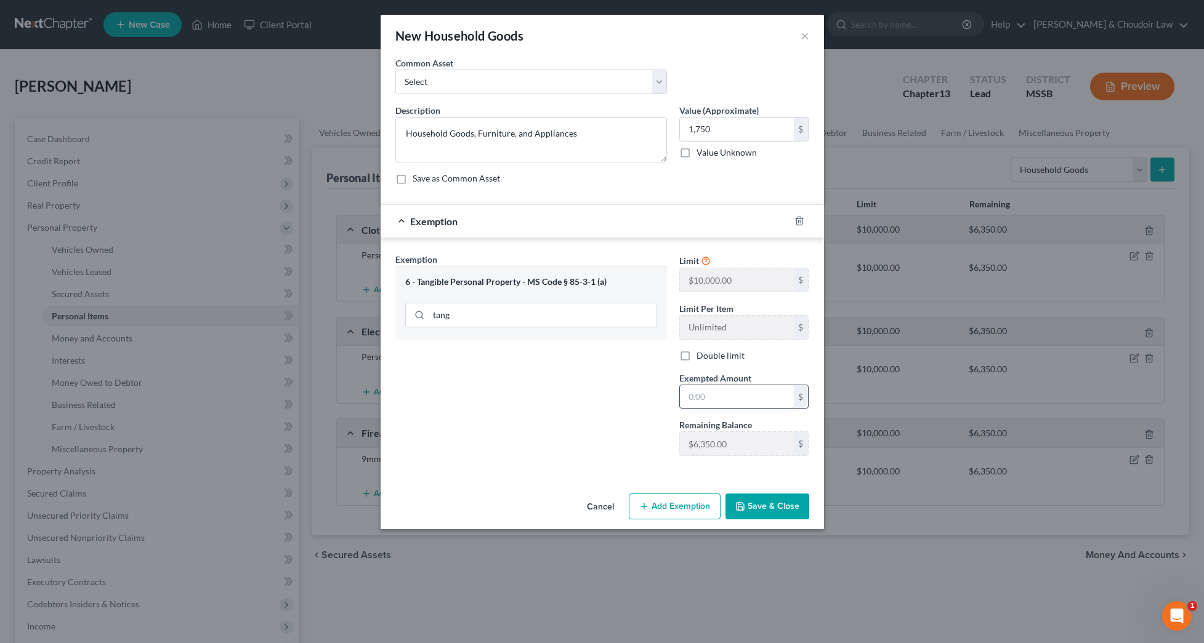
click at [699, 398] on input "text" at bounding box center [737, 396] width 114 height 23
type input "1,750"
click at [770, 495] on button "Save & Close" at bounding box center [767, 507] width 84 height 26
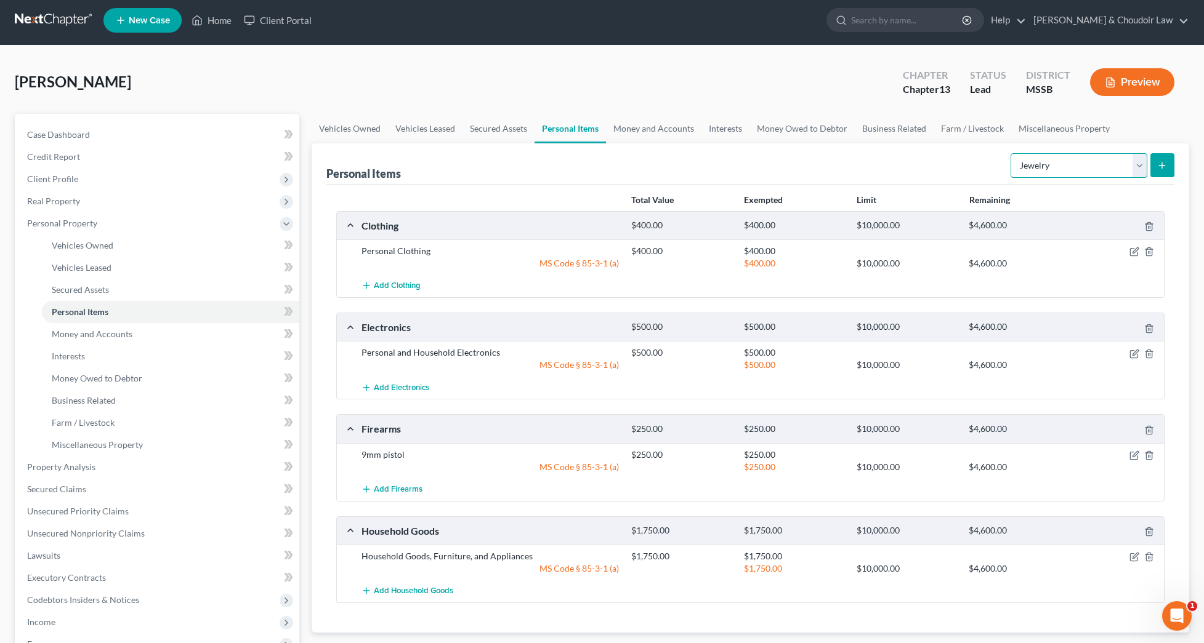
scroll to position [7, 0]
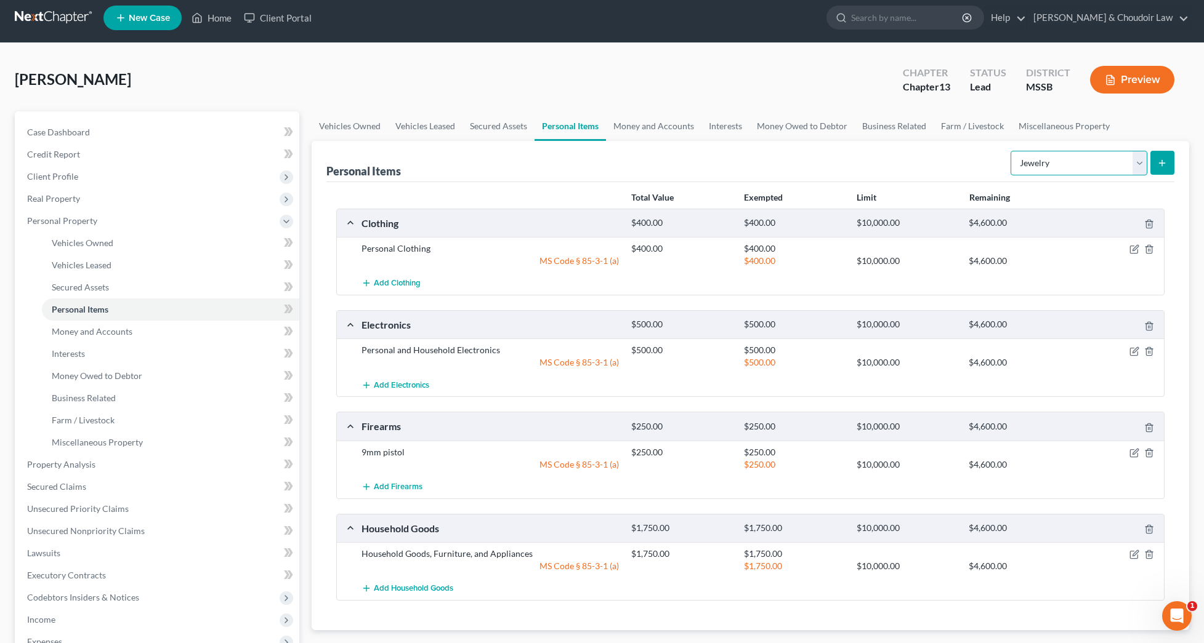
select select "other"
click at [1170, 164] on button "submit" at bounding box center [1162, 163] width 24 height 24
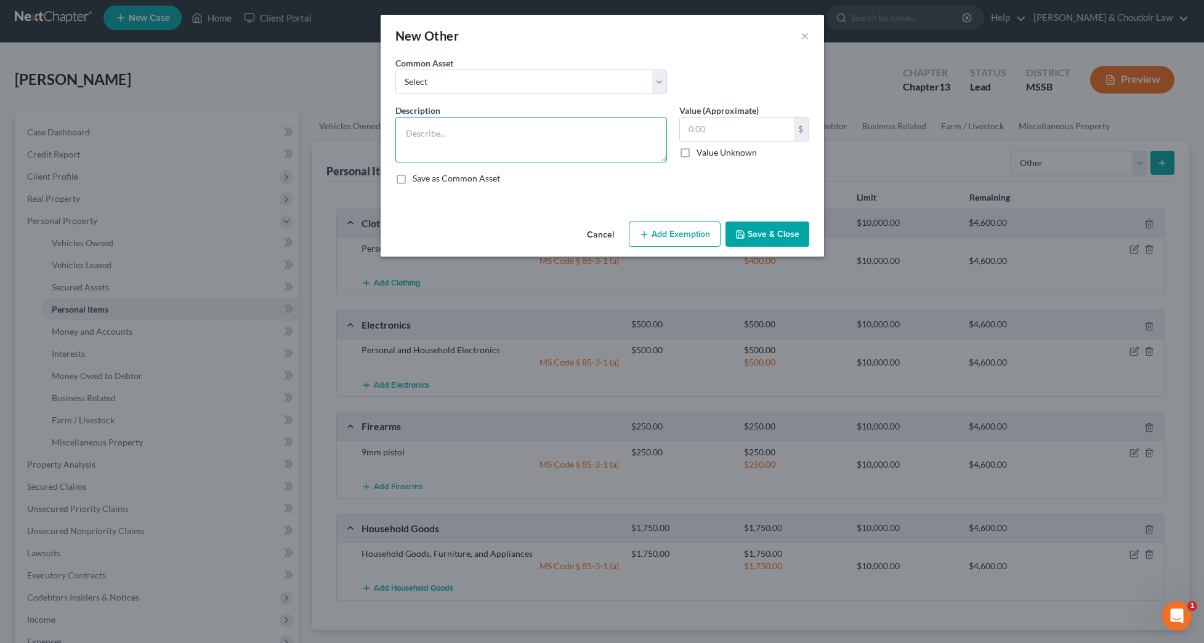
click at [554, 138] on textarea at bounding box center [531, 140] width 272 height 46
type textarea "Lawncare Equipment and Miscellaneous tools"
type input "3,500"
click at [688, 238] on button "Add Exemption" at bounding box center [675, 235] width 92 height 26
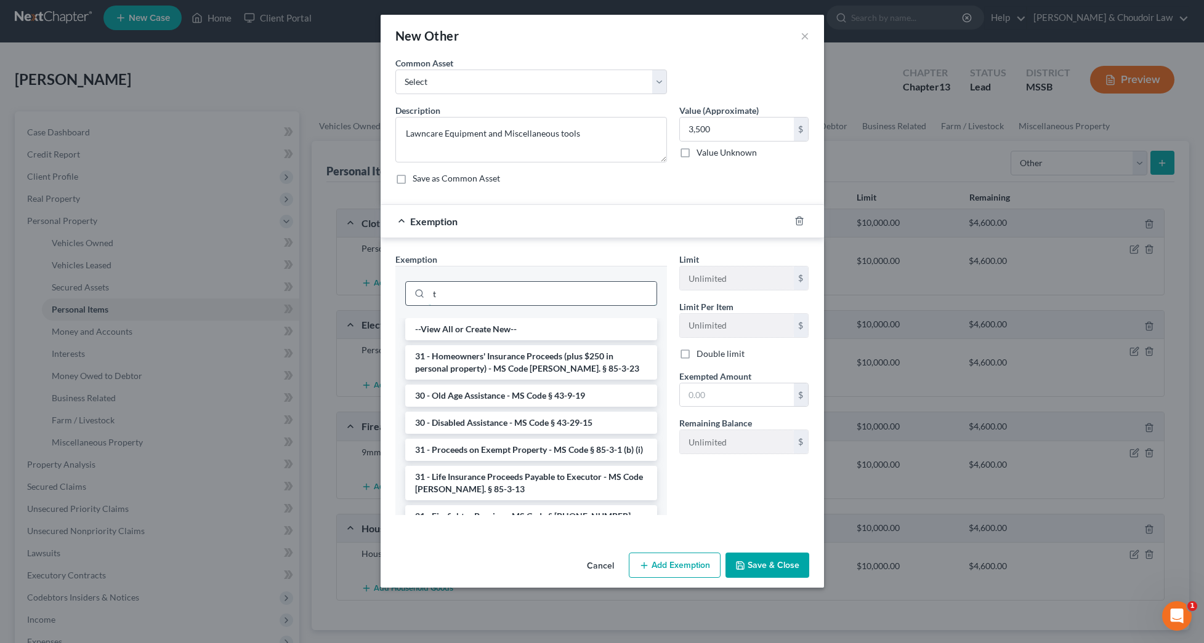
click at [628, 288] on input "t" at bounding box center [543, 293] width 228 height 23
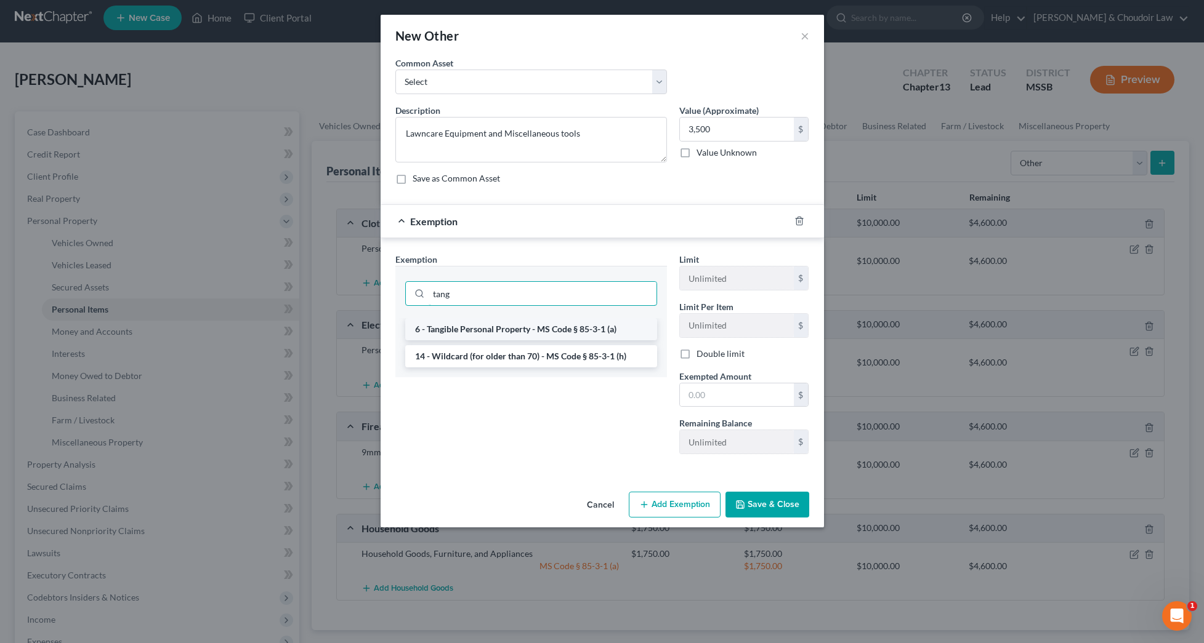
type input "tang"
click at [588, 332] on li "6 - Tangible Personal Property - MS Code § 85-3-1 (a)" at bounding box center [531, 329] width 252 height 22
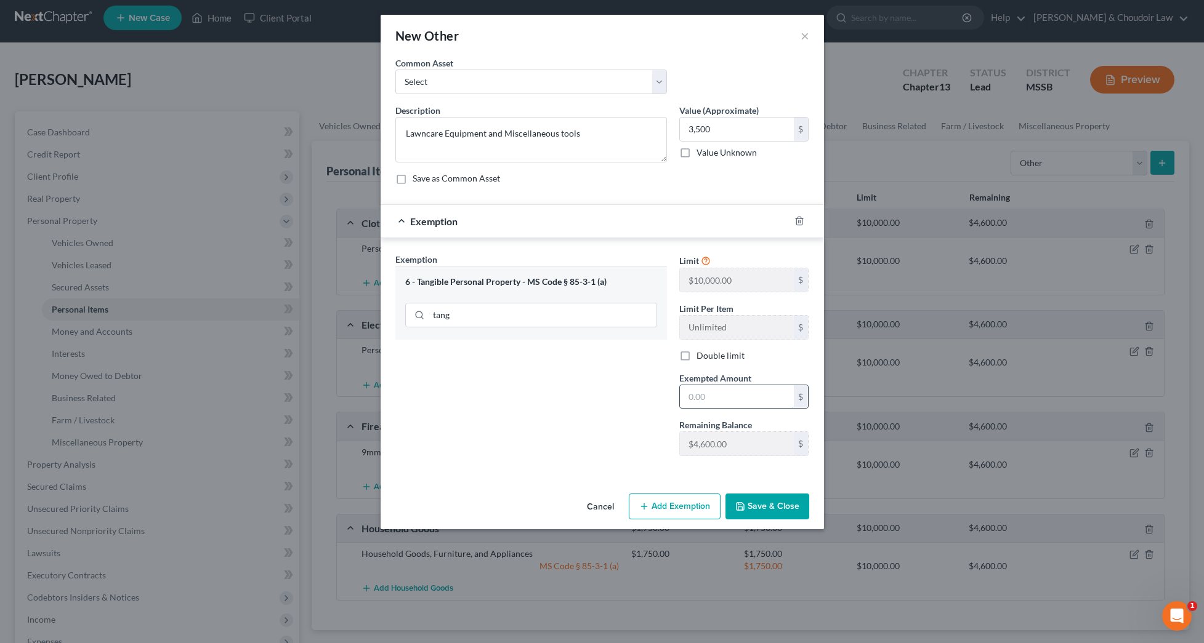
click at [738, 402] on input "text" at bounding box center [737, 396] width 114 height 23
type input "3,500"
click at [773, 504] on button "Save & Close" at bounding box center [767, 507] width 84 height 26
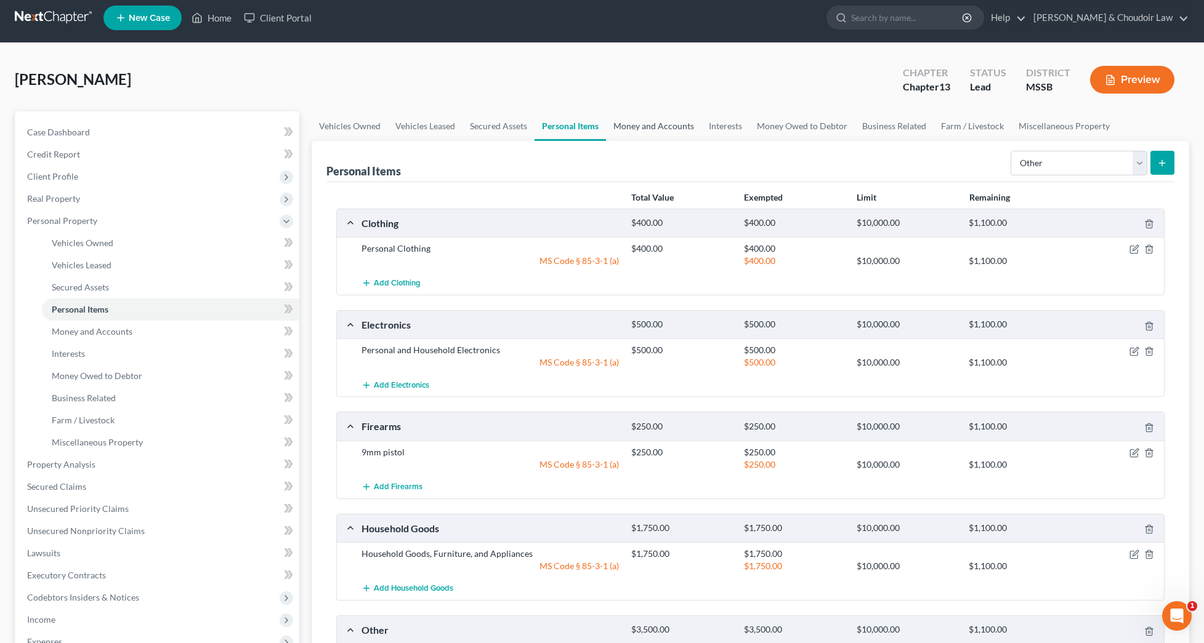
click at [659, 126] on link "Money and Accounts" at bounding box center [653, 126] width 95 height 30
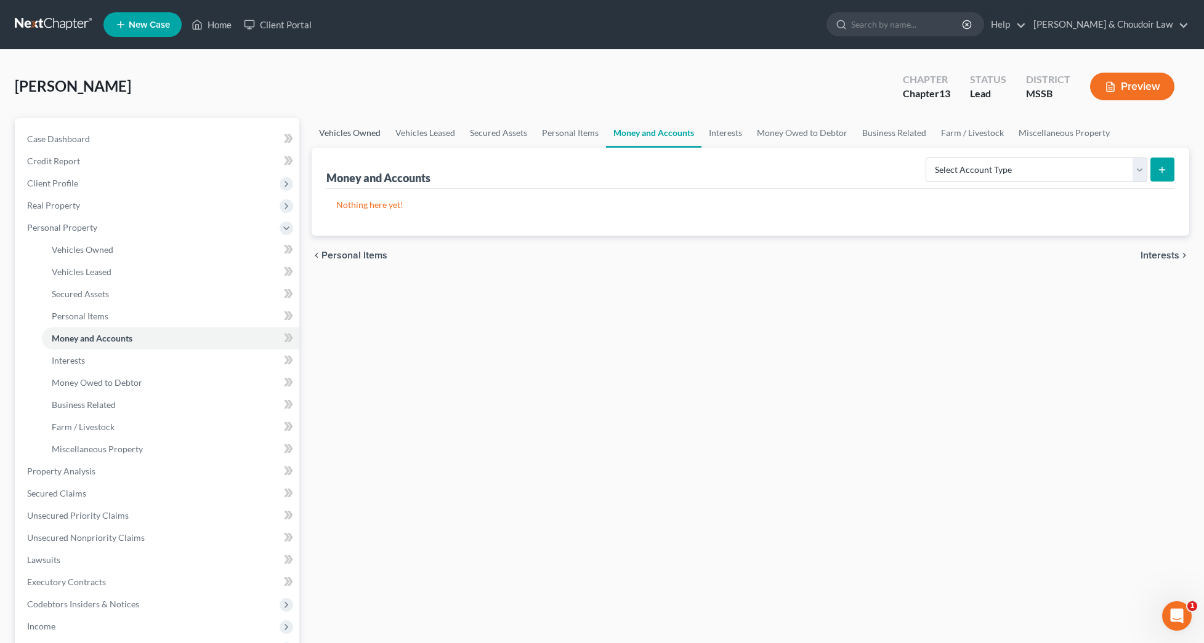
click at [355, 135] on link "Vehicles Owned" at bounding box center [350, 133] width 76 height 30
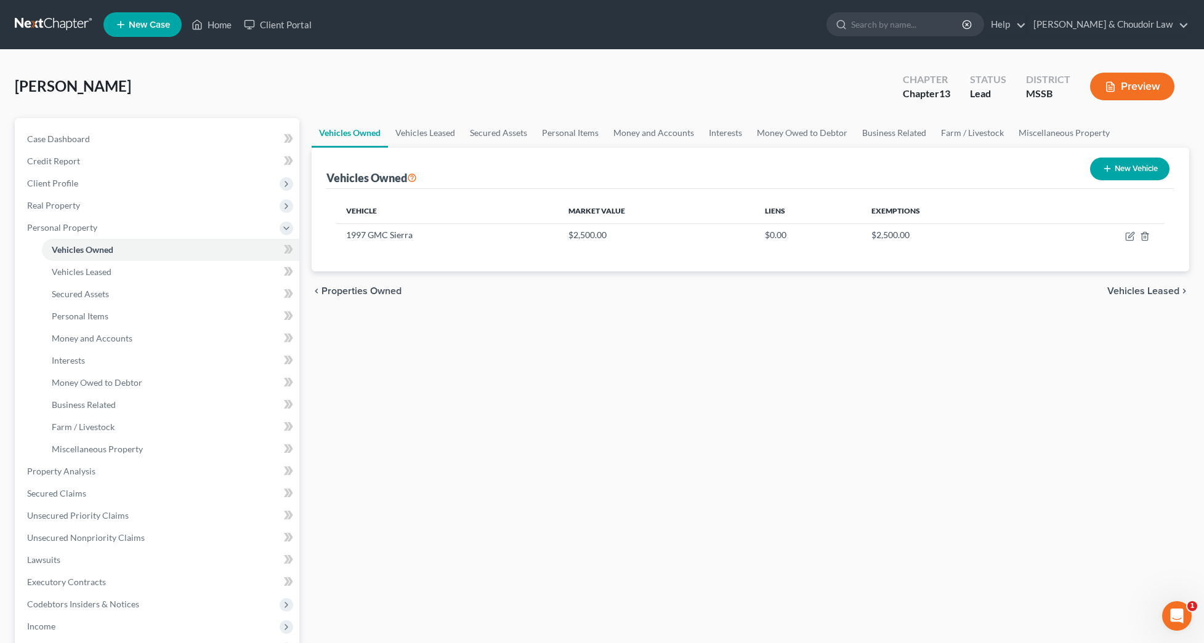
click at [1110, 168] on icon "button" at bounding box center [1107, 169] width 10 height 10
select select "0"
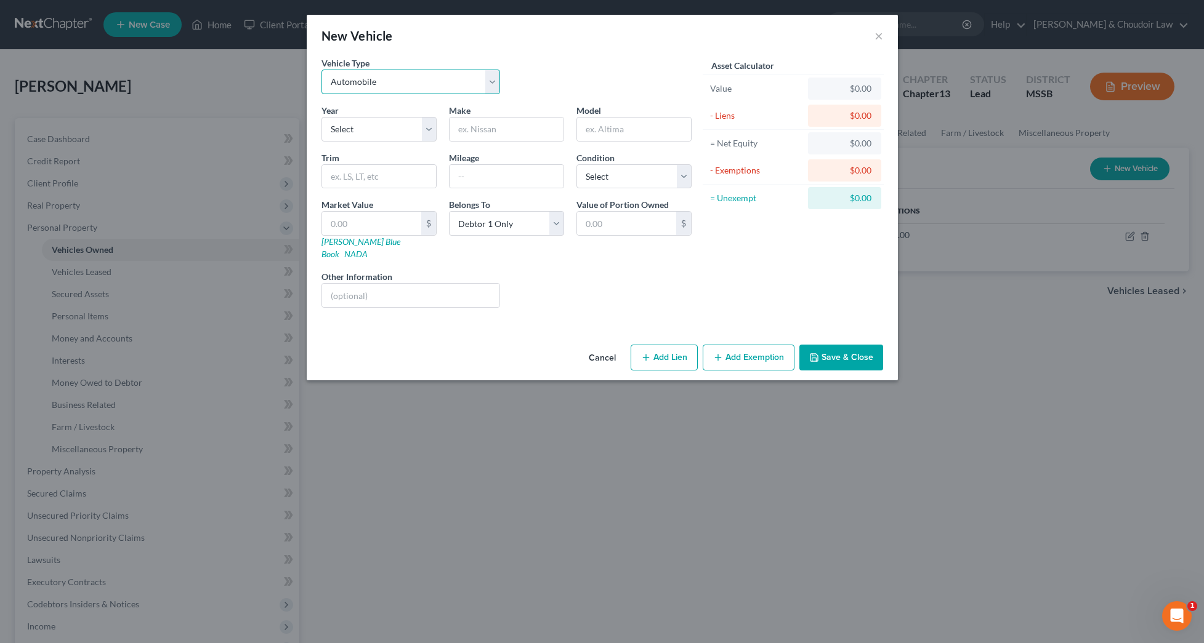
select select "6"
select select "5"
click at [472, 132] on input "text" at bounding box center [506, 129] width 114 height 23
type input "Polaris"
type input "4 [PERSON_NAME]"
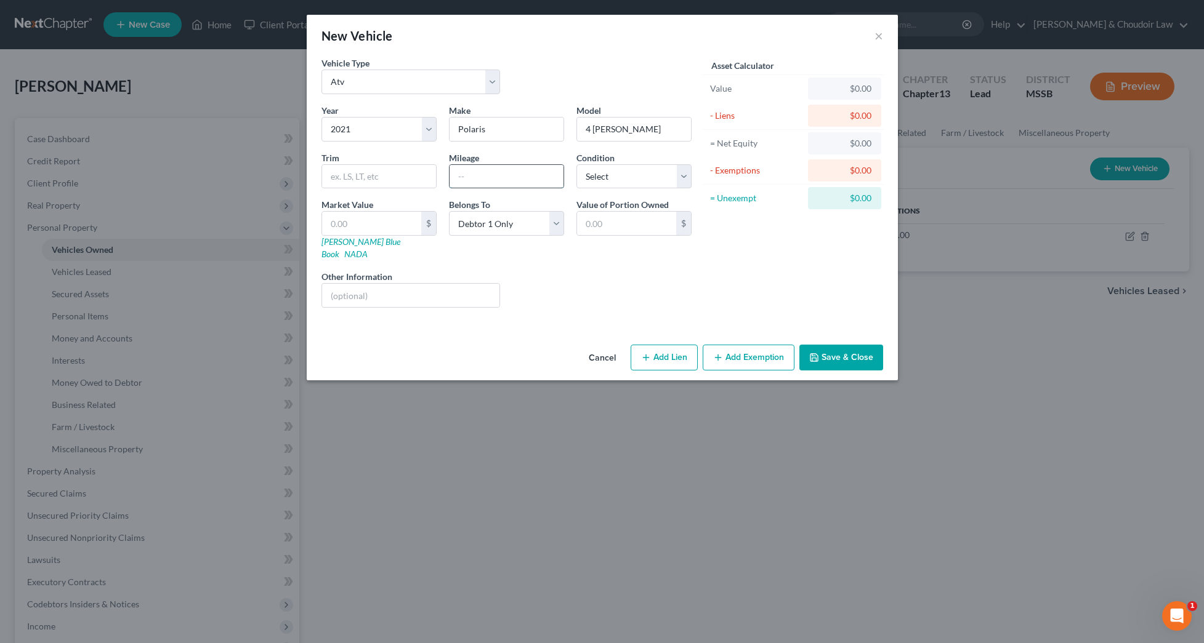
click at [468, 177] on input "text" at bounding box center [506, 176] width 114 height 23
type input "unknown"
select select "2"
click at [731, 345] on button "Add Exemption" at bounding box center [749, 358] width 92 height 26
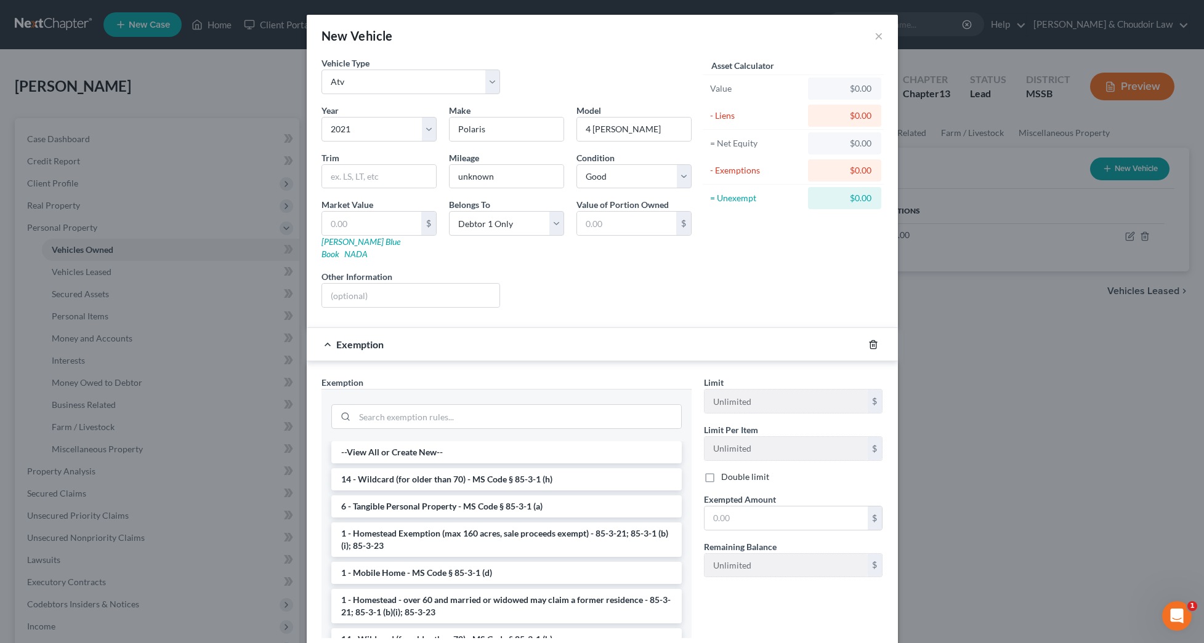
click at [870, 340] on icon "button" at bounding box center [873, 344] width 6 height 8
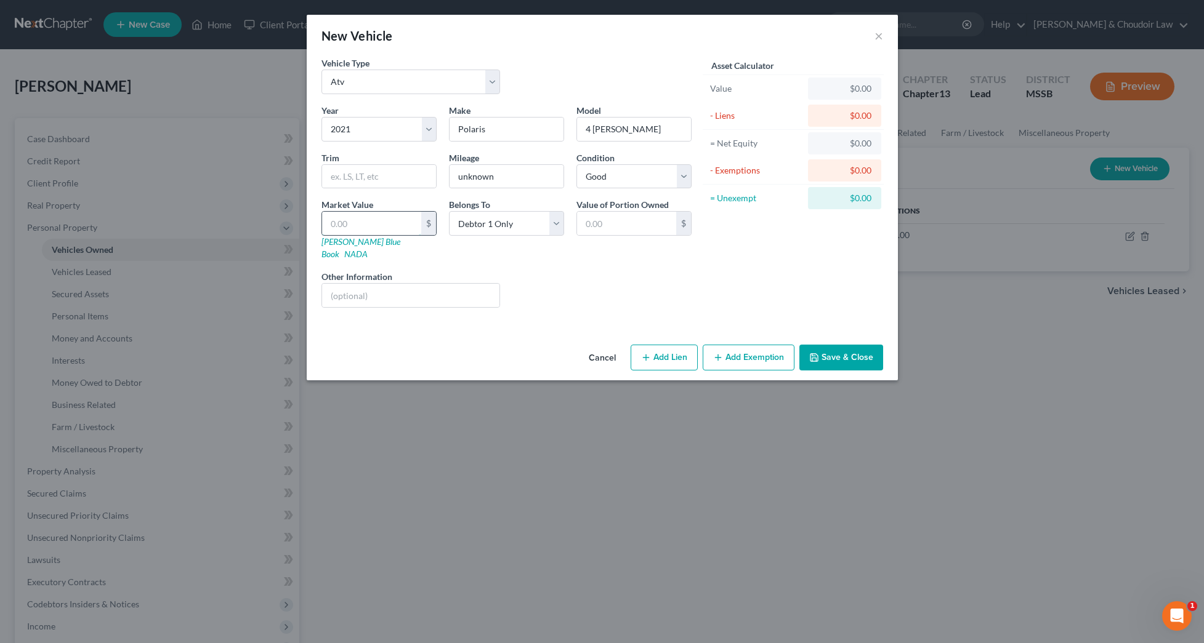
click at [391, 227] on input "text" at bounding box center [371, 223] width 99 height 23
type input "5"
type input "5.00"
type input "50"
type input "50.00"
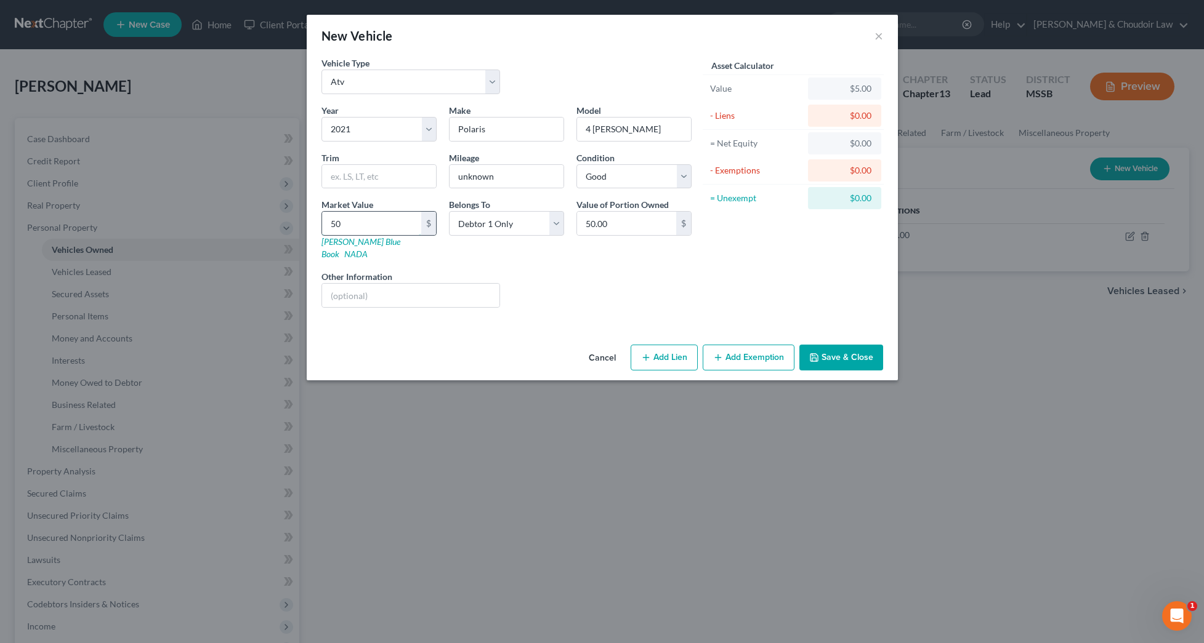
type input "500"
type input "500.00"
type input "5000"
type input "5,000.00"
type input "5,000"
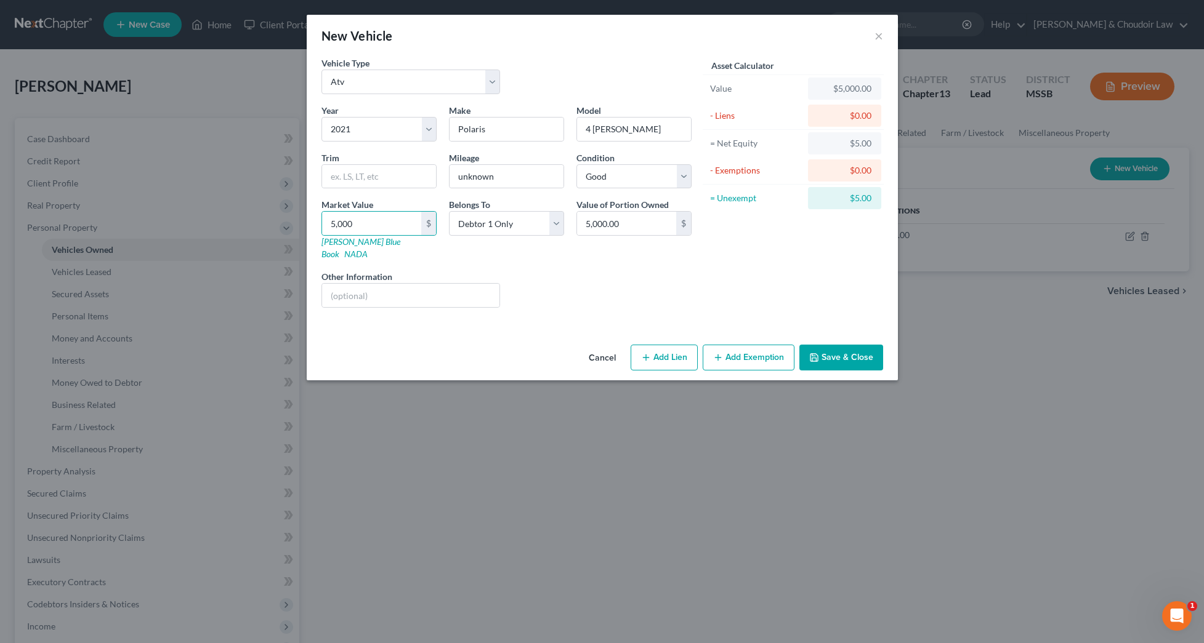
click at [865, 348] on button "Save & Close" at bounding box center [841, 358] width 84 height 26
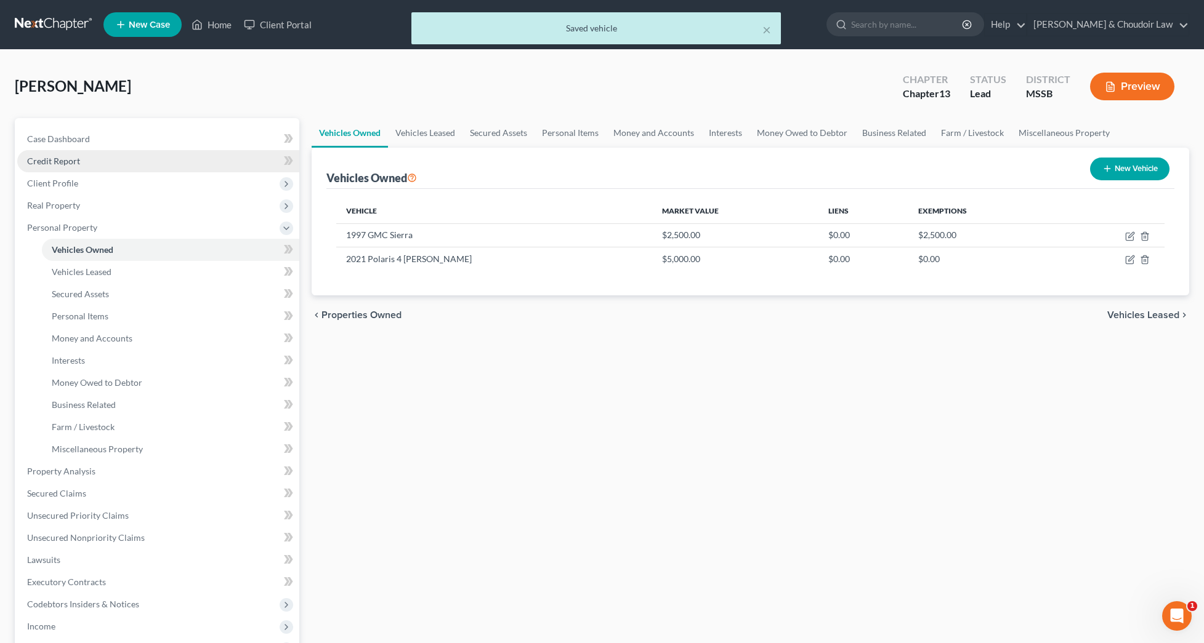
click at [56, 163] on span "Credit Report" at bounding box center [53, 161] width 53 height 10
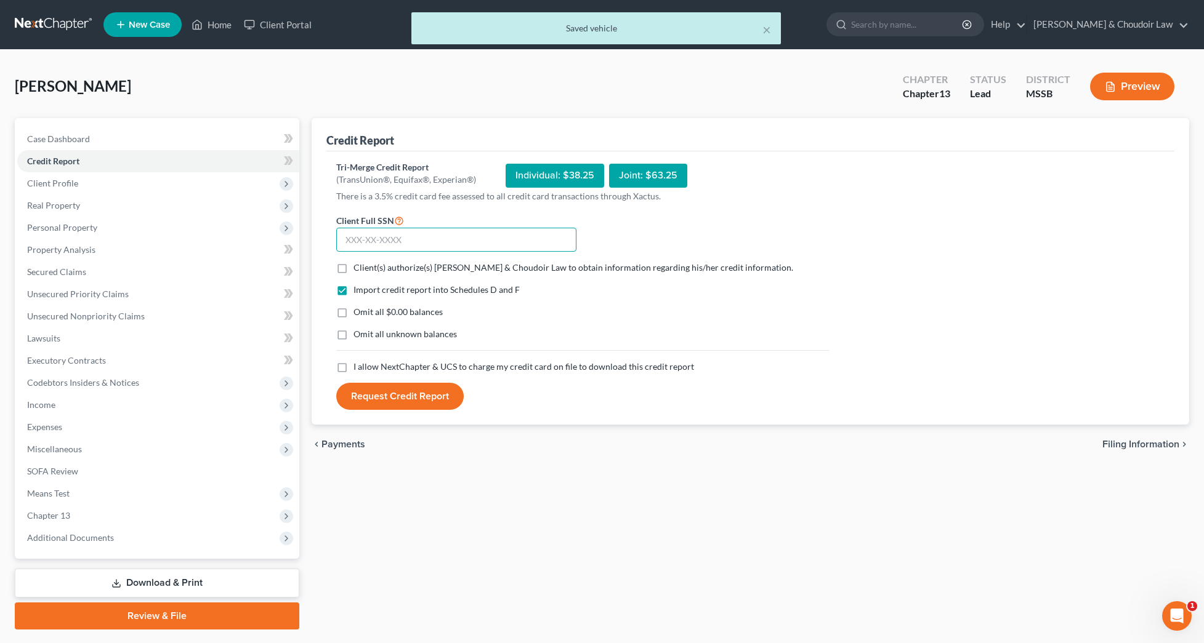
click at [509, 235] on input "text" at bounding box center [456, 240] width 240 height 25
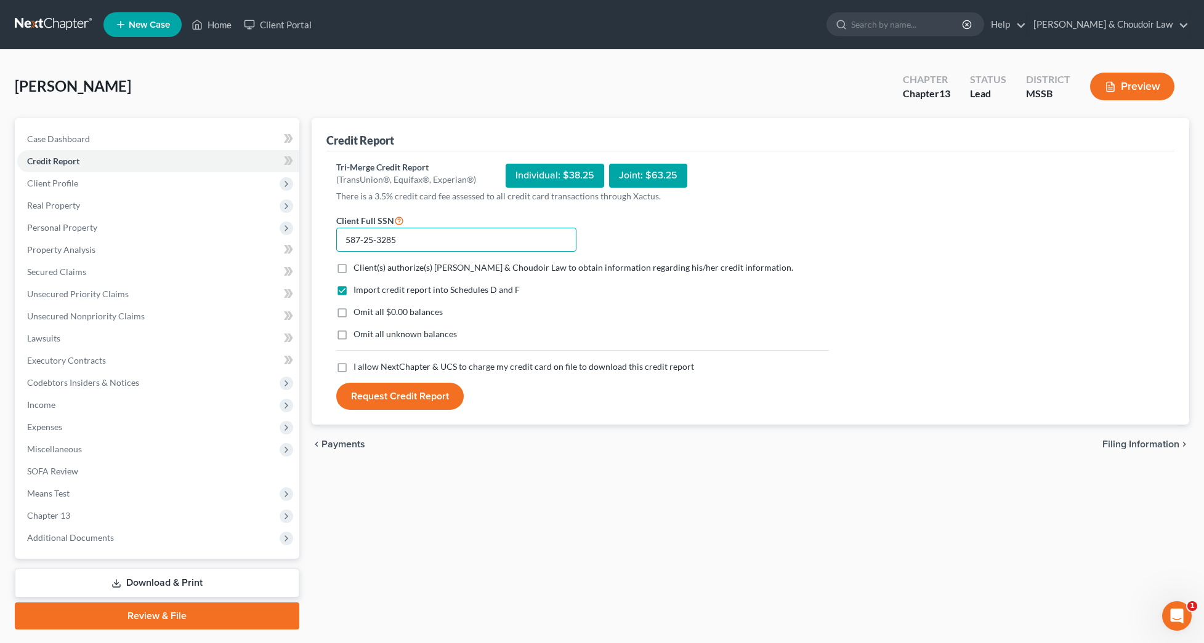
type input "587-25-3285"
drag, startPoint x: 520, startPoint y: 260, endPoint x: 520, endPoint y: 267, distance: 6.8
click at [520, 260] on form "Client Full SSN * 587-25-3285 Client(s) authorize(s) [PERSON_NAME] & Choudoir L…" at bounding box center [582, 312] width 505 height 198
drag, startPoint x: 520, startPoint y: 267, endPoint x: 498, endPoint y: 277, distance: 24.5
click at [520, 267] on span "Client(s) authorize(s) [PERSON_NAME] & Choudoir Law to obtain information regar…" at bounding box center [573, 267] width 440 height 10
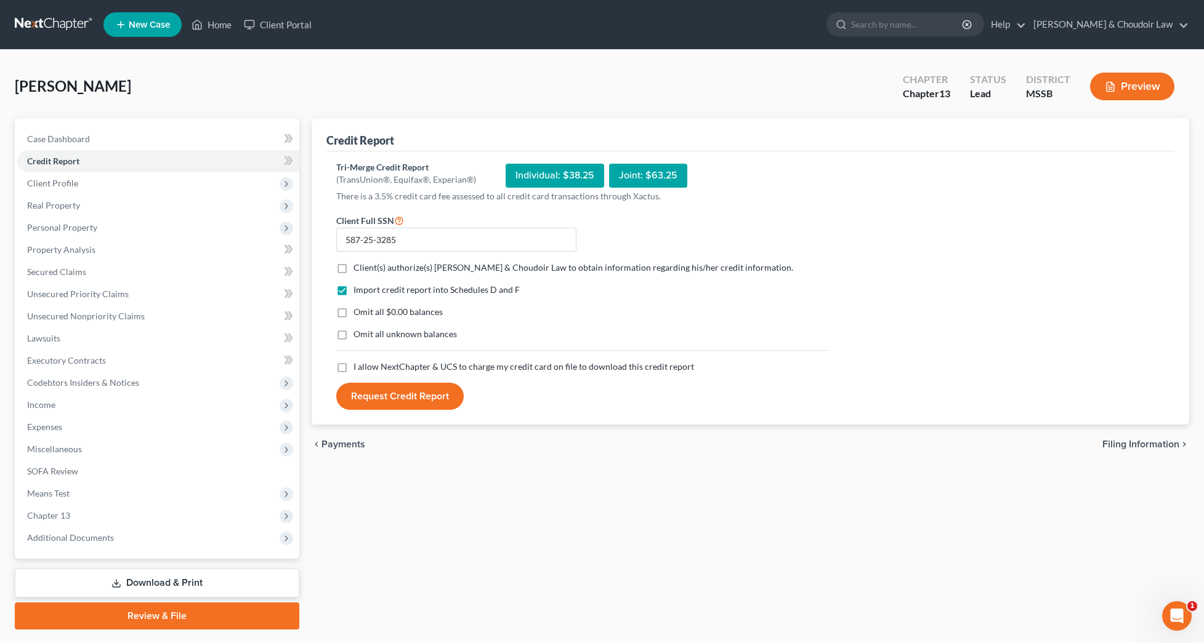
click at [366, 267] on input "Client(s) authorize(s) [PERSON_NAME] & Choudoir Law to obtain information regar…" at bounding box center [362, 266] width 8 height 8
checkbox input "true"
click at [417, 313] on span "Omit all $0.00 balances" at bounding box center [397, 312] width 89 height 10
click at [366, 313] on input "Omit all $0.00 balances" at bounding box center [362, 310] width 8 height 8
checkbox input "true"
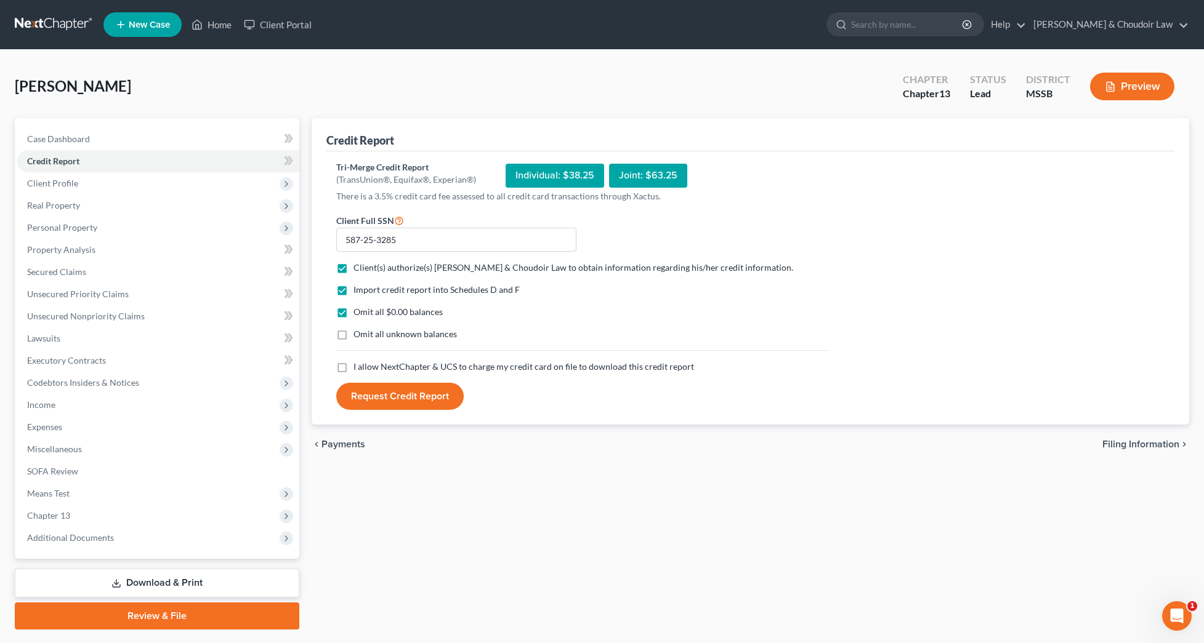
drag, startPoint x: 420, startPoint y: 335, endPoint x: 422, endPoint y: 347, distance: 12.6
click at [420, 335] on span "Omit all unknown balances" at bounding box center [404, 334] width 103 height 10
click at [366, 335] on input "Omit all unknown balances" at bounding box center [362, 332] width 8 height 8
checkbox input "true"
click at [435, 366] on span "I allow NextChapter & UCS to charge my credit card on file to download this cre…" at bounding box center [523, 366] width 340 height 10
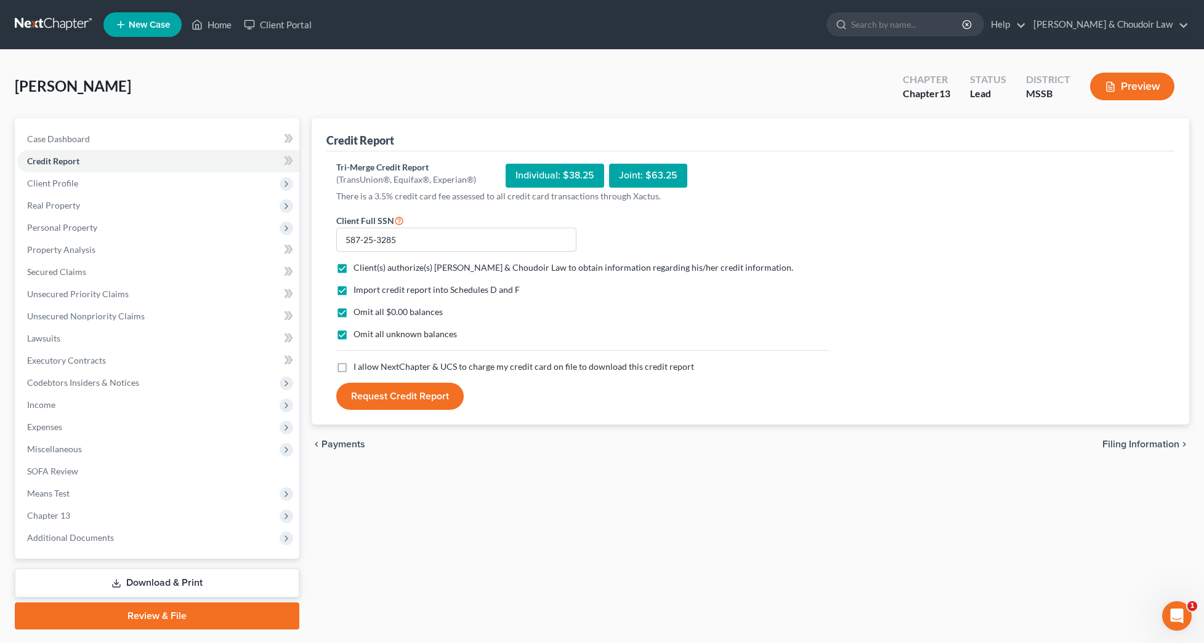
click at [366, 366] on input "I allow NextChapter & UCS to charge my credit card on file to download this cre…" at bounding box center [362, 365] width 8 height 8
checkbox input "true"
click at [427, 393] on button "Request Credit Report" at bounding box center [399, 396] width 127 height 27
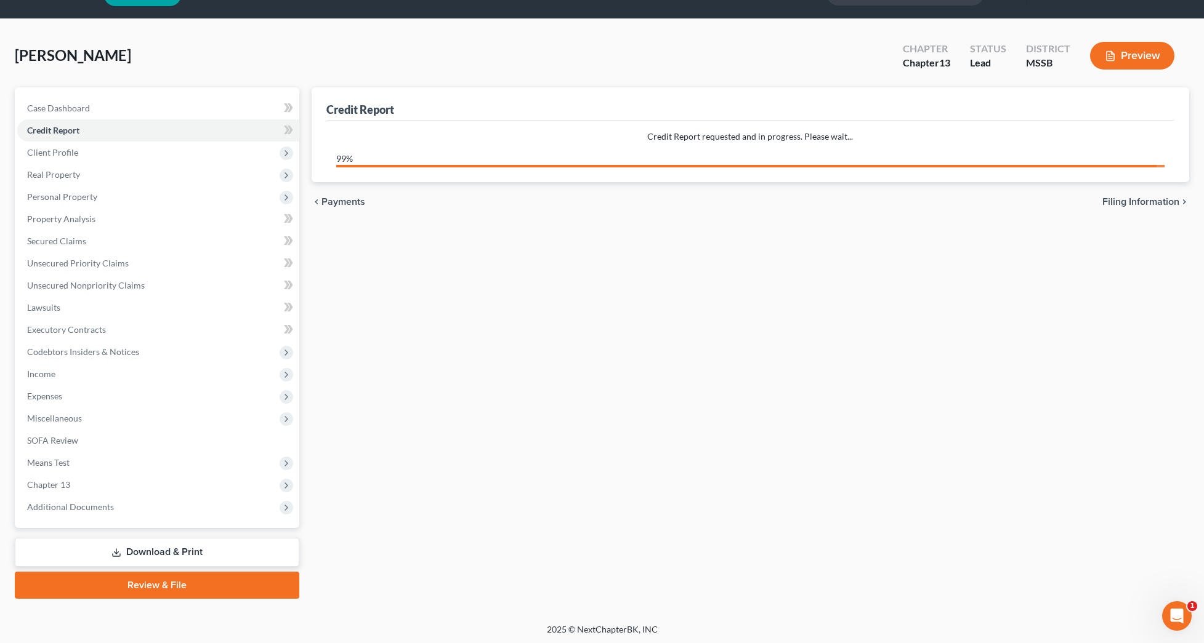
scroll to position [31, 0]
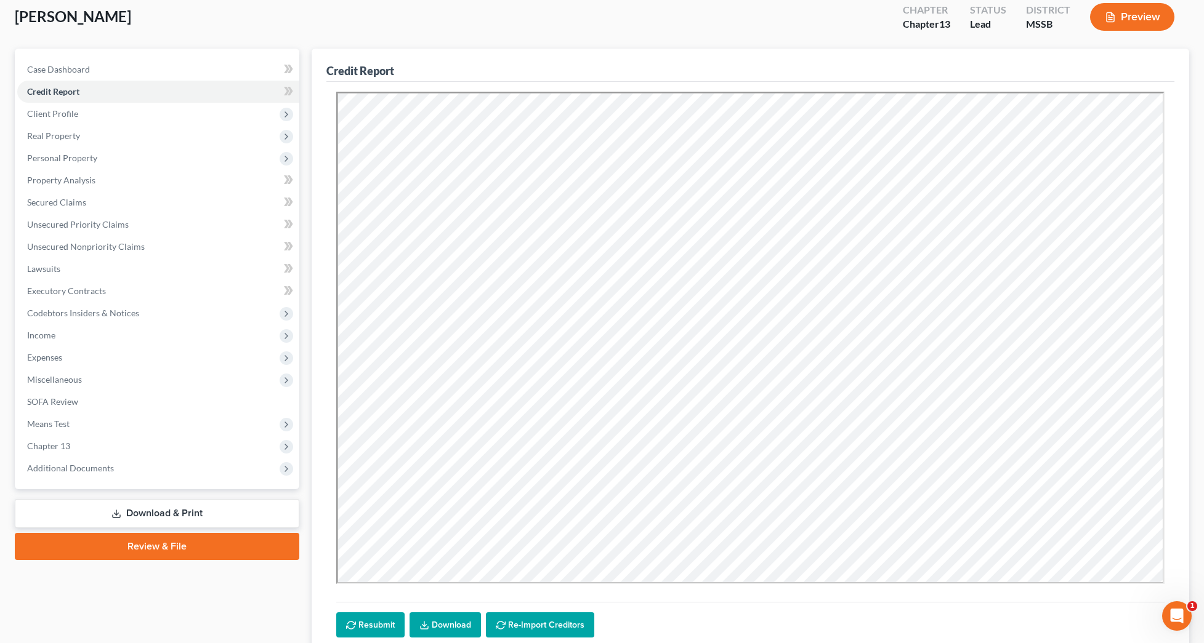
scroll to position [71, 0]
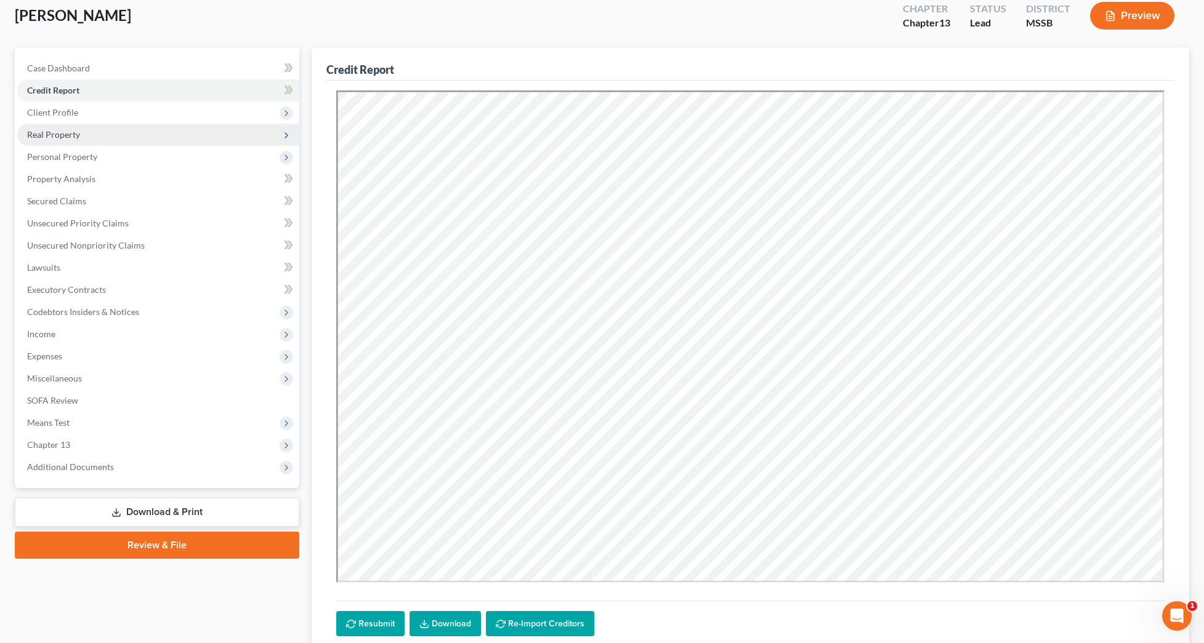
click at [74, 135] on span "Real Property" at bounding box center [53, 134] width 53 height 10
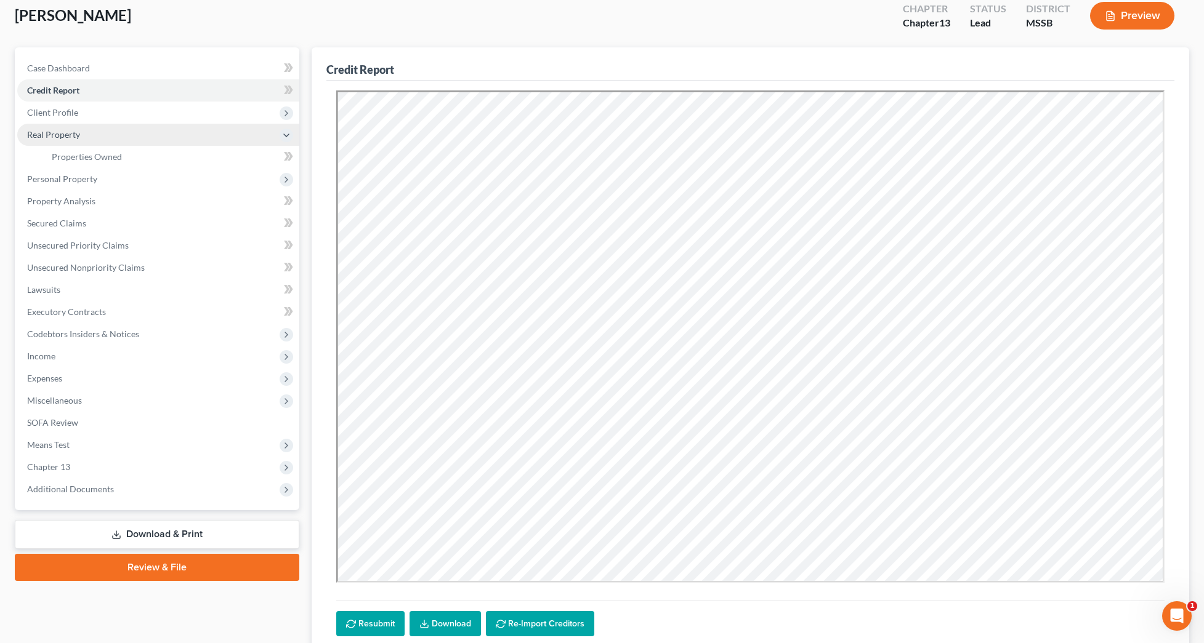
scroll to position [71, 0]
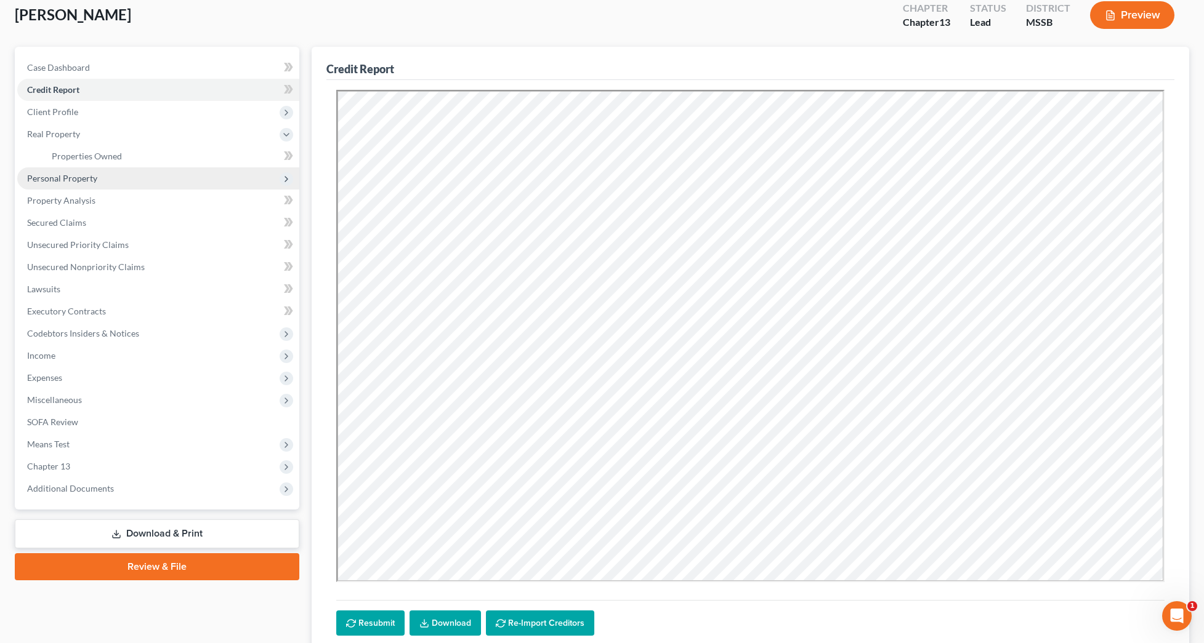
click at [81, 187] on span "Personal Property" at bounding box center [158, 178] width 282 height 22
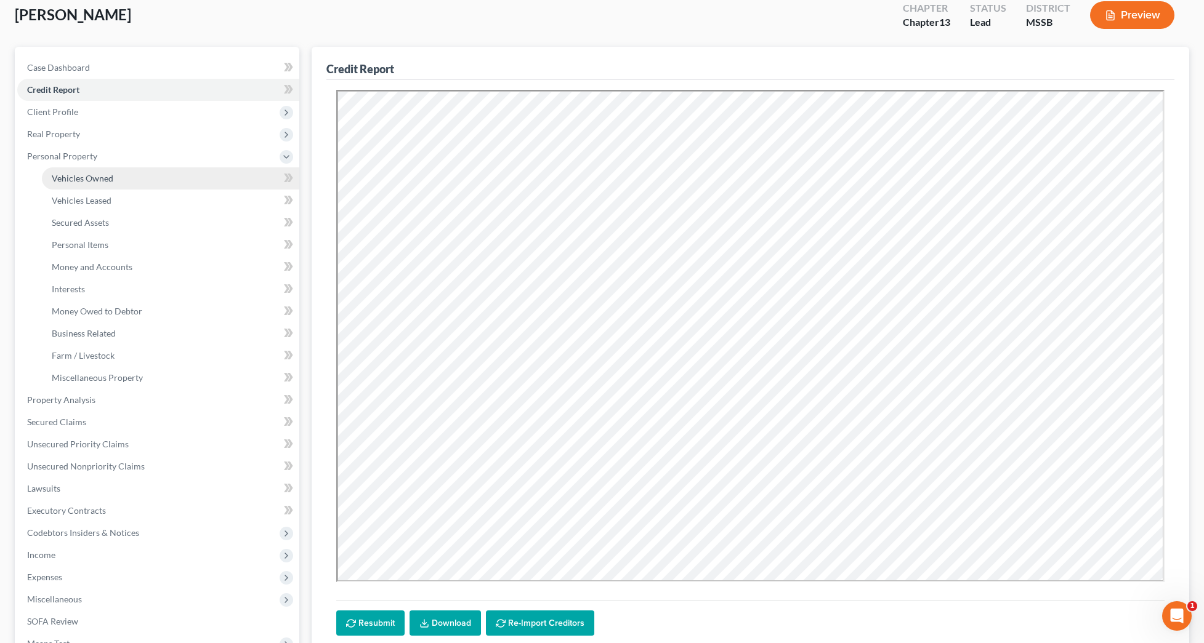
click at [96, 178] on span "Vehicles Owned" at bounding box center [83, 178] width 62 height 10
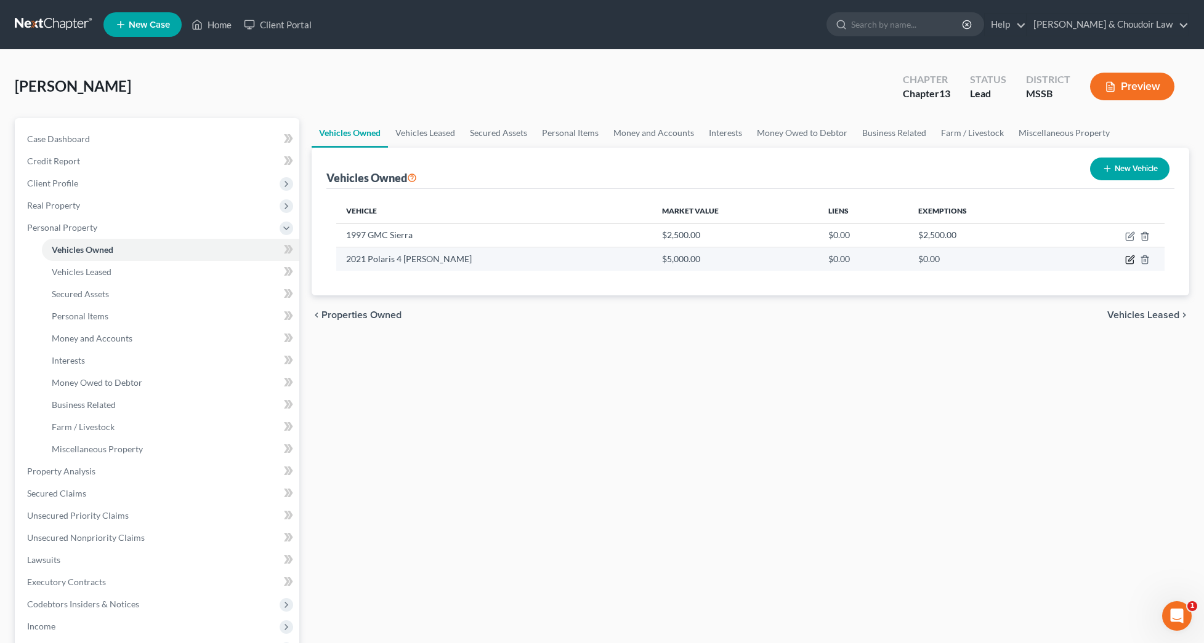
click at [1132, 257] on icon "button" at bounding box center [1131, 259] width 6 height 6
select select "6"
select select "5"
select select "2"
select select "0"
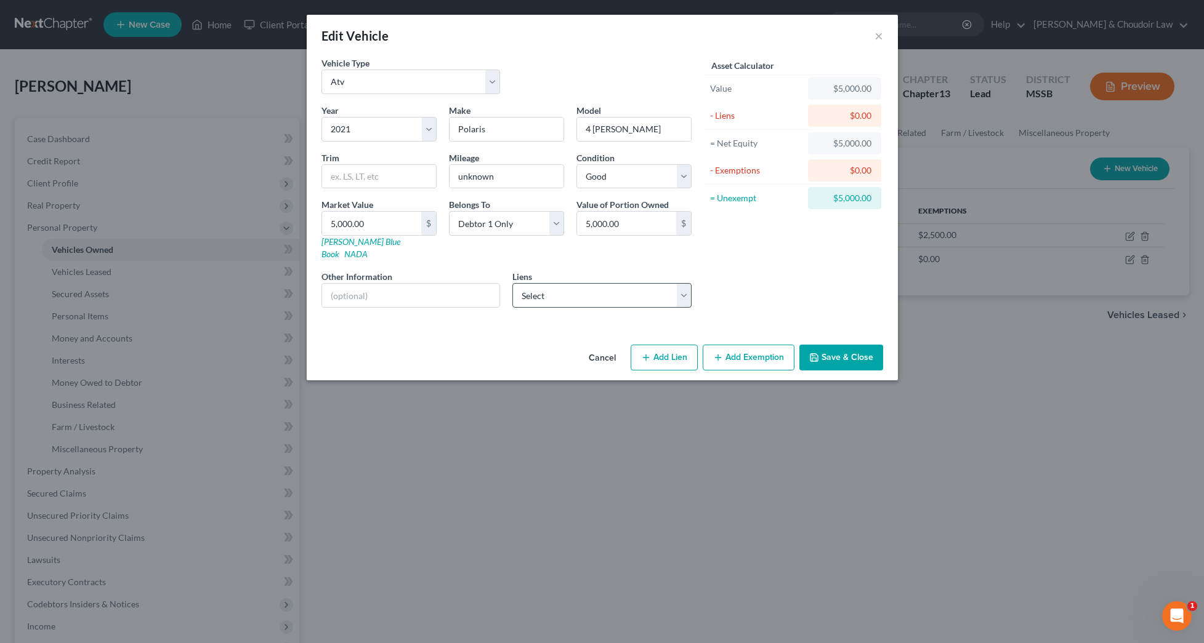
drag, startPoint x: 653, startPoint y: 265, endPoint x: 649, endPoint y: 279, distance: 14.6
click at [653, 270] on div "Liens Select Santander Bank - $22,678.00 Tower Loan - $11,869.00 Air Academy Fc…" at bounding box center [601, 289] width 179 height 38
select select "3"
select select
select select "39"
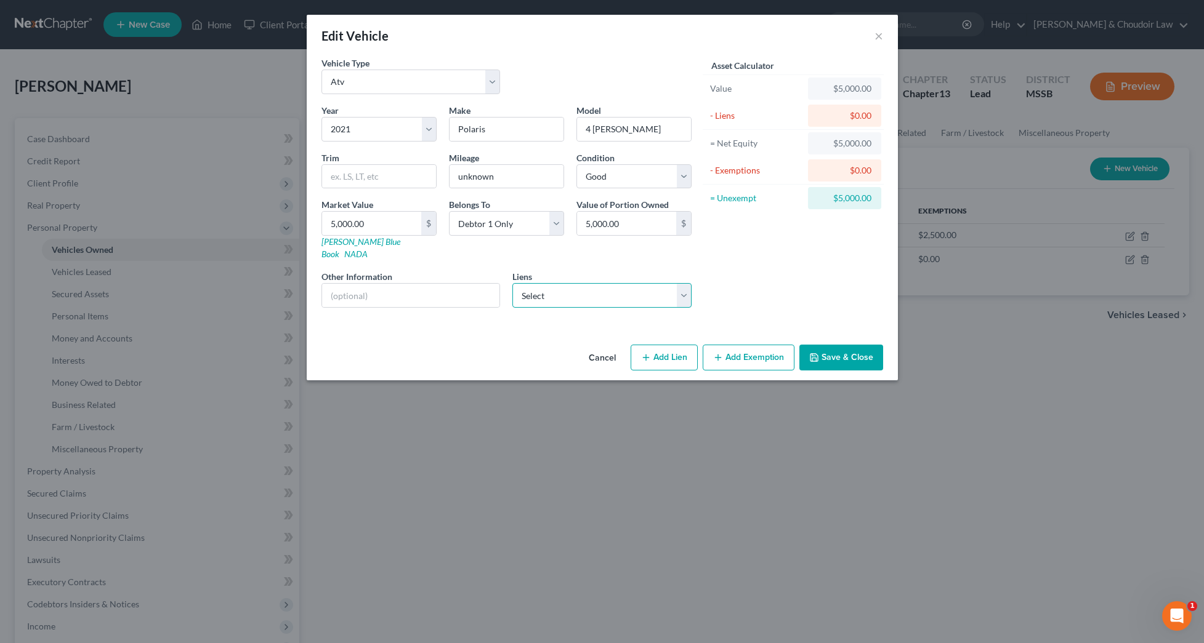
select select "0"
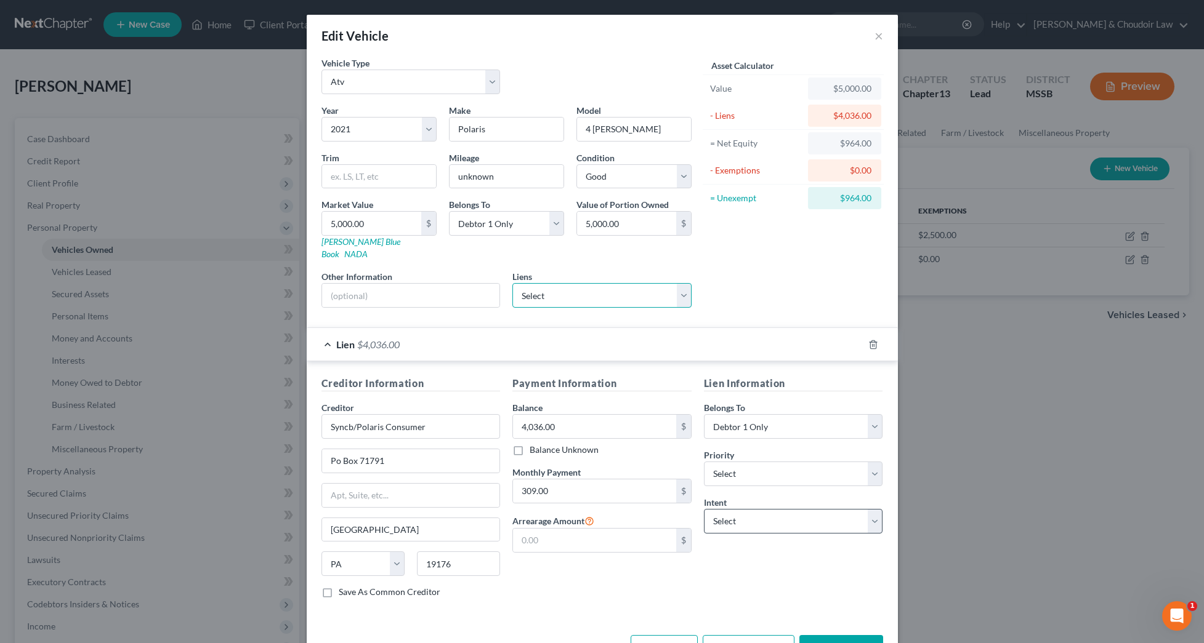
scroll to position [2, 0]
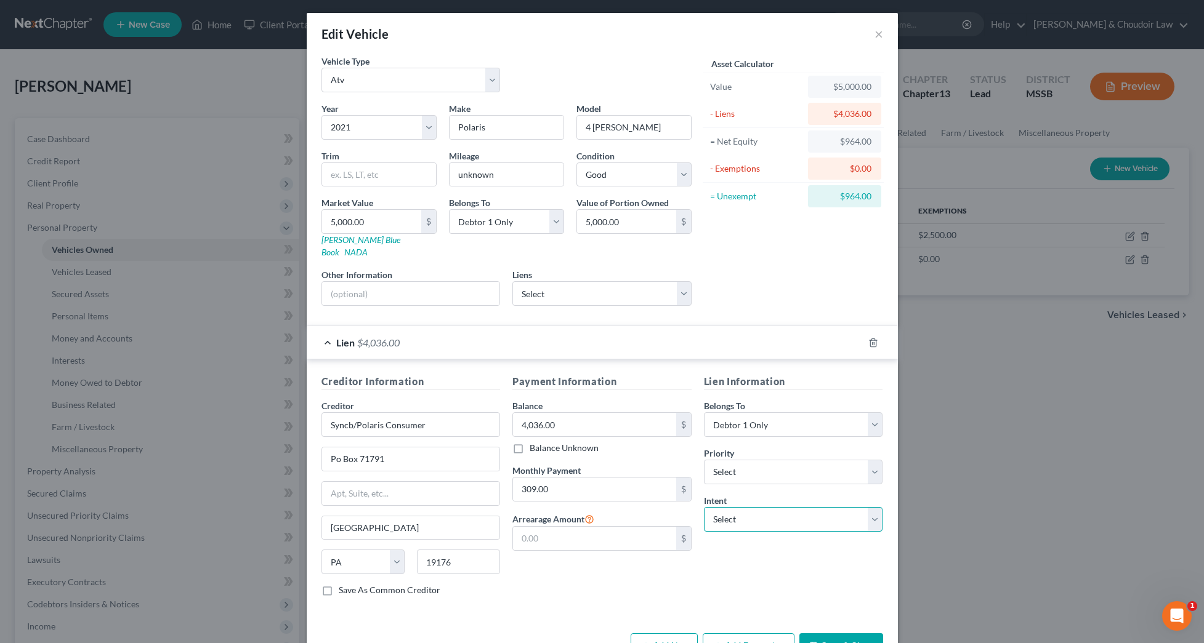
select select "0"
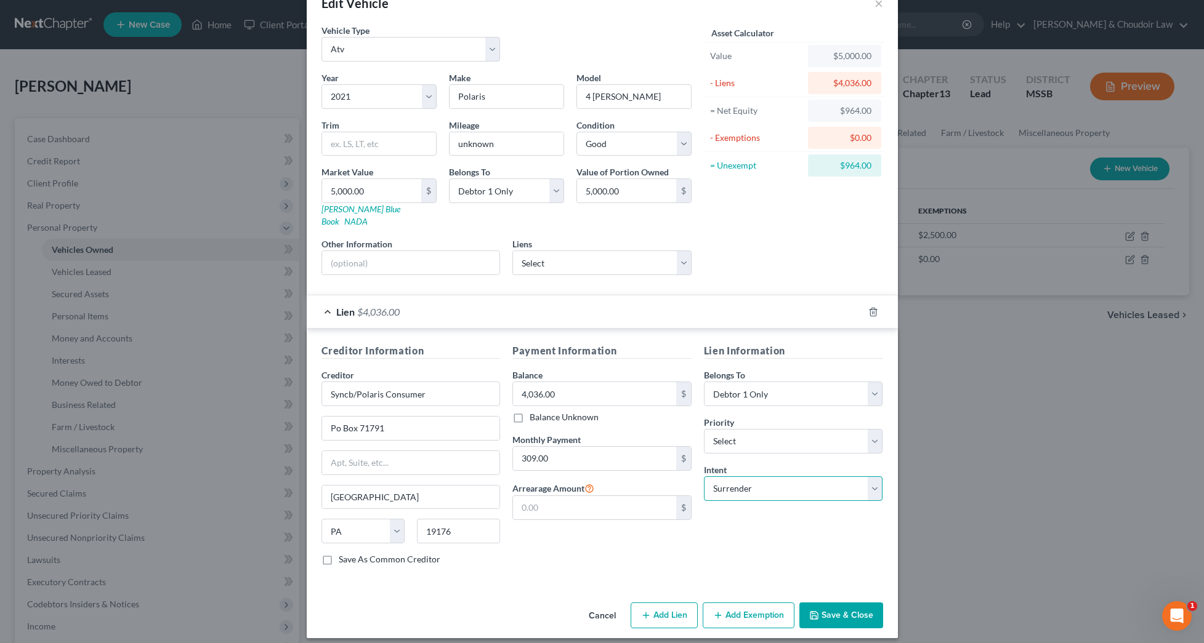
scroll to position [33, 0]
click at [826, 602] on button "Save & Close" at bounding box center [841, 615] width 84 height 26
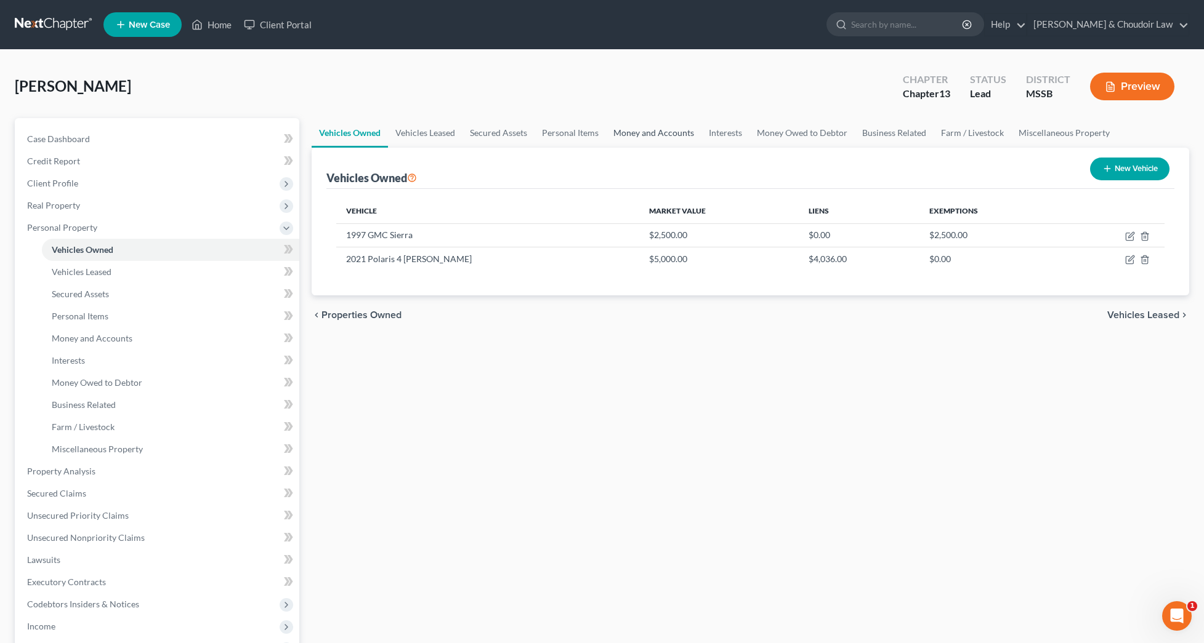
click at [634, 131] on link "Money and Accounts" at bounding box center [653, 133] width 95 height 30
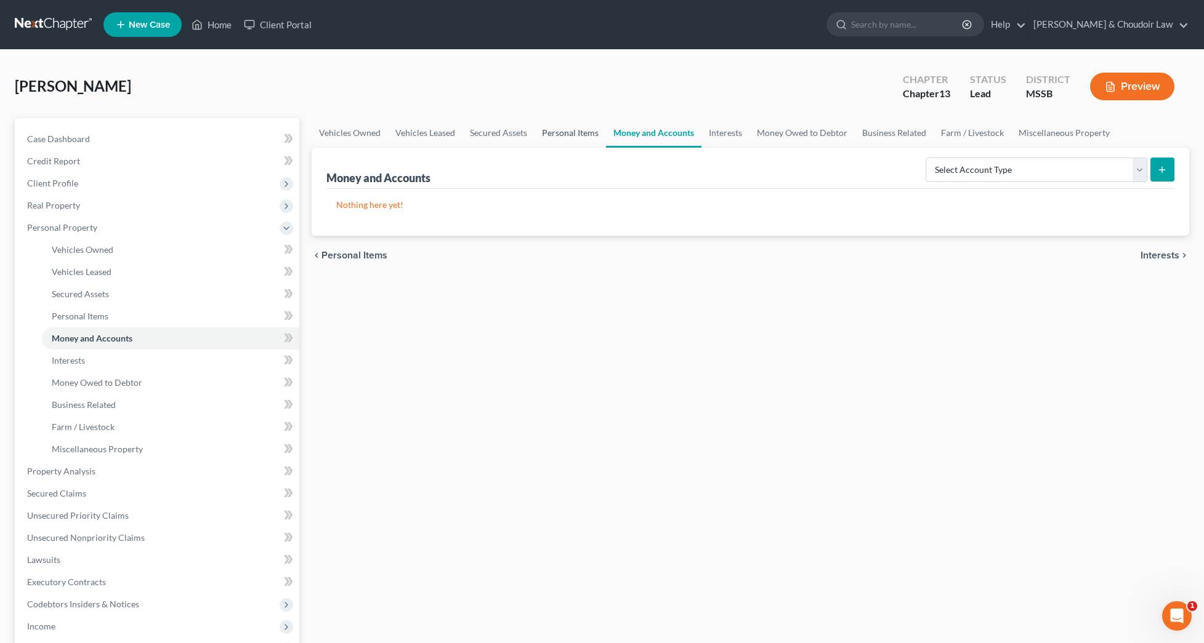
click at [573, 132] on link "Personal Items" at bounding box center [569, 133] width 71 height 30
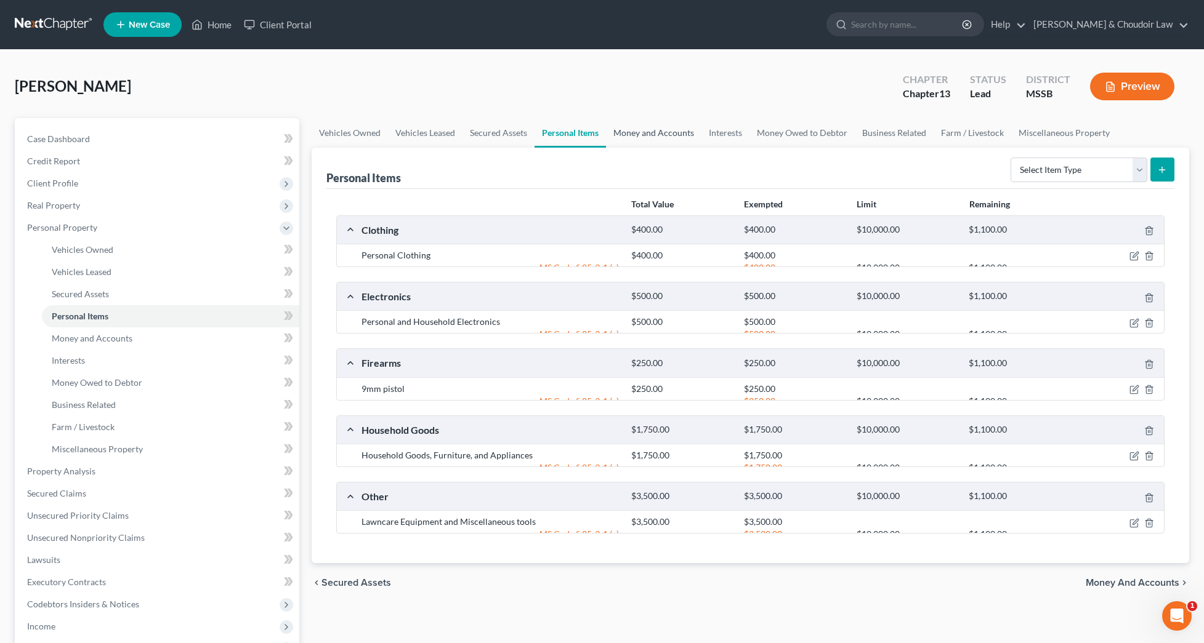
click at [642, 133] on link "Money and Accounts" at bounding box center [653, 133] width 95 height 30
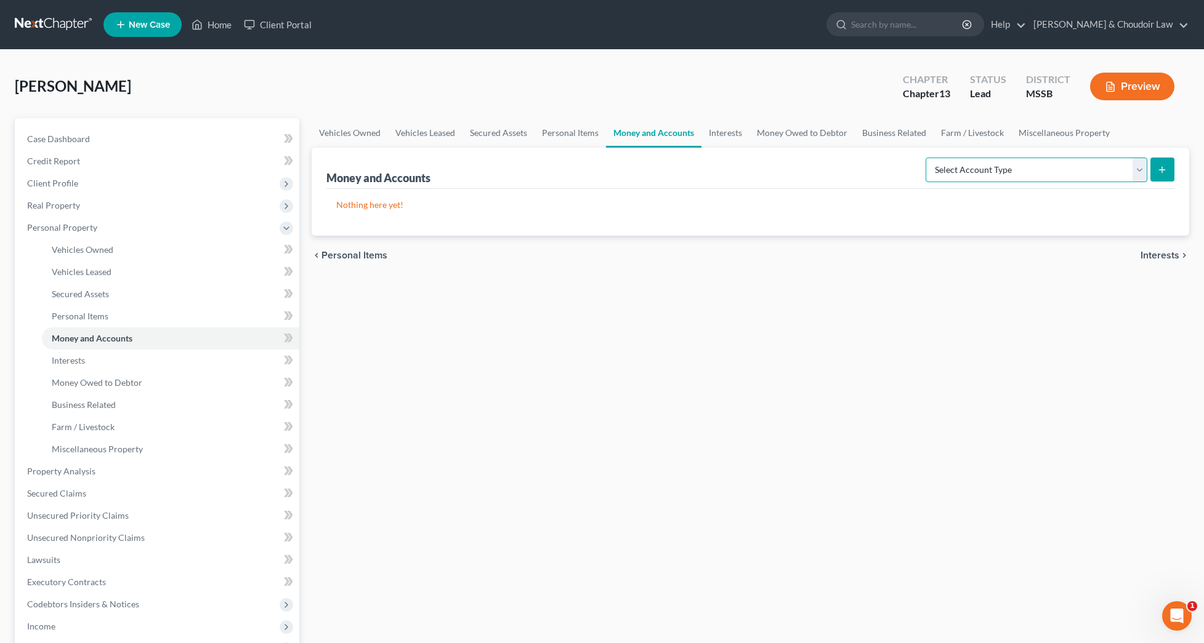
select select "checking"
click at [1163, 178] on button "submit" at bounding box center [1162, 170] width 24 height 24
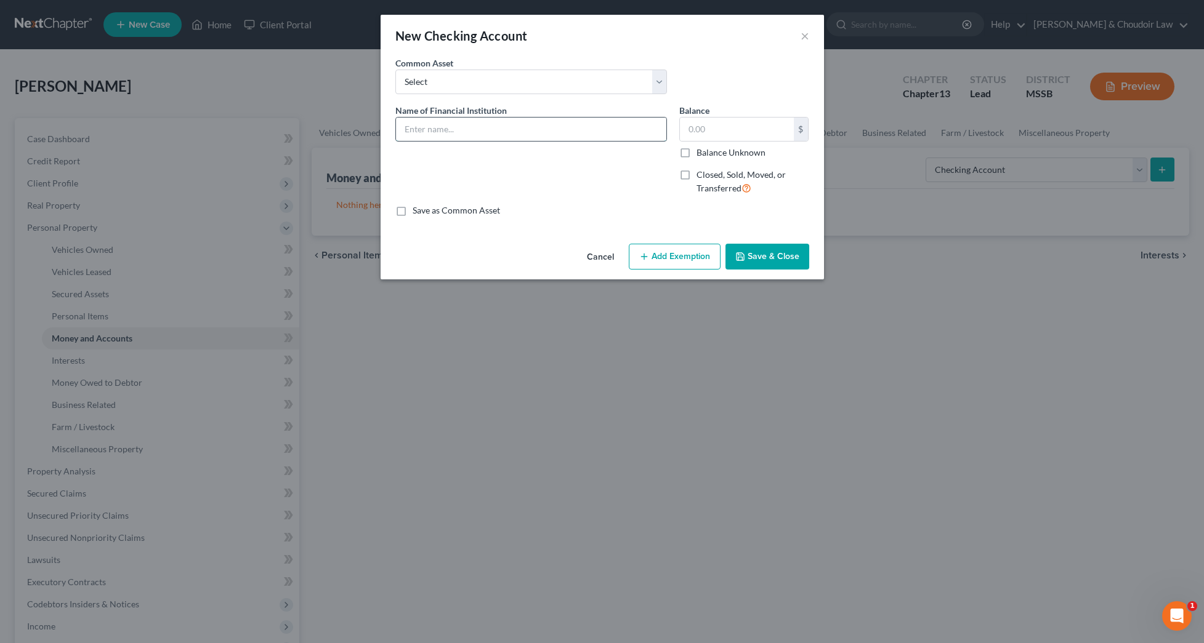
click at [544, 135] on input "text" at bounding box center [531, 129] width 270 height 23
type input "First Bank (0207)"
type input "472.11"
click at [770, 257] on button "Save & Close" at bounding box center [767, 257] width 84 height 26
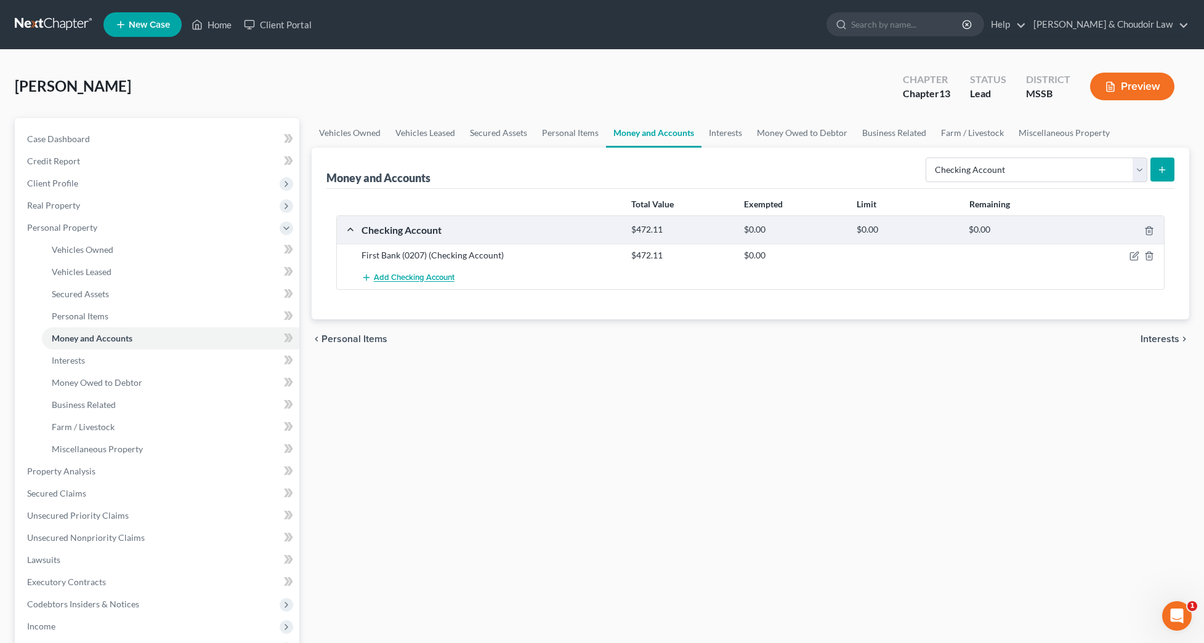
scroll to position [0, 1]
click at [424, 274] on span "Add Checking Account" at bounding box center [414, 278] width 81 height 10
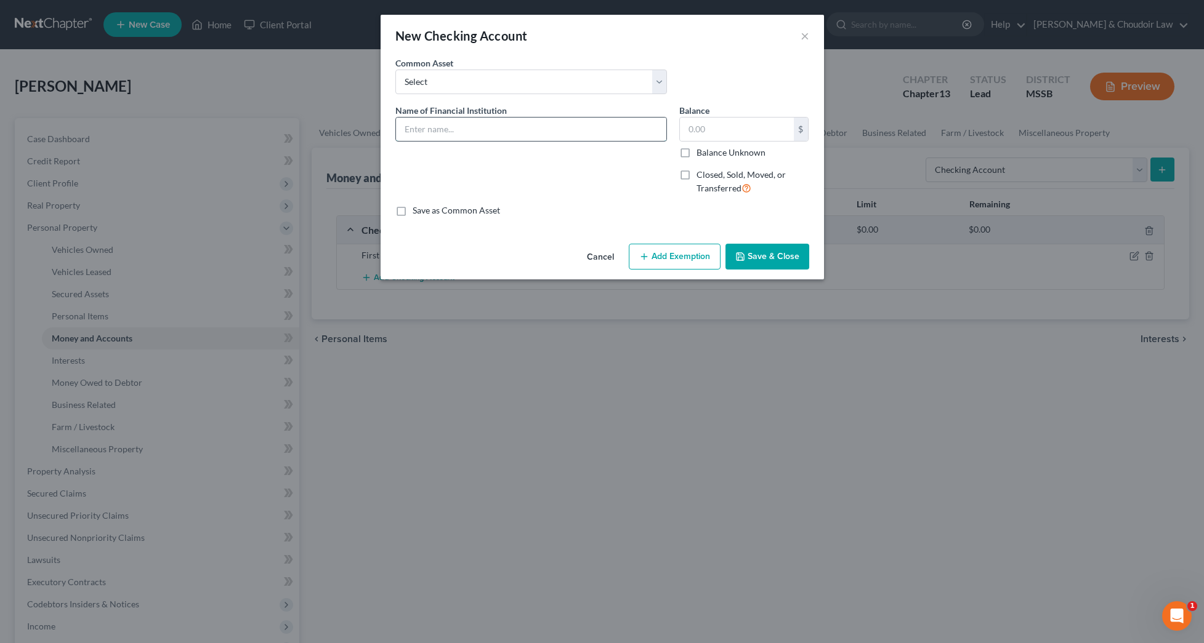
click at [492, 131] on input "text" at bounding box center [531, 129] width 270 height 23
type input "Regions (5755)"
type input "129.34"
click at [725, 252] on div "Cancel Add Exemption Save & Close" at bounding box center [601, 259] width 443 height 41
click at [744, 257] on icon "button" at bounding box center [740, 257] width 10 height 10
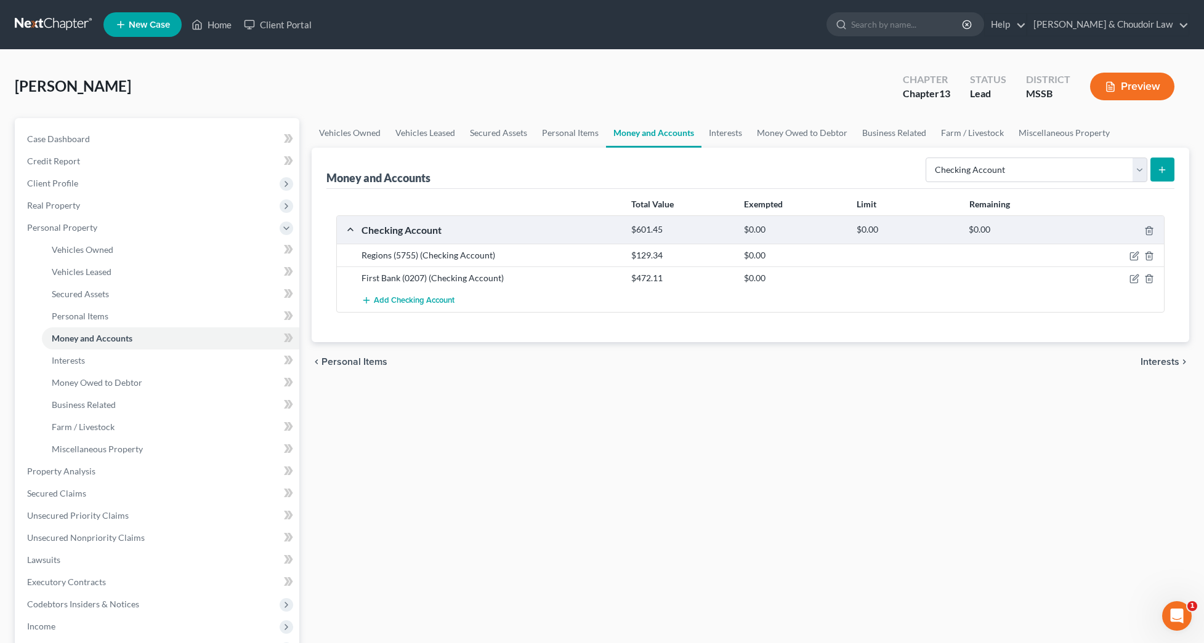
scroll to position [0, 0]
click at [735, 136] on link "Interests" at bounding box center [725, 133] width 48 height 30
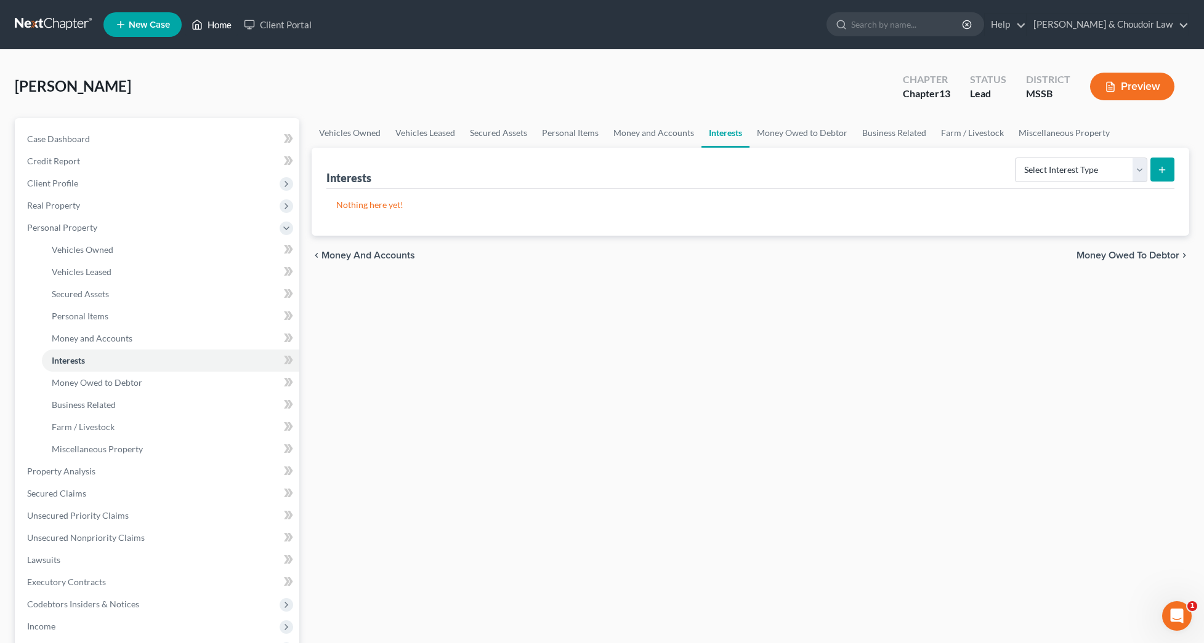
click at [216, 25] on link "Home" at bounding box center [211, 25] width 52 height 22
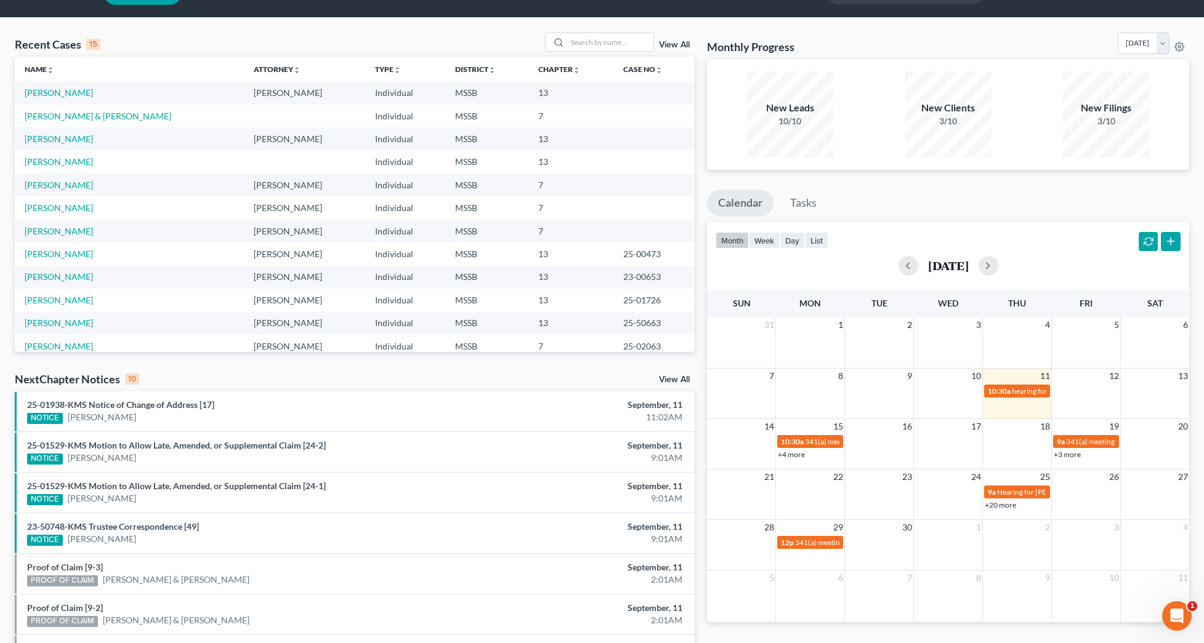
scroll to position [32, 0]
click at [74, 212] on link "[PERSON_NAME]" at bounding box center [59, 208] width 68 height 10
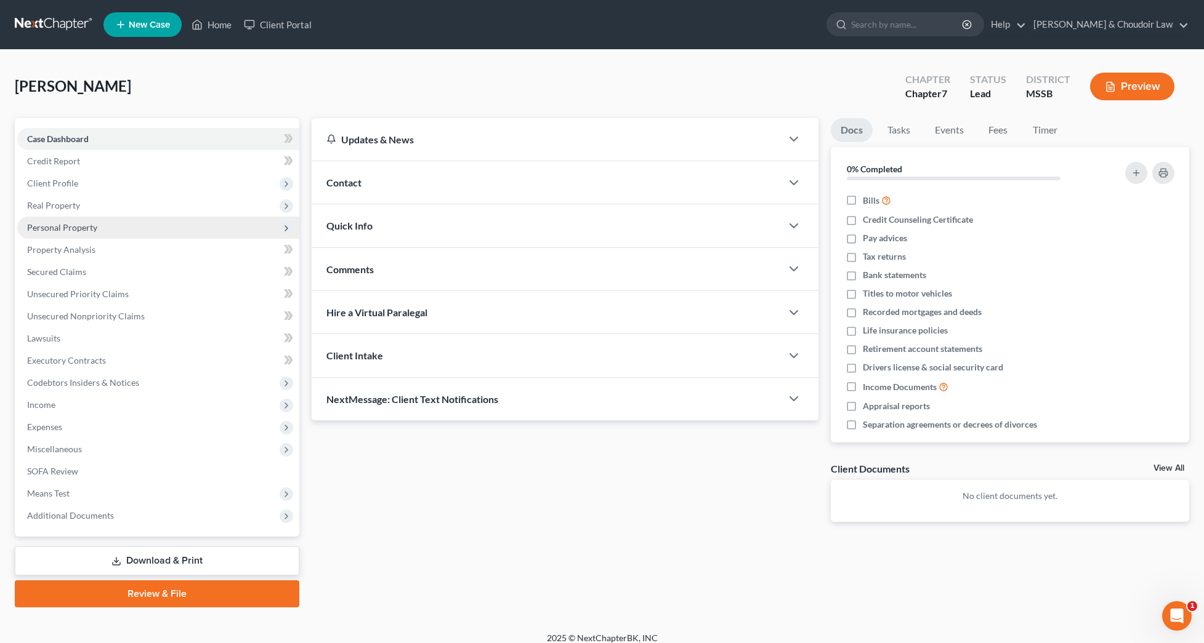
click at [81, 230] on span "Personal Property" at bounding box center [62, 227] width 70 height 10
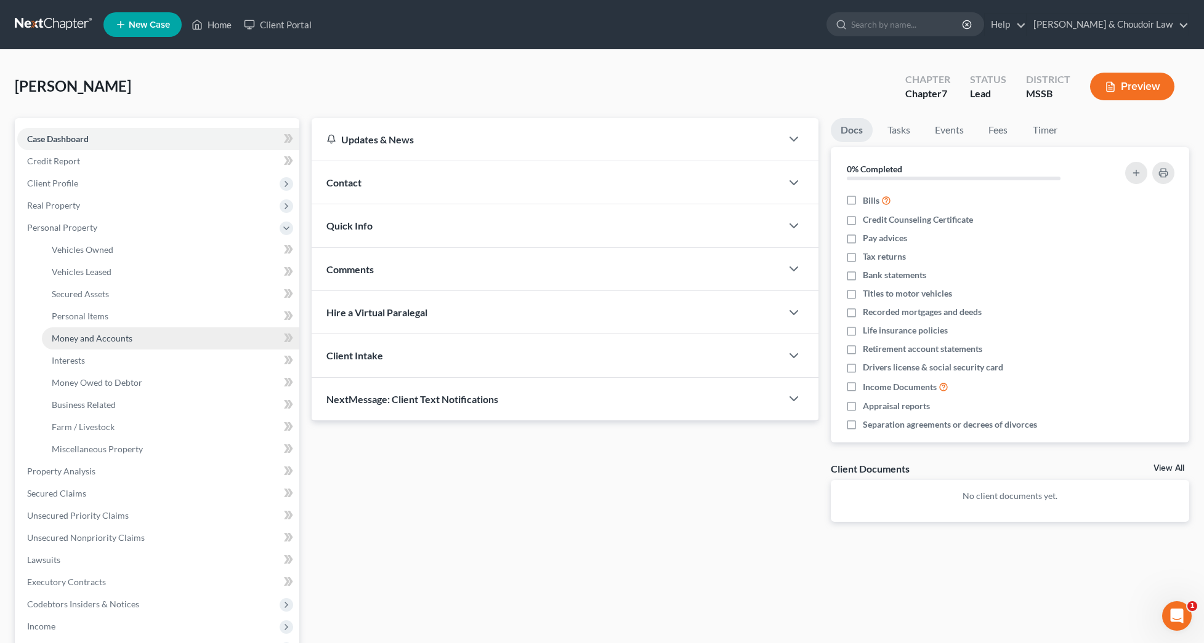
click at [104, 340] on span "Money and Accounts" at bounding box center [92, 338] width 81 height 10
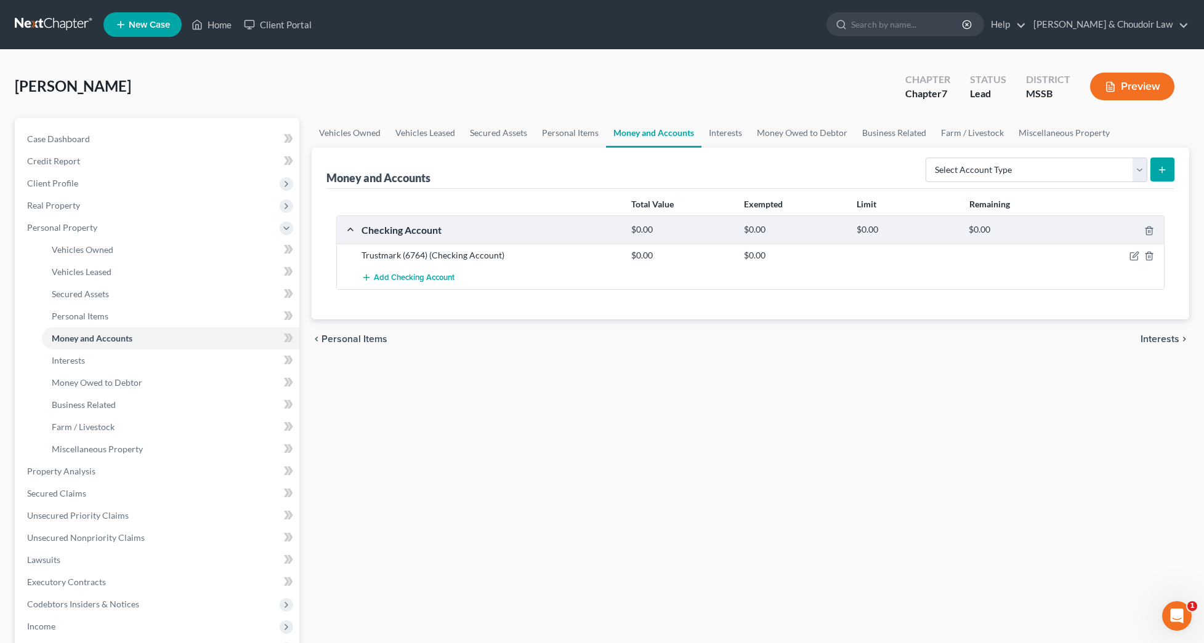
scroll to position [24, 0]
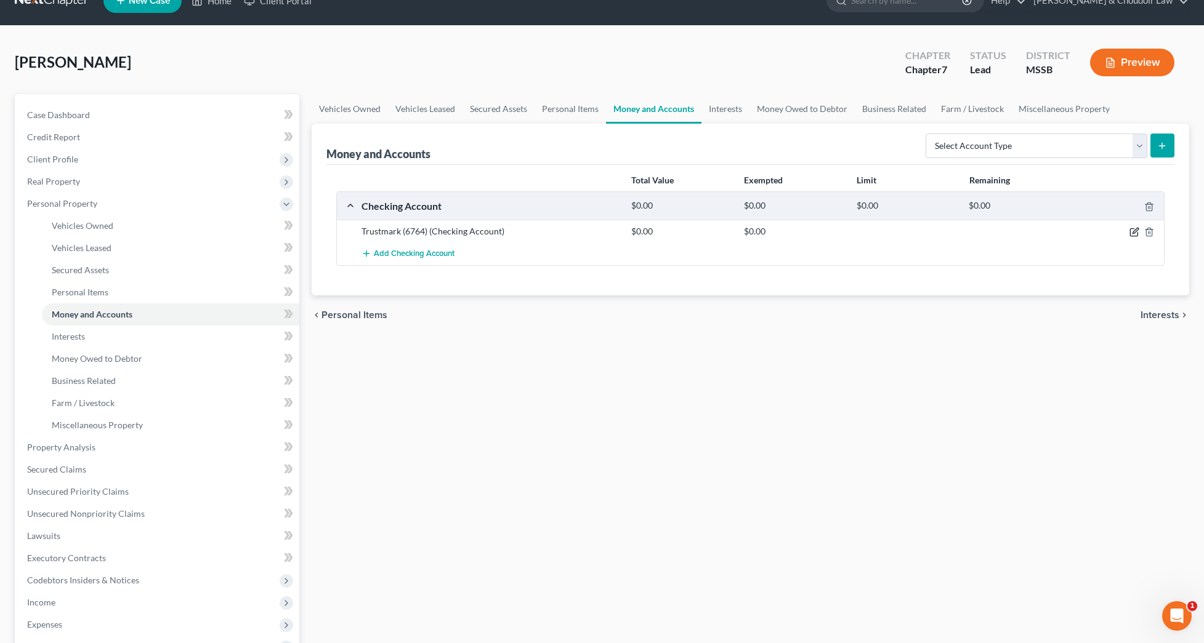
click at [1138, 233] on icon "button" at bounding box center [1134, 232] width 10 height 10
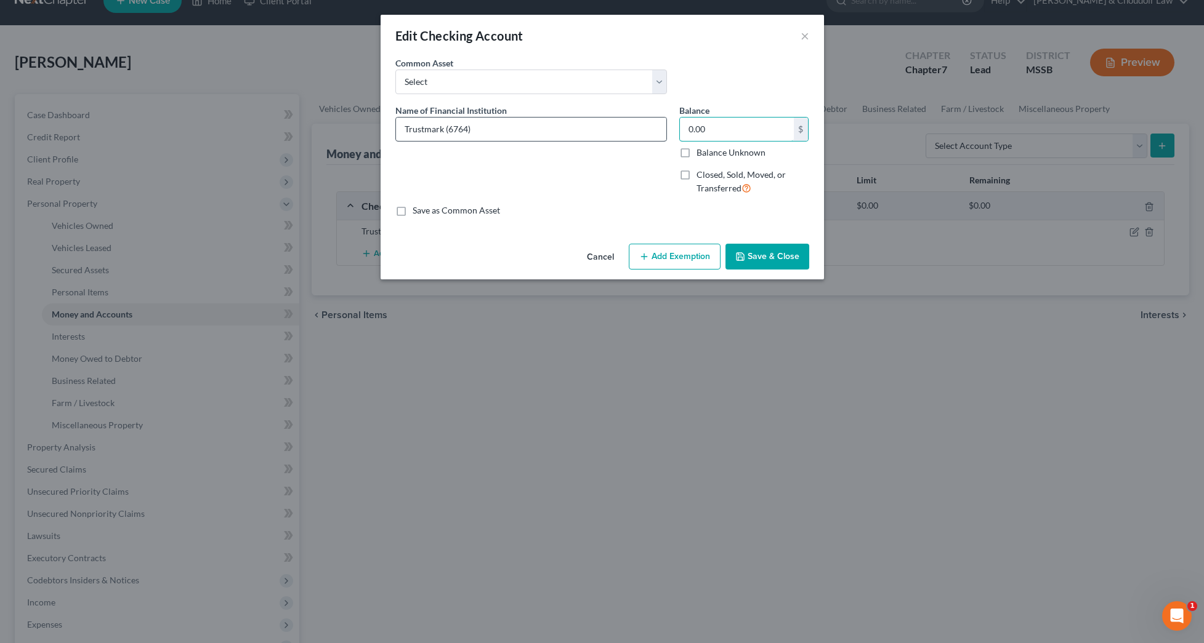
drag, startPoint x: 663, startPoint y: 129, endPoint x: 612, endPoint y: 129, distance: 51.1
click at [612, 129] on div "Name of Financial Institution * Trustmark (6764) Balance 0.00 $ Balance Unknown…" at bounding box center [602, 154] width 426 height 101
click at [781, 249] on button "Save & Close" at bounding box center [767, 257] width 84 height 26
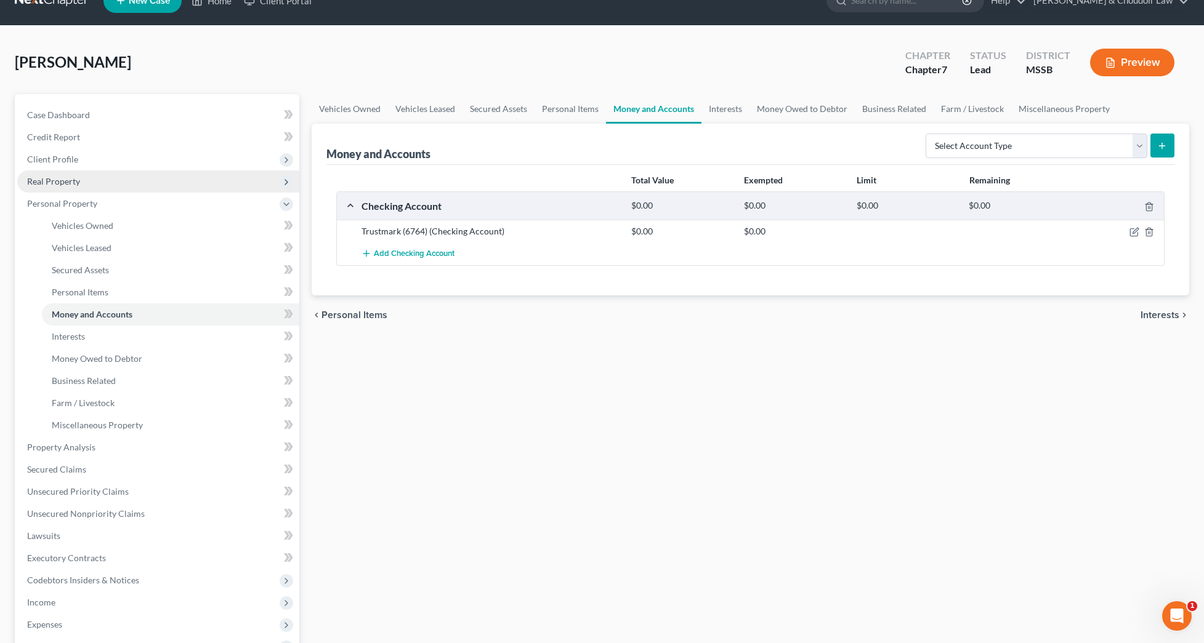
scroll to position [26, 0]
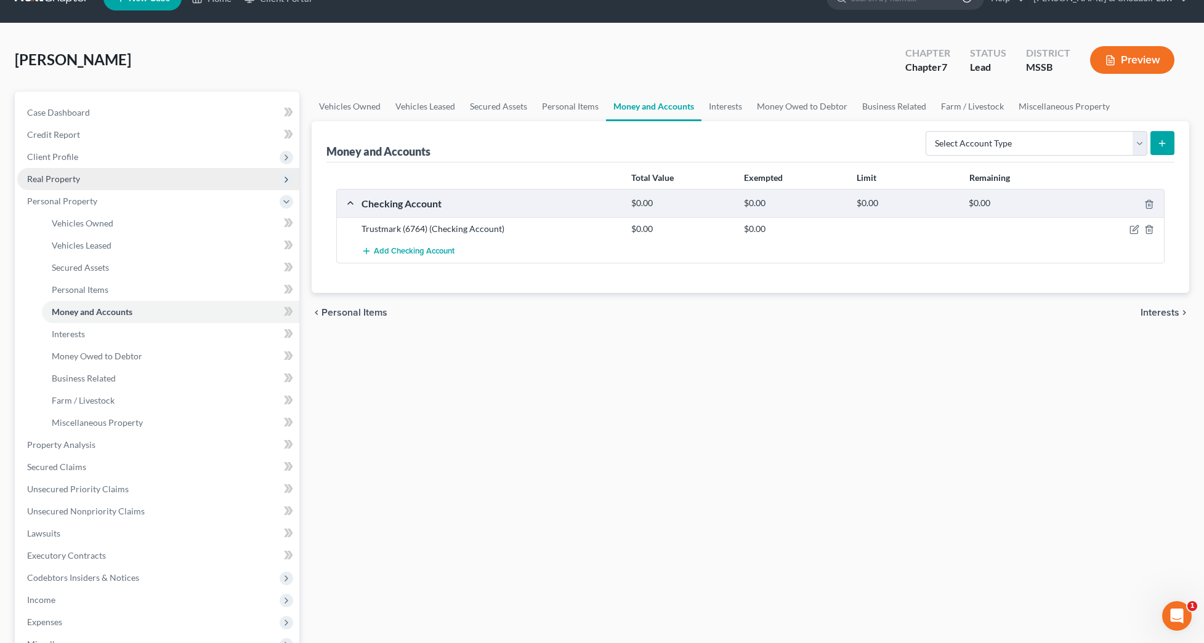
click at [65, 181] on span "Real Property" at bounding box center [53, 179] width 53 height 10
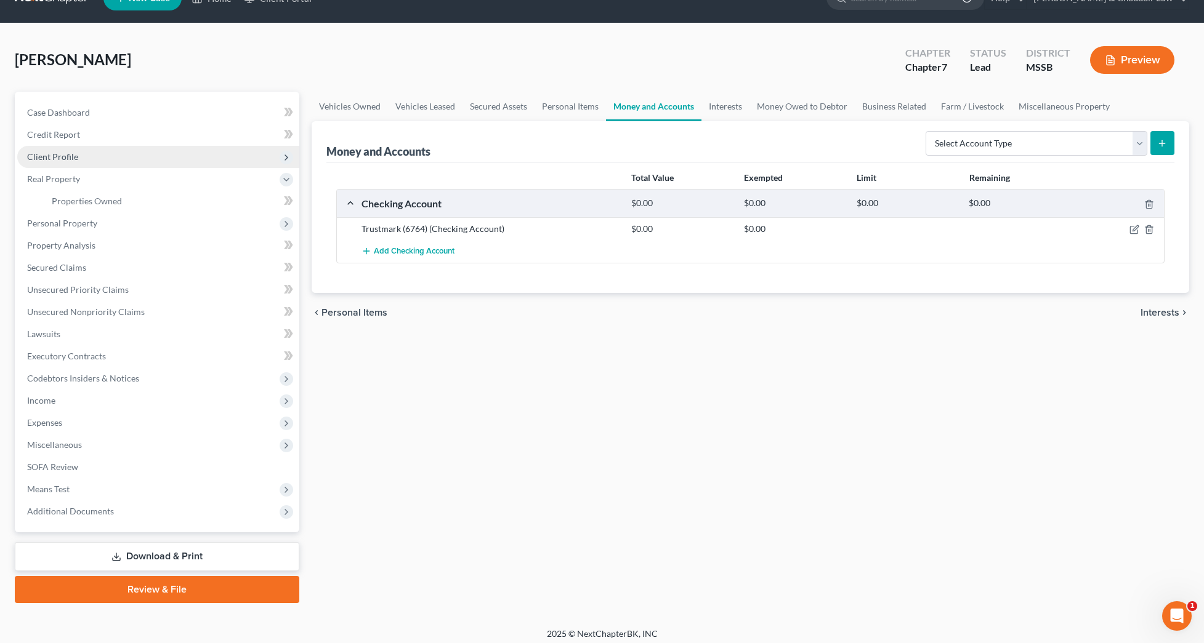
click at [70, 161] on span "Client Profile" at bounding box center [52, 156] width 51 height 10
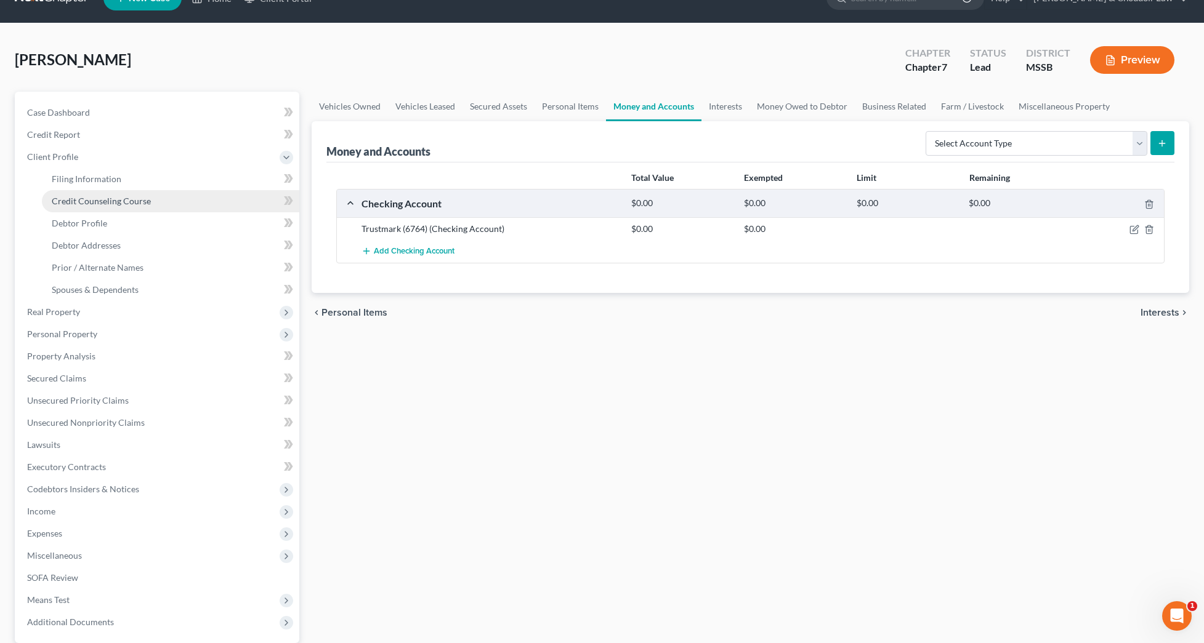
click at [95, 199] on span "Credit Counseling Course" at bounding box center [101, 201] width 99 height 10
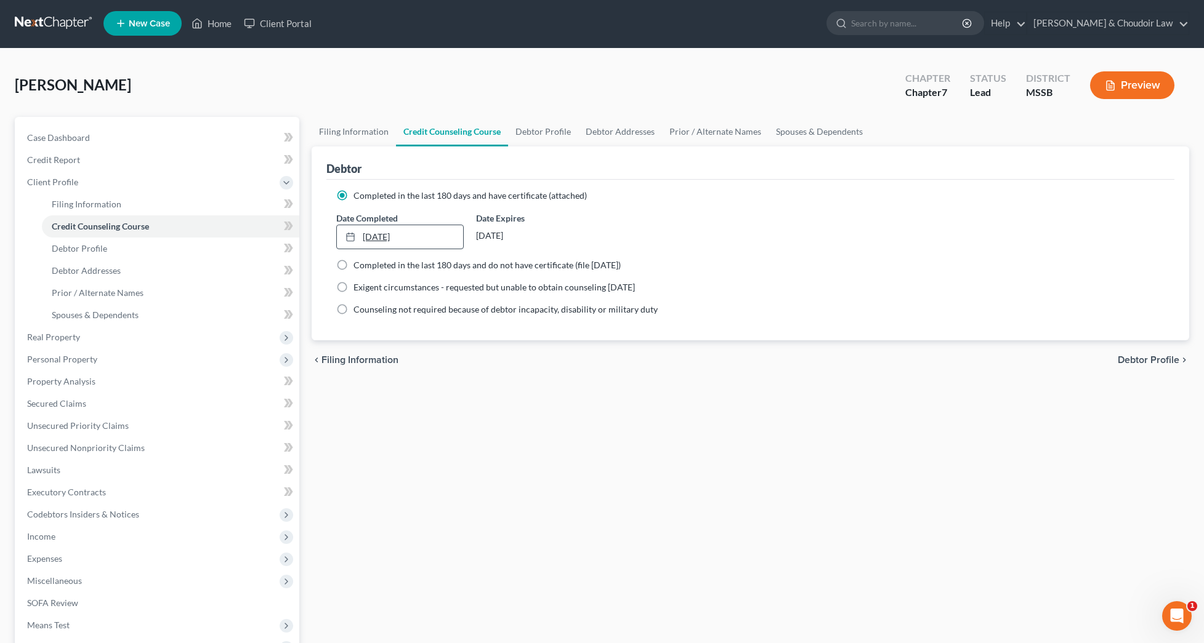
click at [410, 236] on link "9/10/2025" at bounding box center [400, 236] width 127 height 23
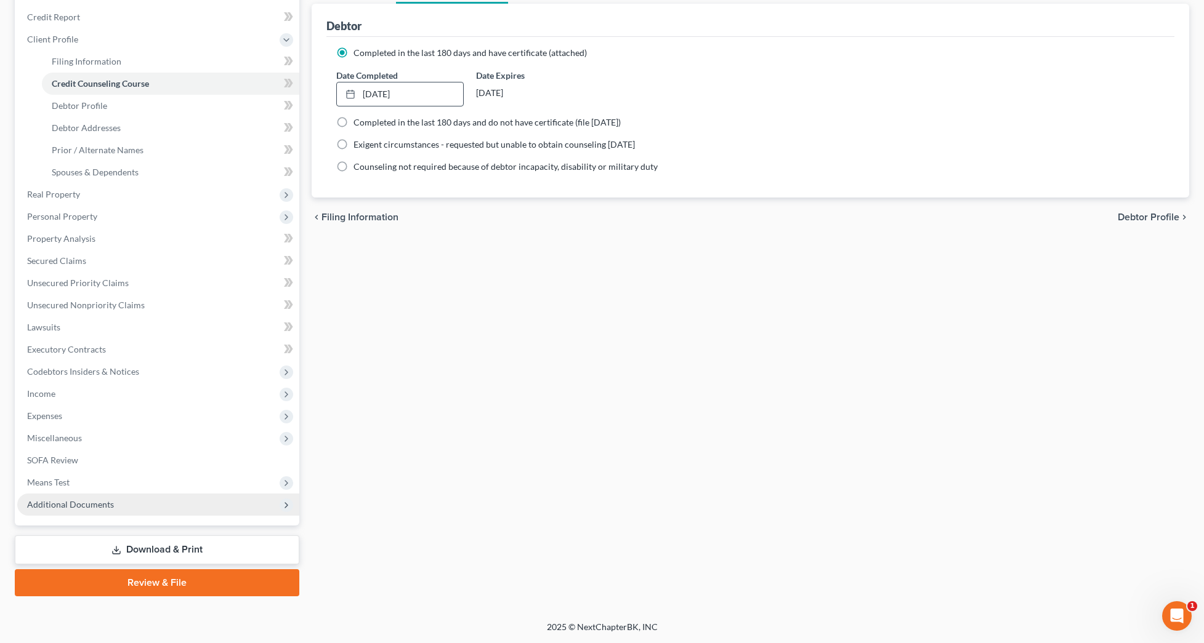
scroll to position [144, 0]
click at [101, 509] on span "Additional Documents" at bounding box center [70, 504] width 87 height 10
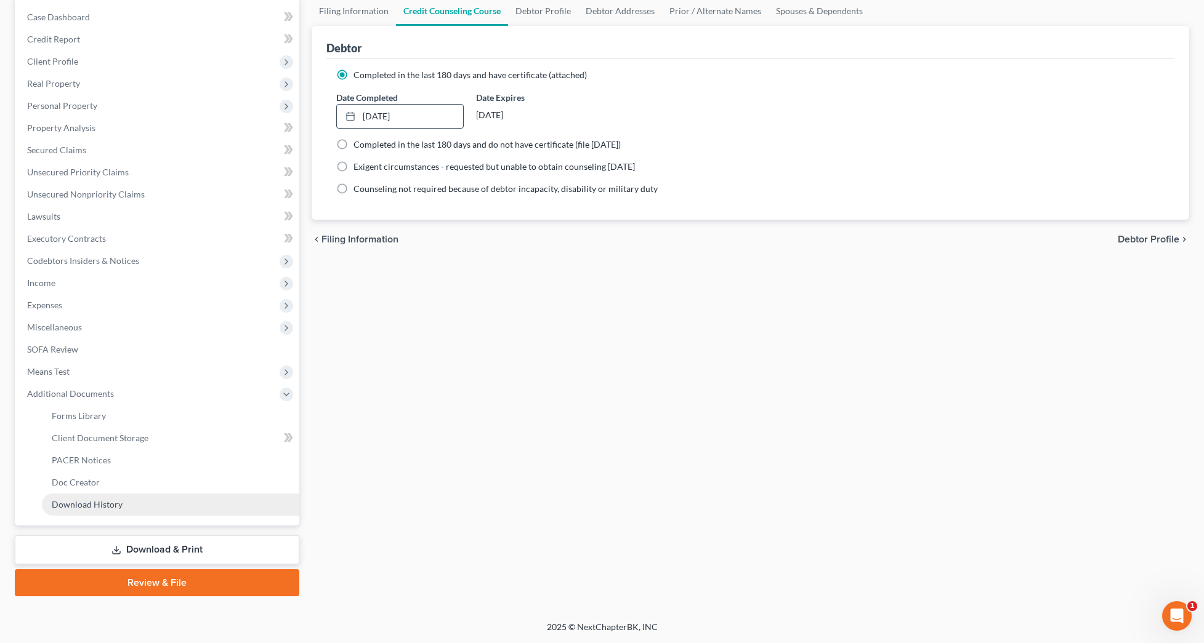
scroll to position [122, 0]
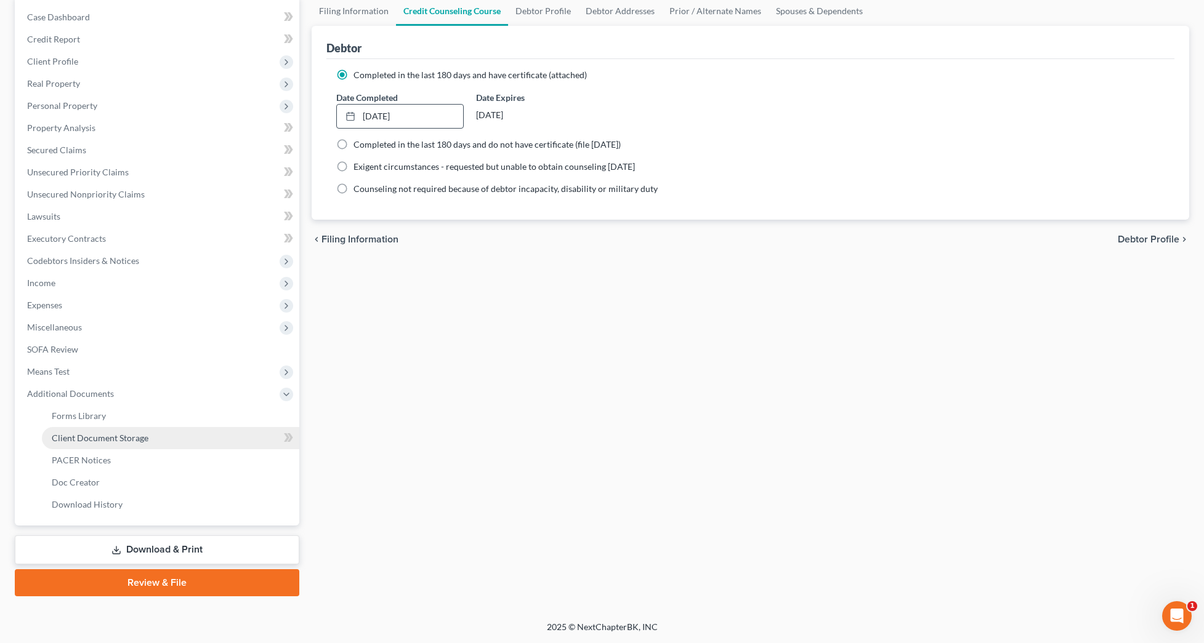
click at [143, 445] on link "Client Document Storage" at bounding box center [170, 438] width 257 height 22
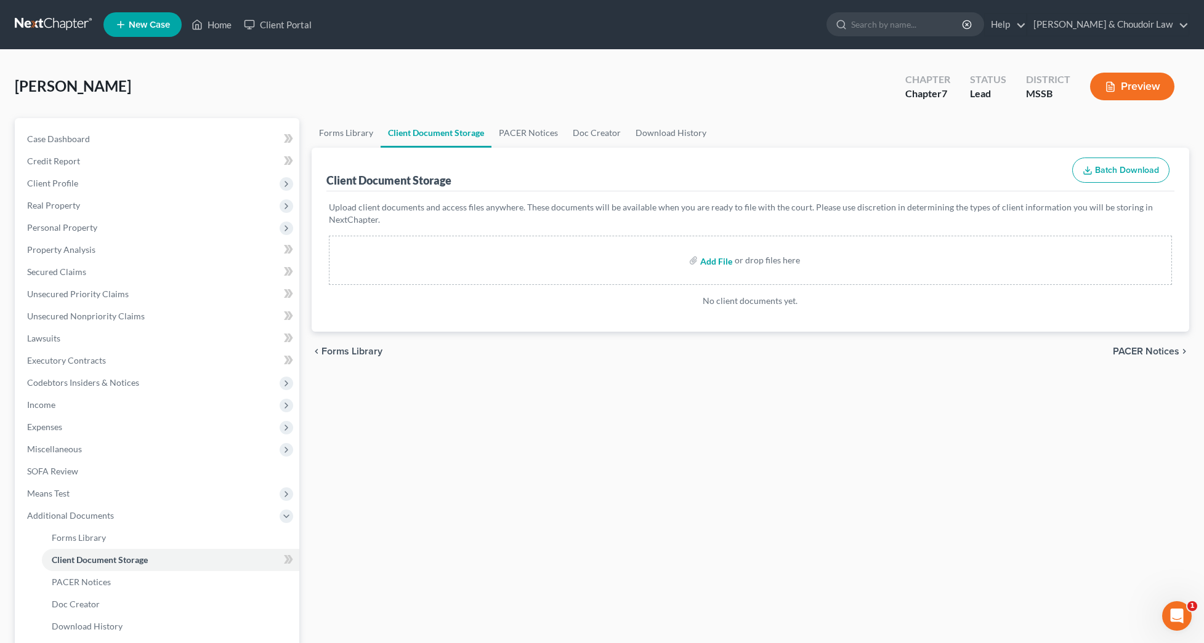
click at [723, 265] on input "file" at bounding box center [715, 260] width 30 height 22
type input "C:\fakepath\Spurgeon, Mary S 17572-MSS-CC-040078050.pdf"
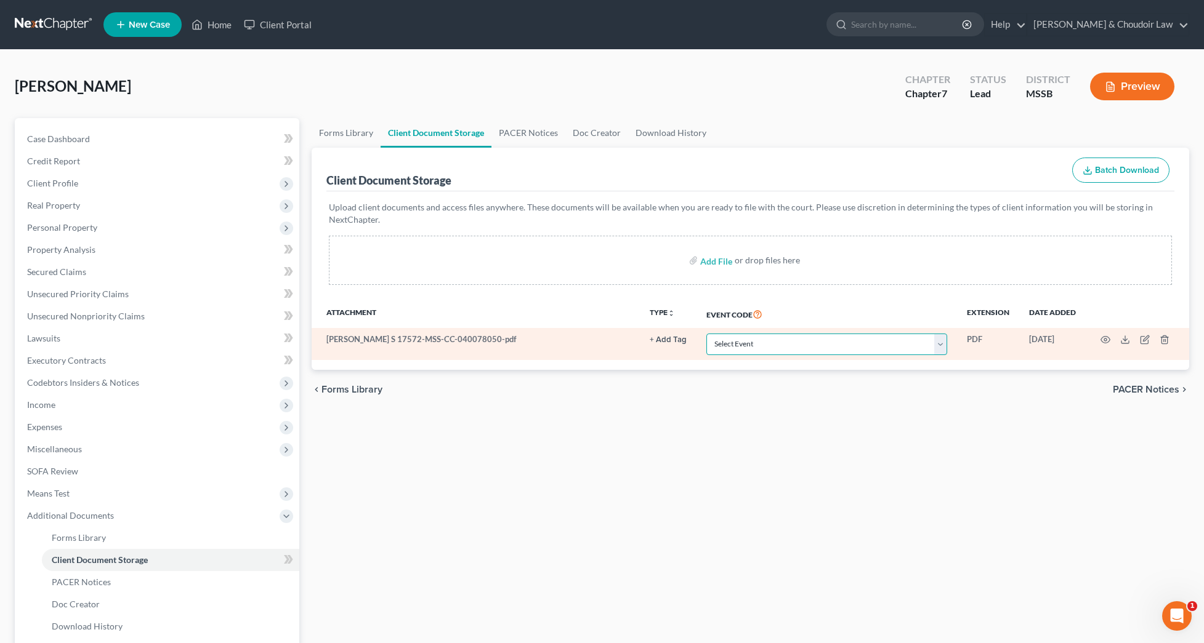
select select "4"
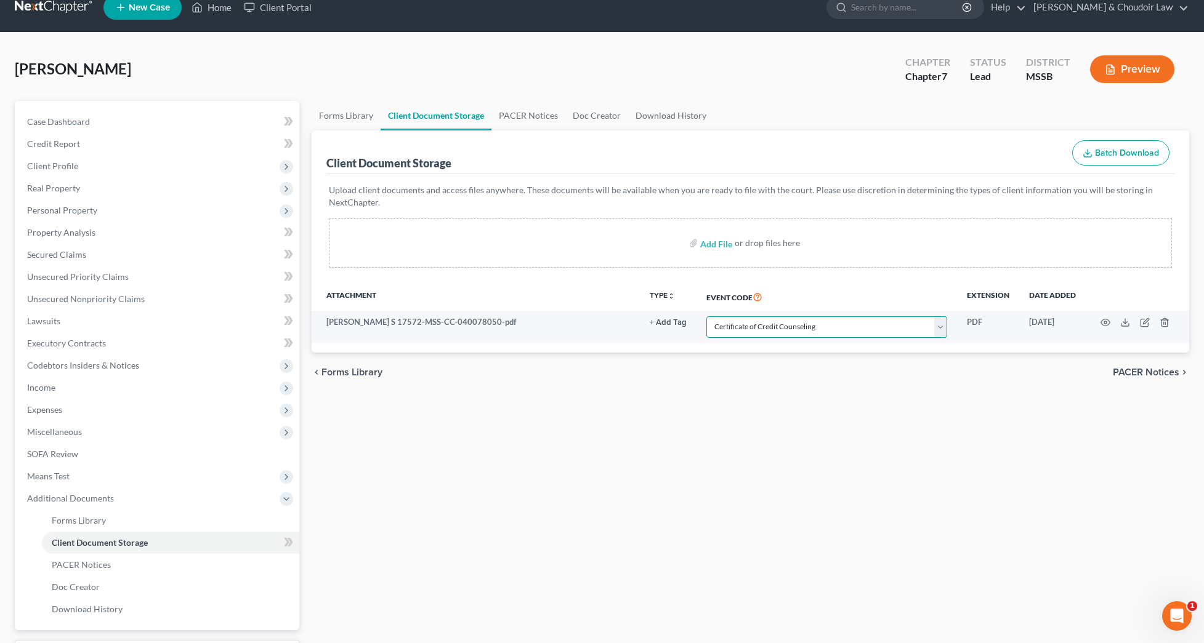
scroll to position [22, 0]
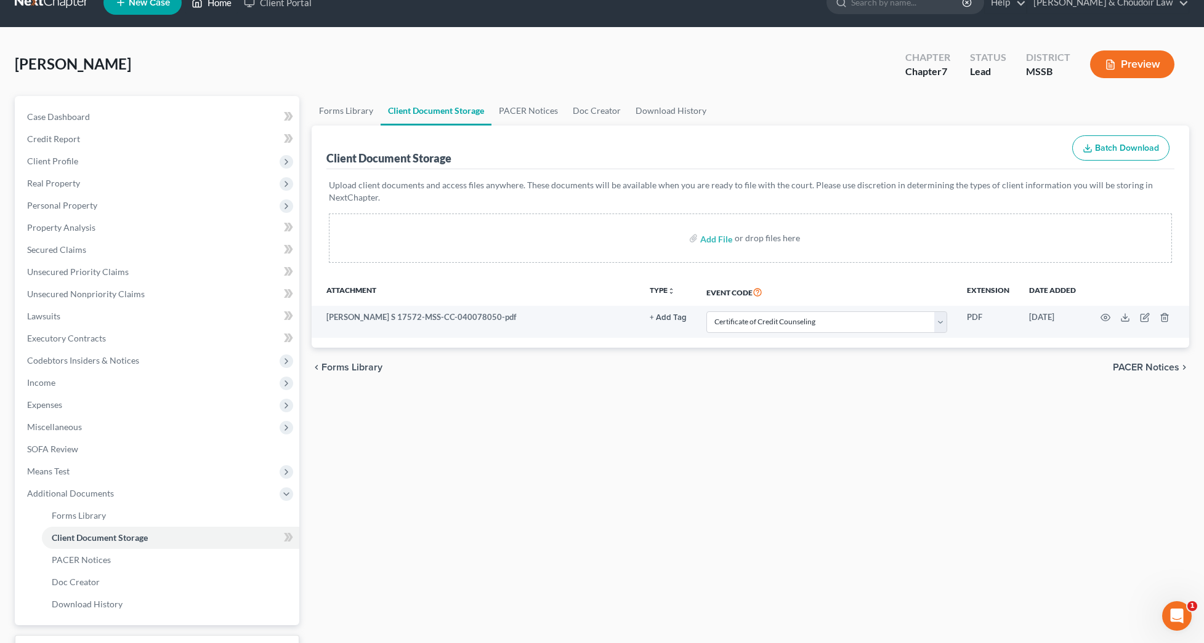
click at [216, 7] on link "Home" at bounding box center [211, 2] width 52 height 22
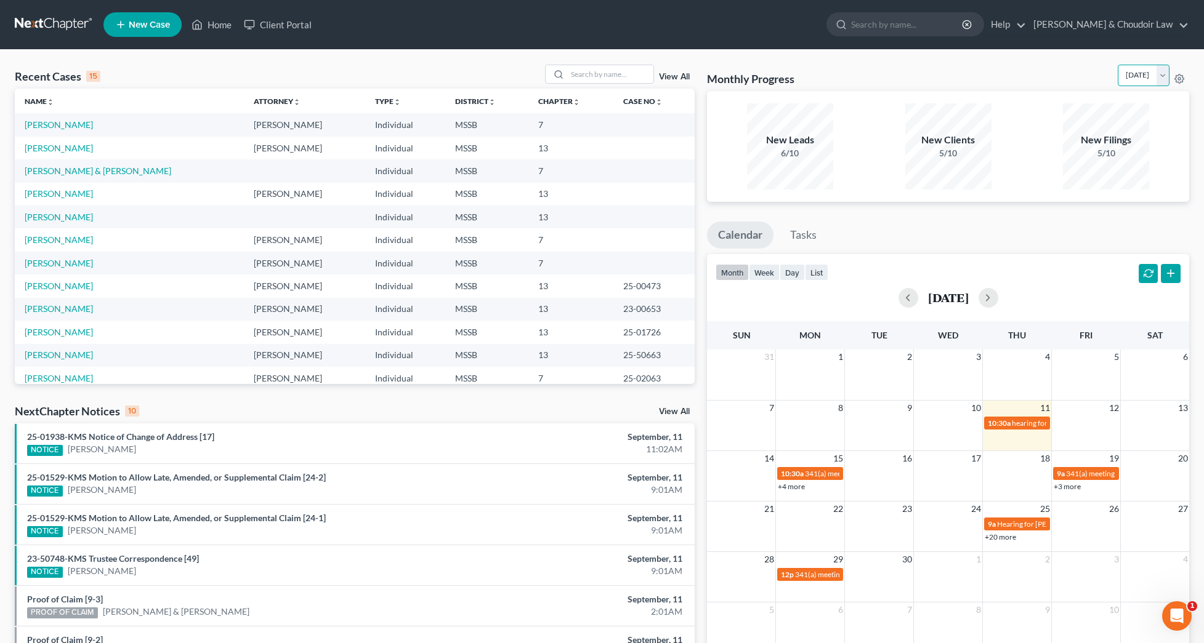
select select "0"
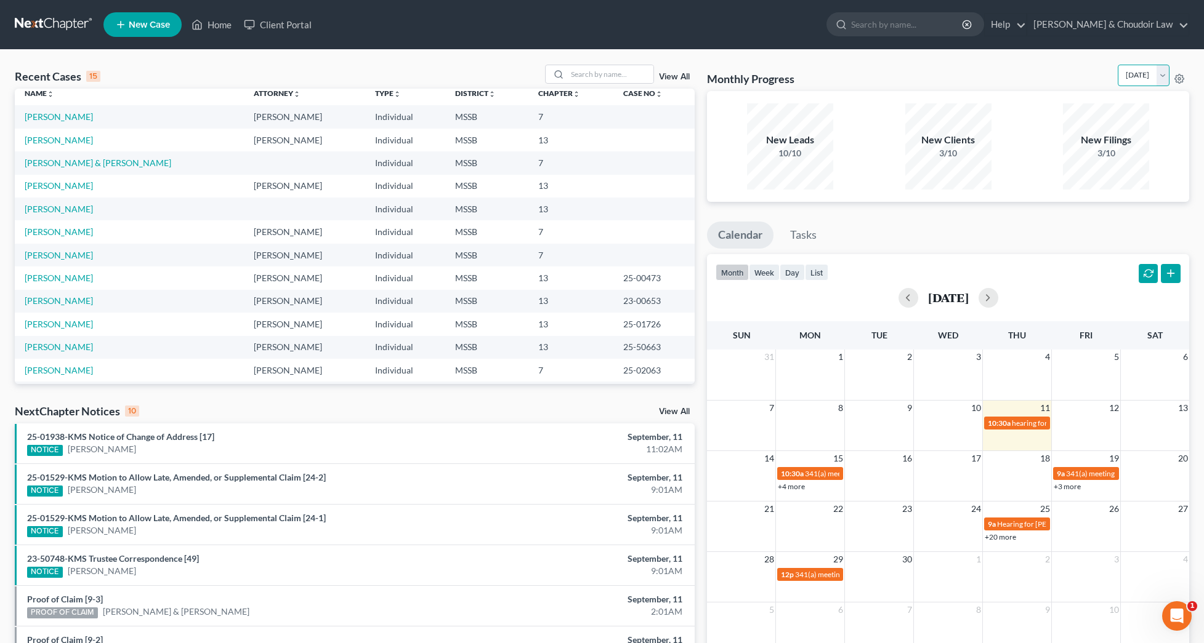
scroll to position [8, 0]
click at [64, 136] on link "[PERSON_NAME]" at bounding box center [59, 140] width 68 height 10
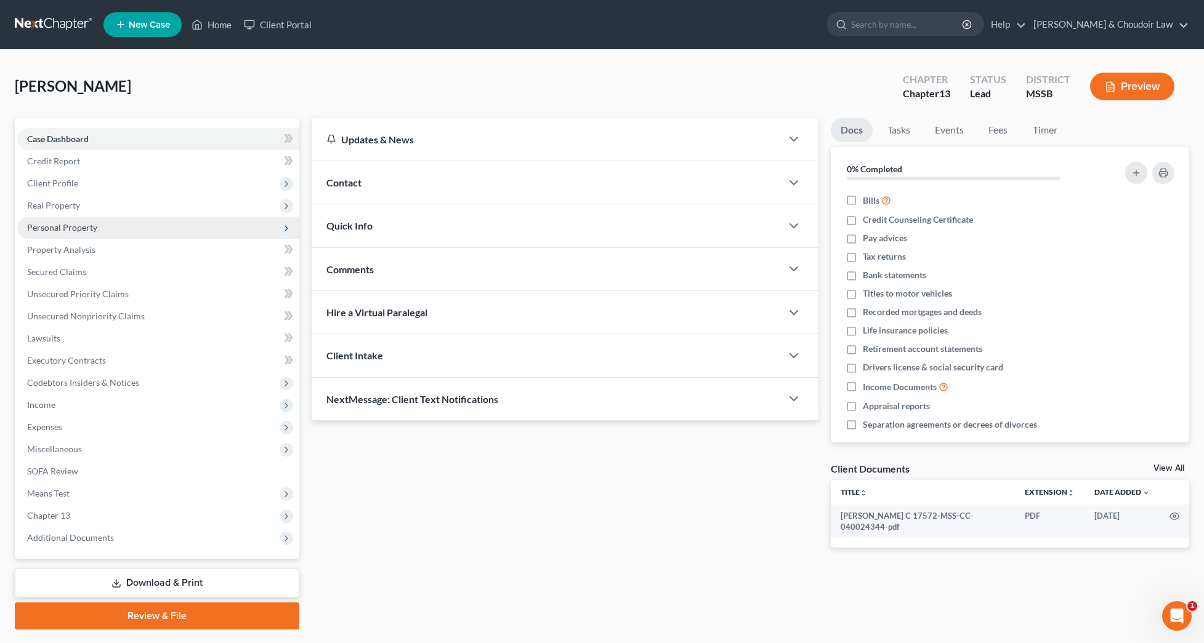
scroll to position [0, 1]
click at [84, 232] on span "Personal Property" at bounding box center [62, 227] width 70 height 10
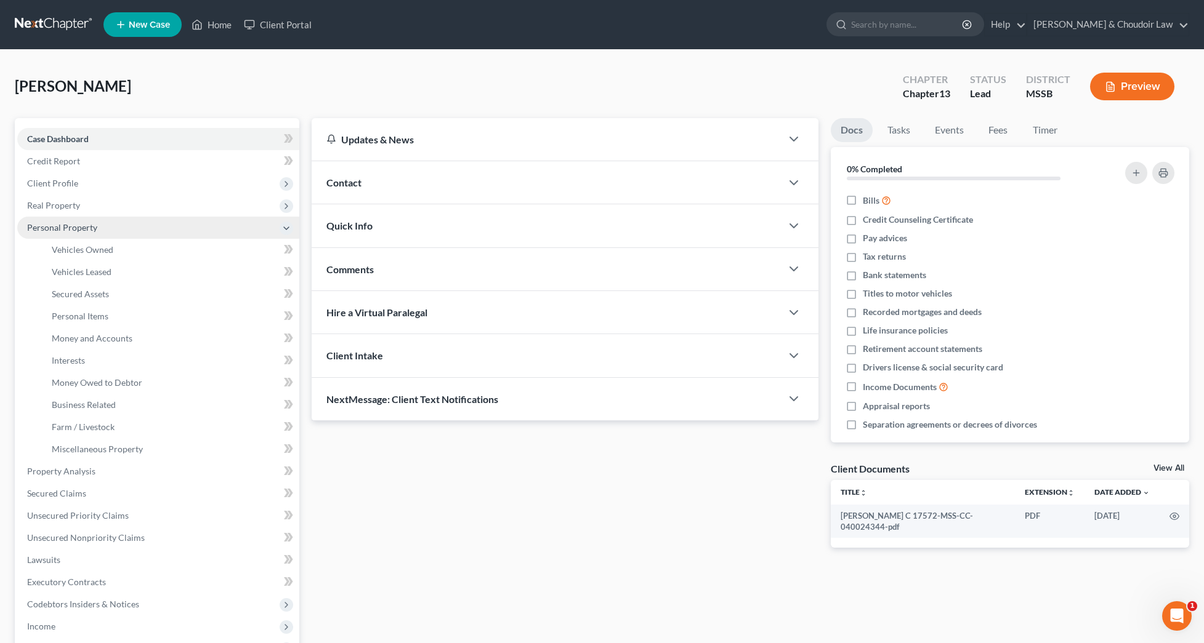
scroll to position [0, 0]
click at [91, 360] on link "Interests" at bounding box center [170, 361] width 257 height 22
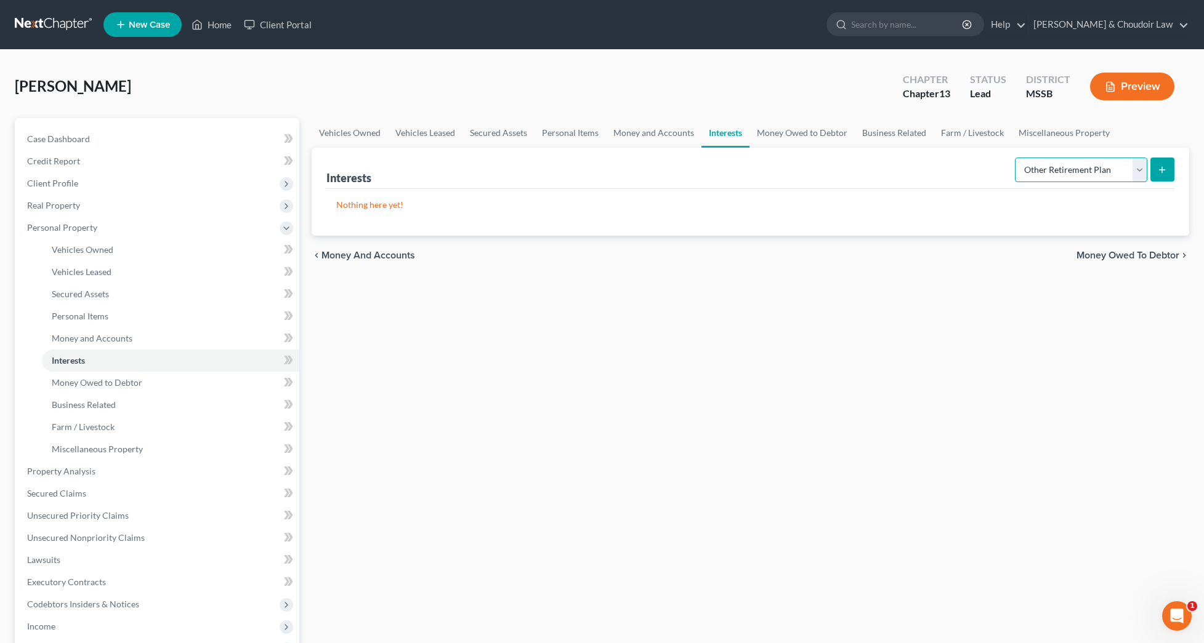
select select "ira"
click at [1157, 163] on button "submit" at bounding box center [1162, 170] width 24 height 24
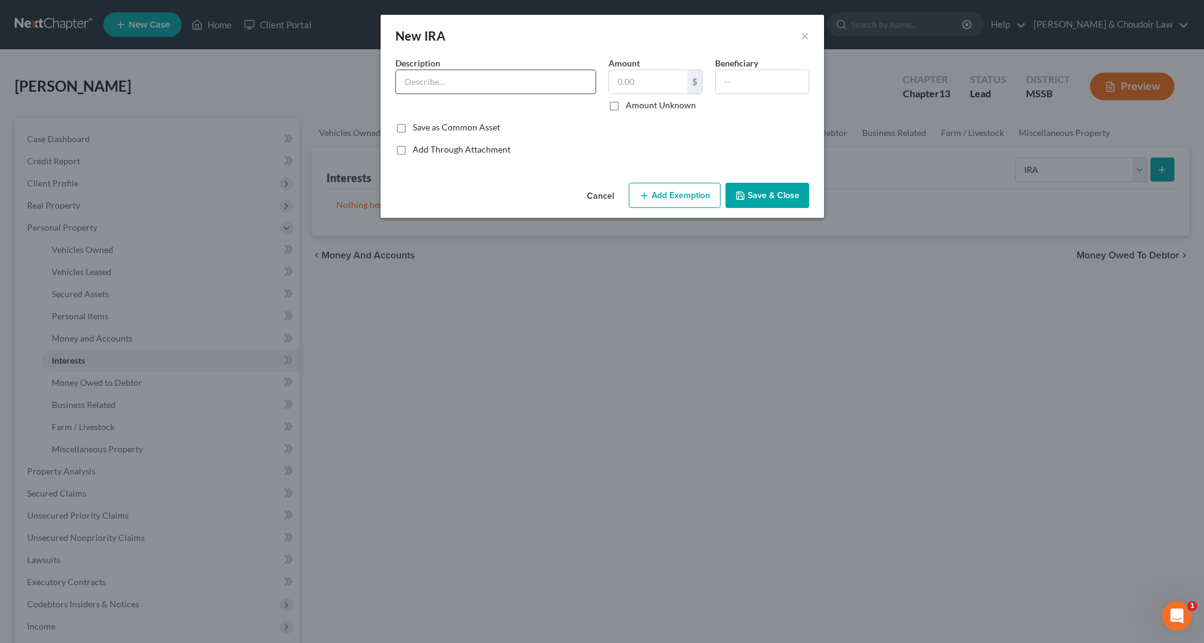
click at [533, 91] on input "text" at bounding box center [495, 81] width 199 height 23
type input "W"
type input "Dixie Packaging Inc. SIMPLE IRA"
type input "1,013.15"
click at [694, 187] on button "Add Exemption" at bounding box center [675, 196] width 92 height 26
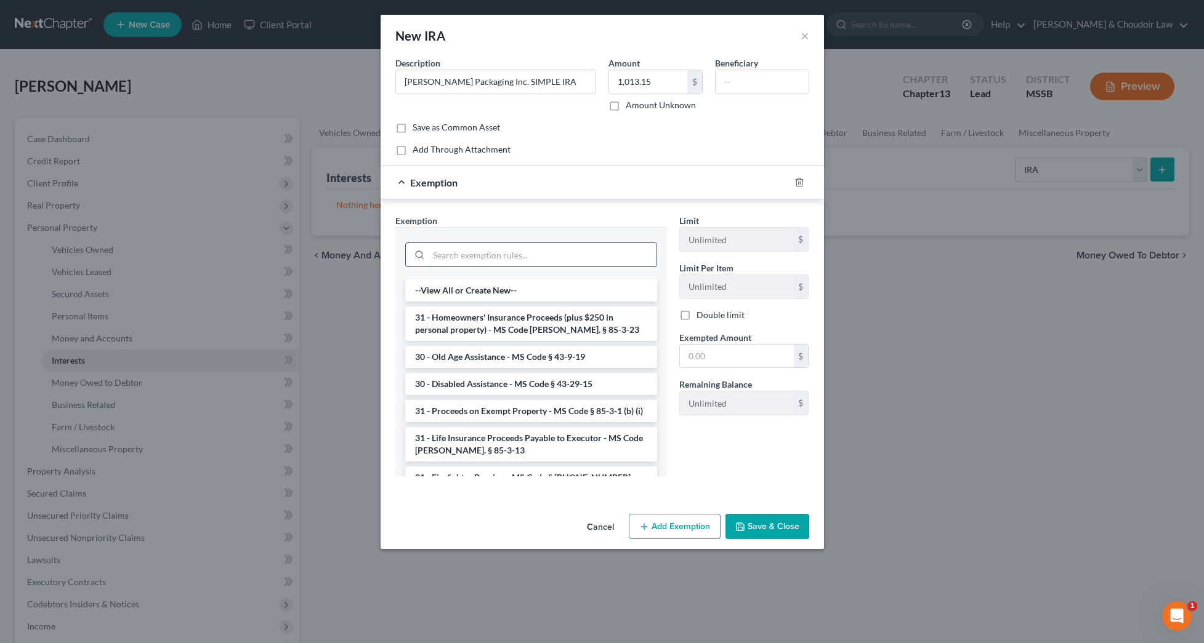
click at [574, 250] on input "search" at bounding box center [543, 254] width 228 height 23
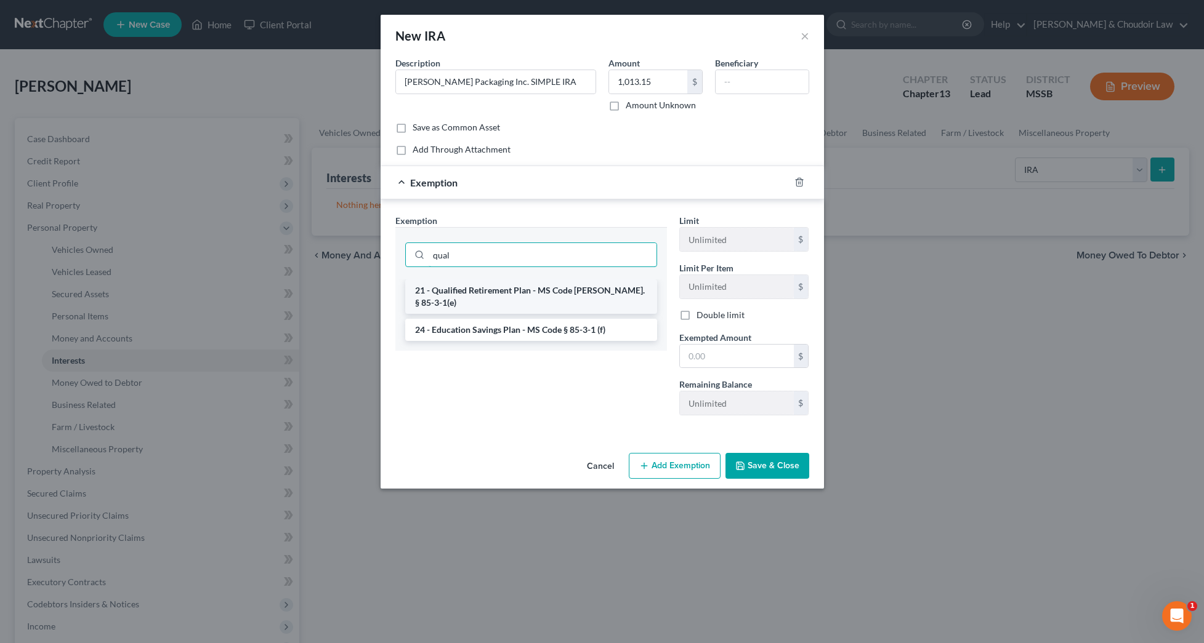
type input "qual"
click at [574, 287] on li "21 - Qualified Retirement Plan - MS Code [PERSON_NAME]. § 85-3-1(e)" at bounding box center [531, 297] width 252 height 34
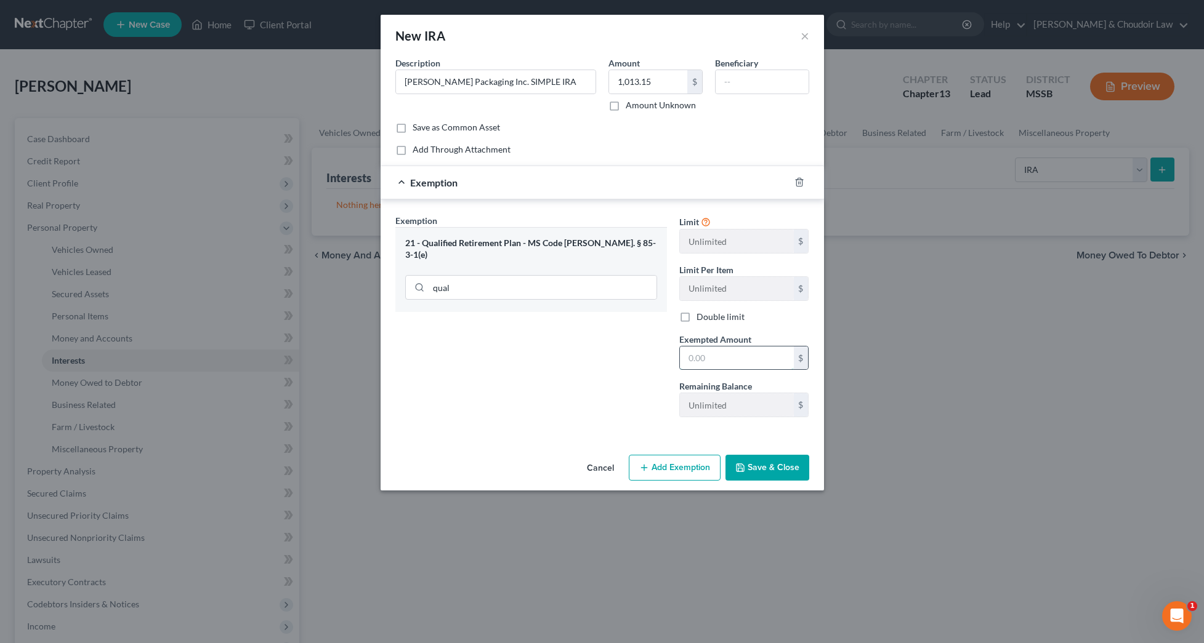
click at [777, 356] on input "text" at bounding box center [737, 358] width 114 height 23
type input "1,100"
click at [794, 460] on button "Save & Close" at bounding box center [767, 468] width 84 height 26
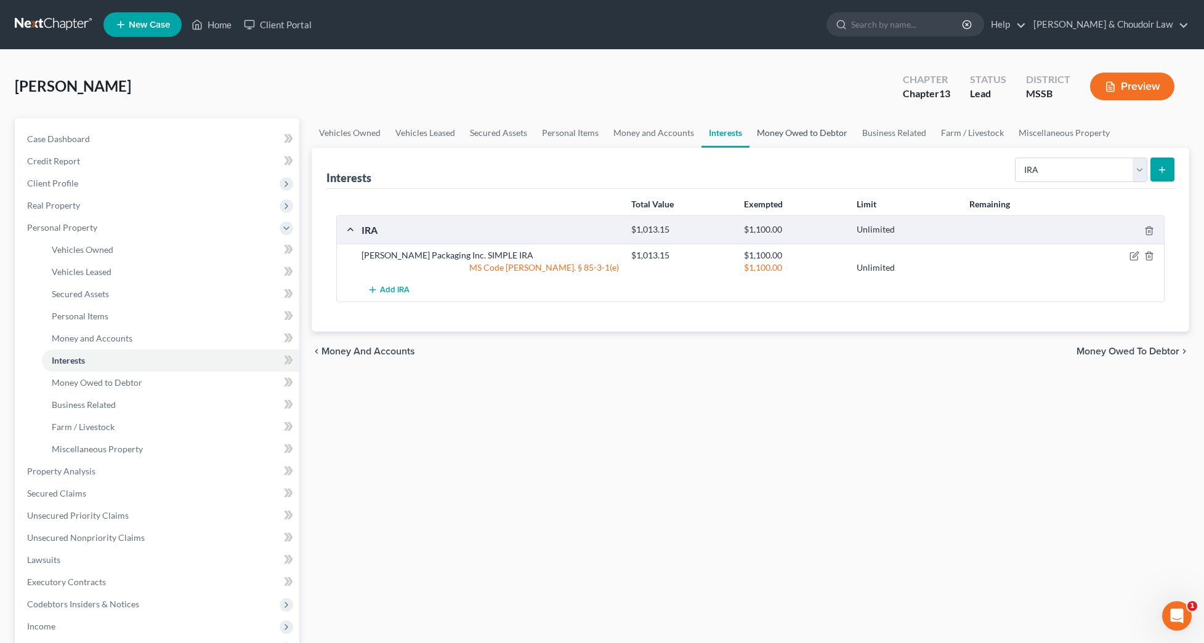
click at [811, 134] on link "Money Owed to Debtor" at bounding box center [801, 133] width 105 height 30
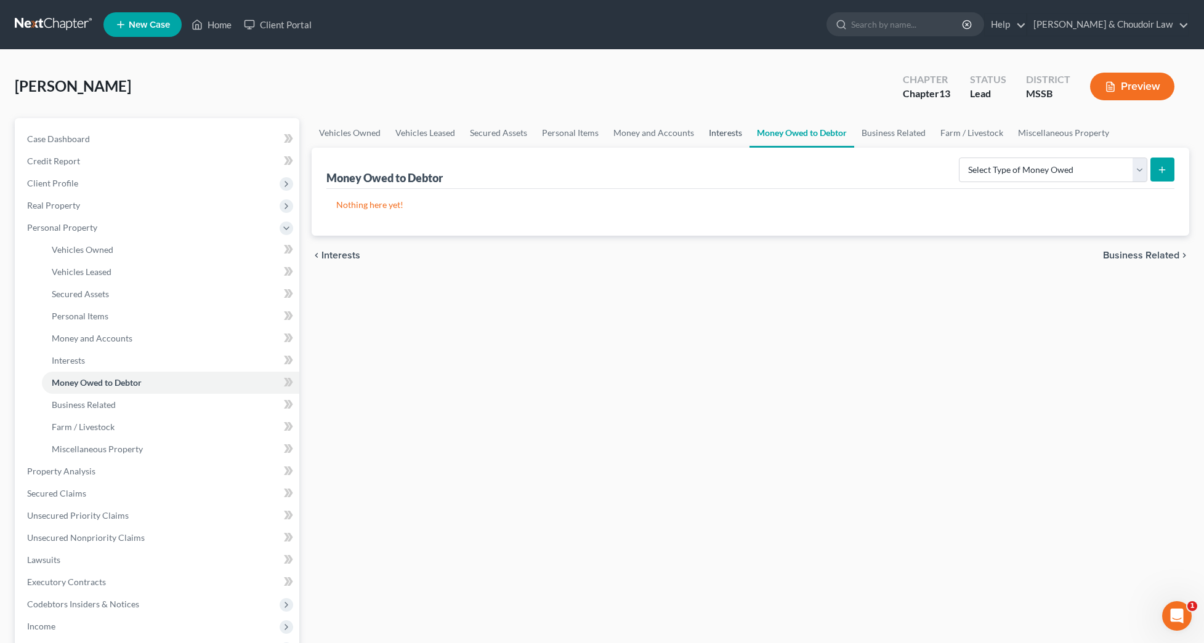
click at [731, 131] on link "Interests" at bounding box center [725, 133] width 48 height 30
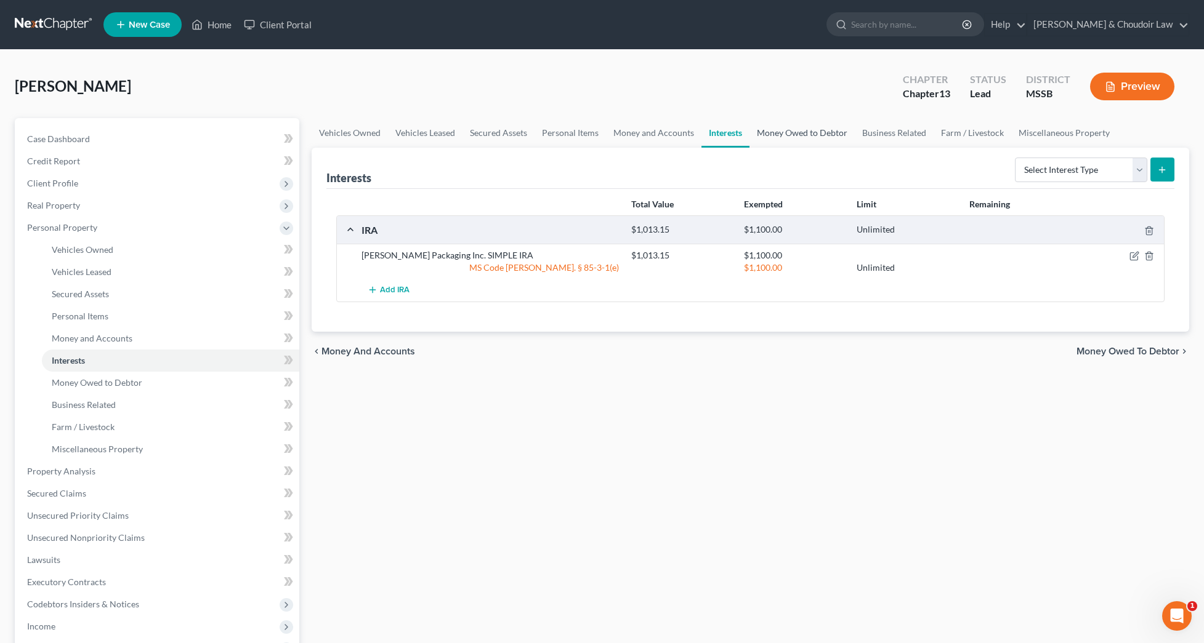
click at [821, 130] on link "Money Owed to Debtor" at bounding box center [801, 133] width 105 height 30
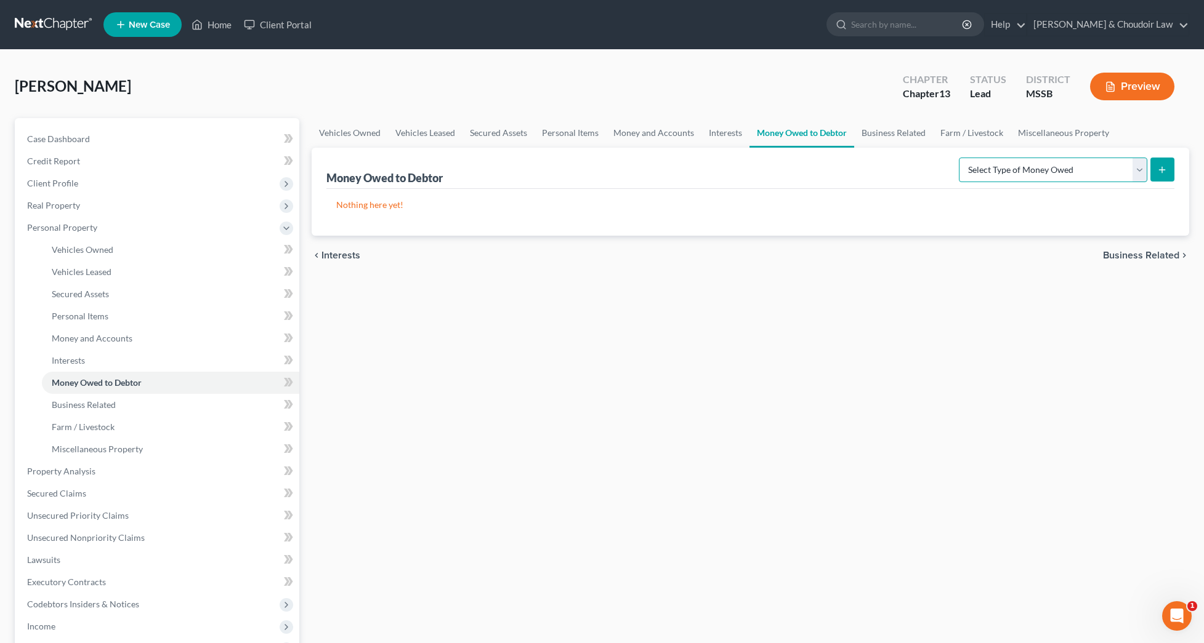
select select "expected_tax_refund"
click at [1160, 178] on button "submit" at bounding box center [1162, 170] width 24 height 24
select select "0"
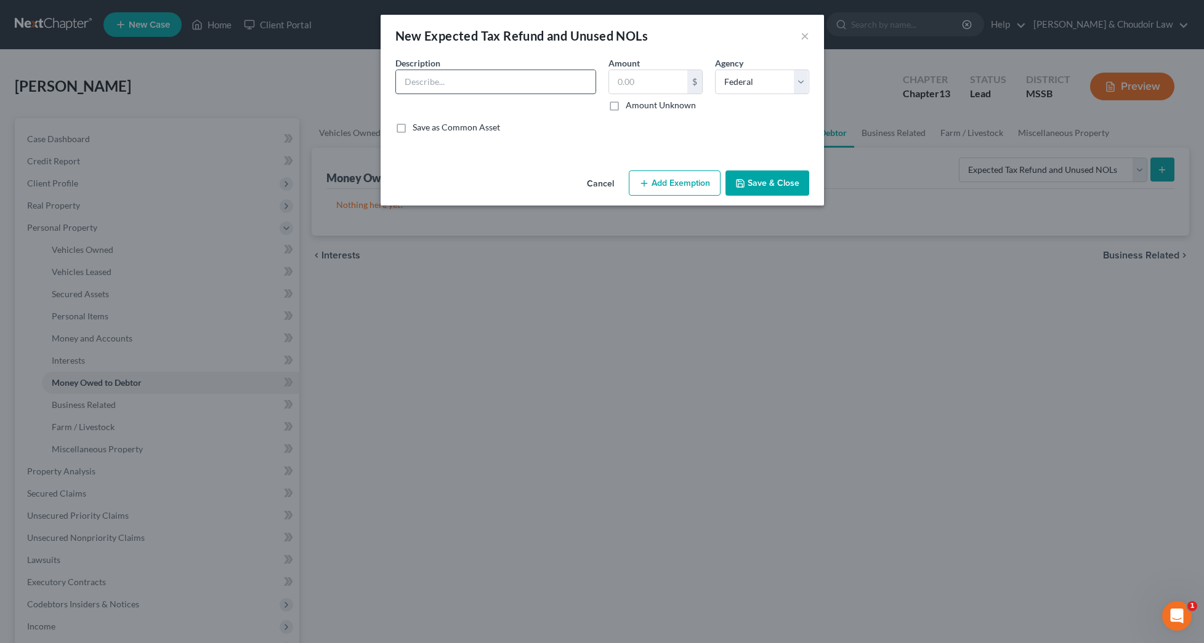
click at [542, 89] on input "text" at bounding box center [495, 81] width 199 height 23
type input "Federal Tax Refund (2024)"
type input "542.00"
click at [665, 188] on button "Add Exemption" at bounding box center [675, 184] width 92 height 26
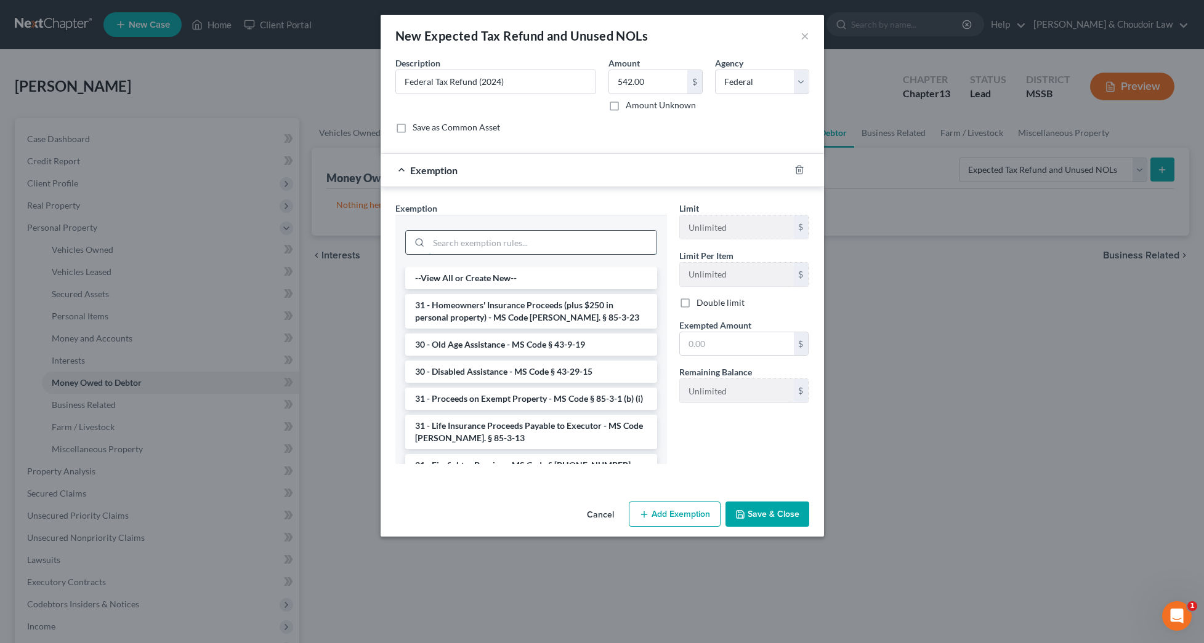
click at [616, 238] on input "search" at bounding box center [543, 242] width 228 height 23
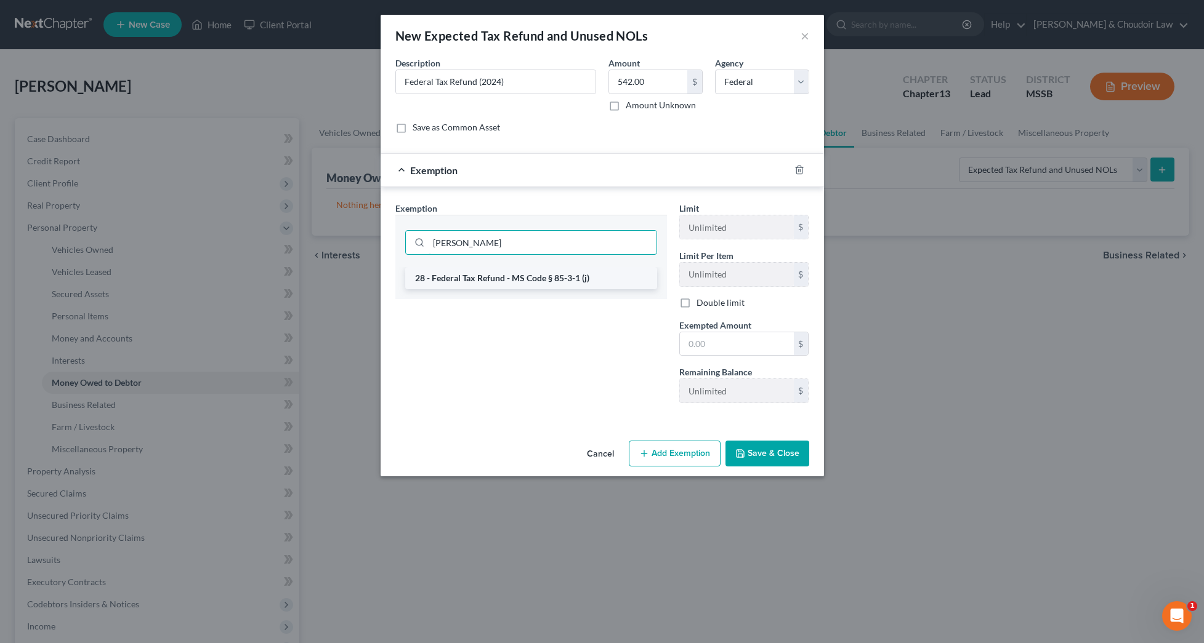
type input "feder"
click at [618, 274] on li "28 - Federal Tax Refund - MS Code § 85-3-1 (j)" at bounding box center [531, 278] width 252 height 22
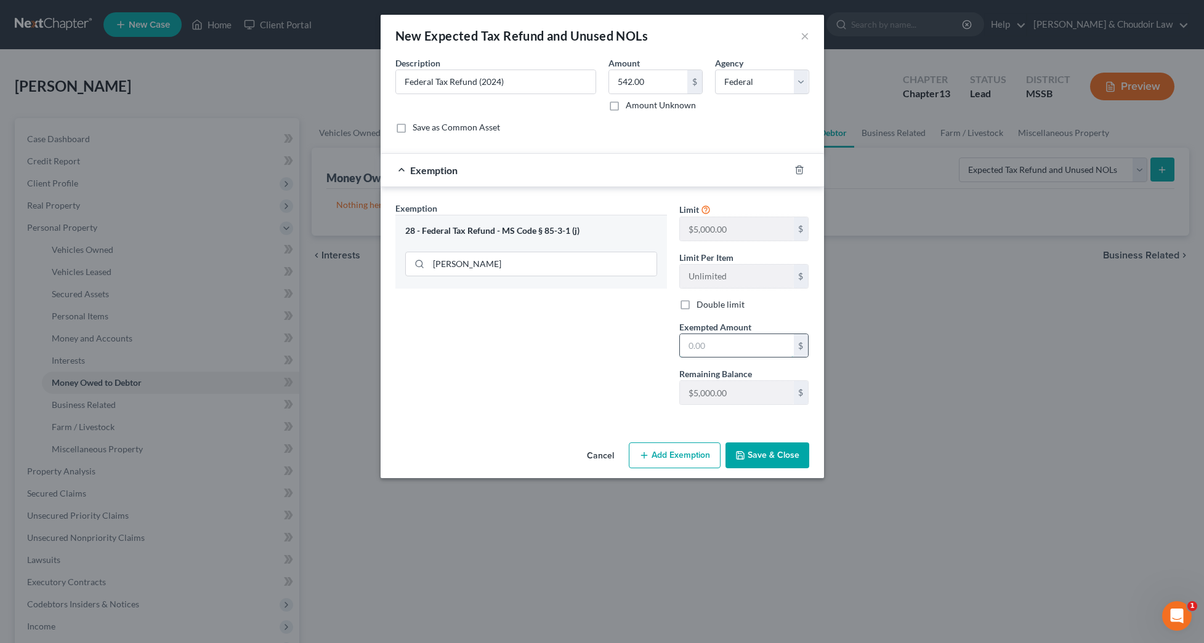
click at [701, 344] on input "text" at bounding box center [737, 345] width 114 height 23
type input "542"
click at [765, 451] on button "Save & Close" at bounding box center [767, 456] width 84 height 26
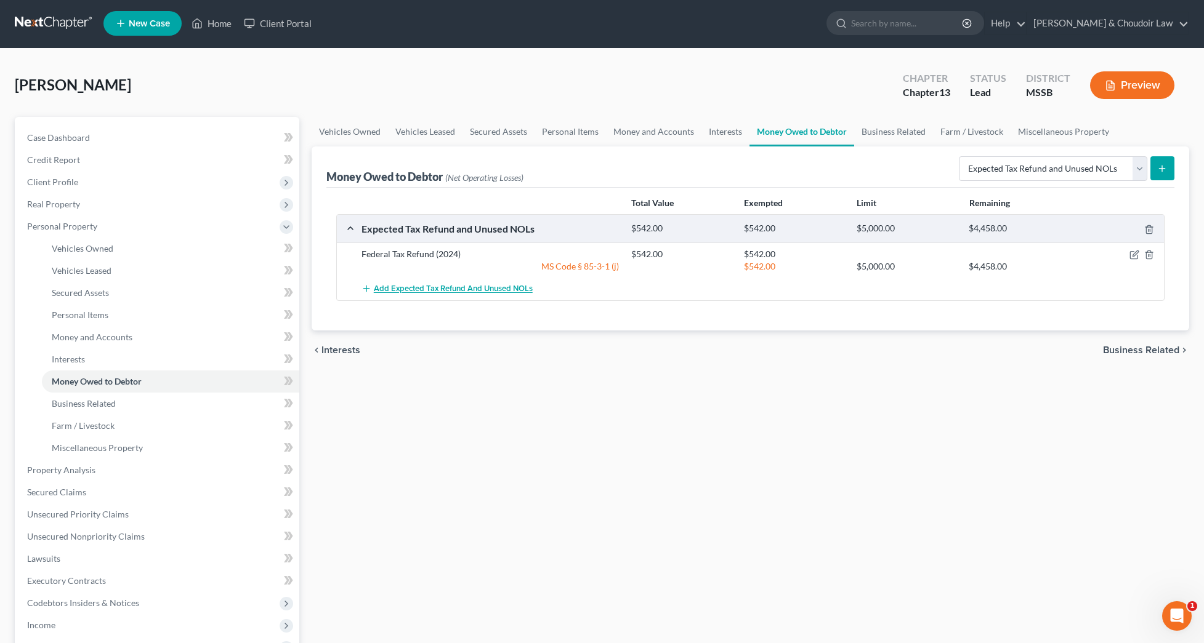
scroll to position [1, 0]
click at [451, 289] on span "Add Expected Tax Refund and Unused NOLs" at bounding box center [453, 289] width 159 height 10
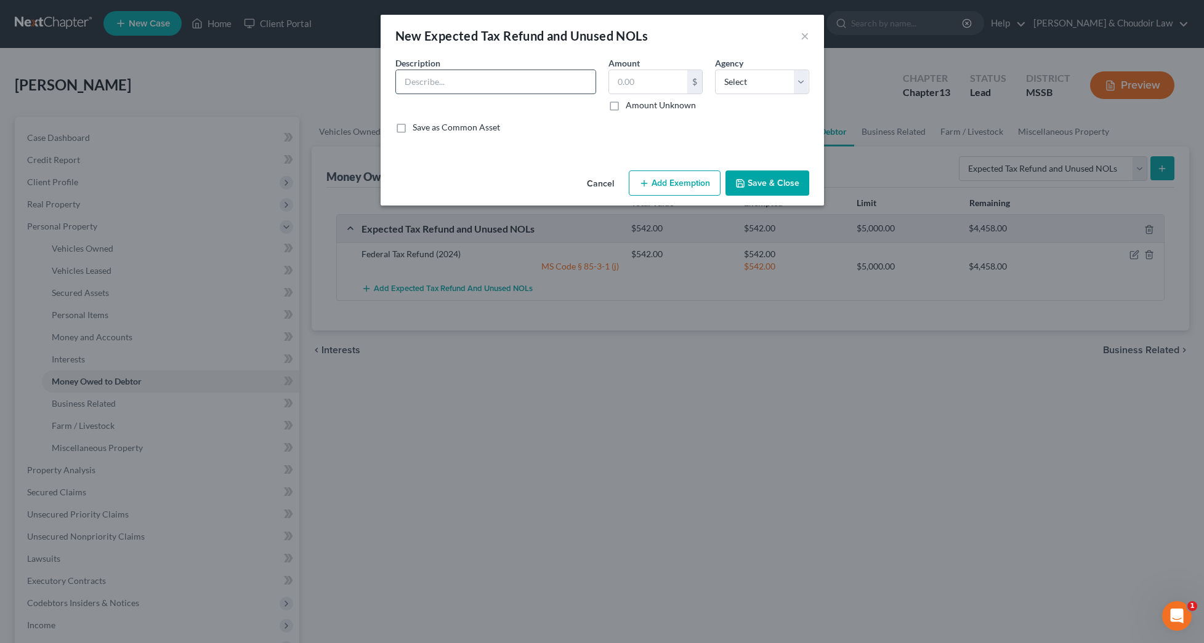
click at [552, 80] on input "text" at bounding box center [495, 81] width 199 height 23
type input "State Tax Refund (MS 2024)"
click at [804, 36] on button "×" at bounding box center [804, 35] width 9 height 15
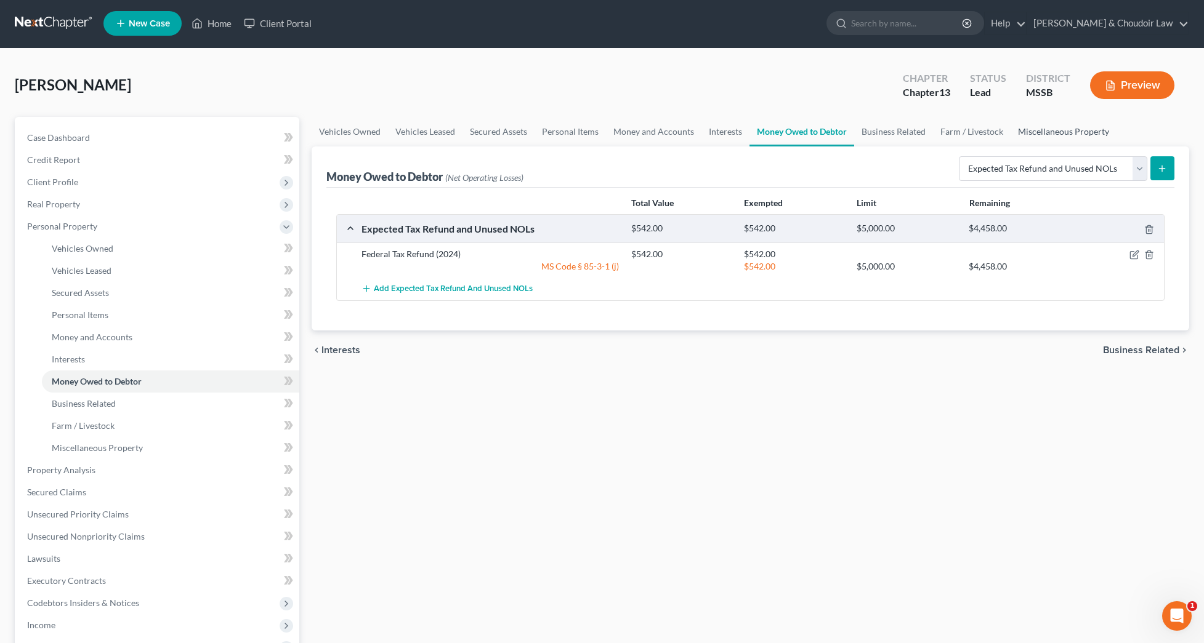
click at [1023, 135] on link "Miscellaneous Property" at bounding box center [1063, 132] width 106 height 30
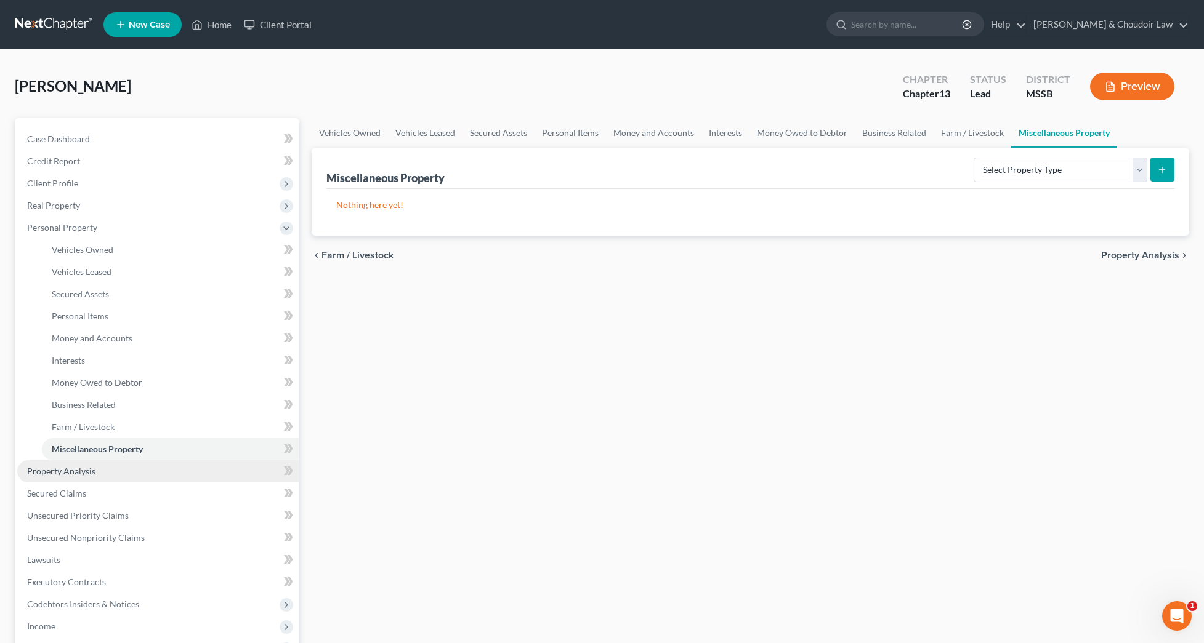
click at [96, 473] on link "Property Analysis" at bounding box center [158, 472] width 282 height 22
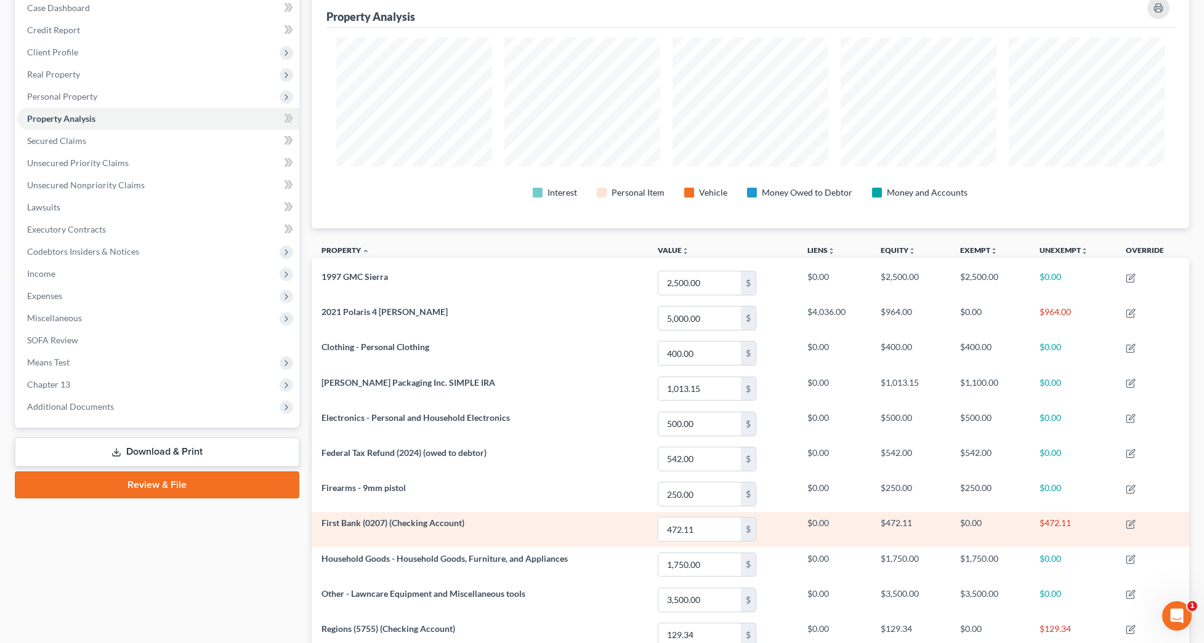
scroll to position [111, 0]
